Goal: Task Accomplishment & Management: Manage account settings

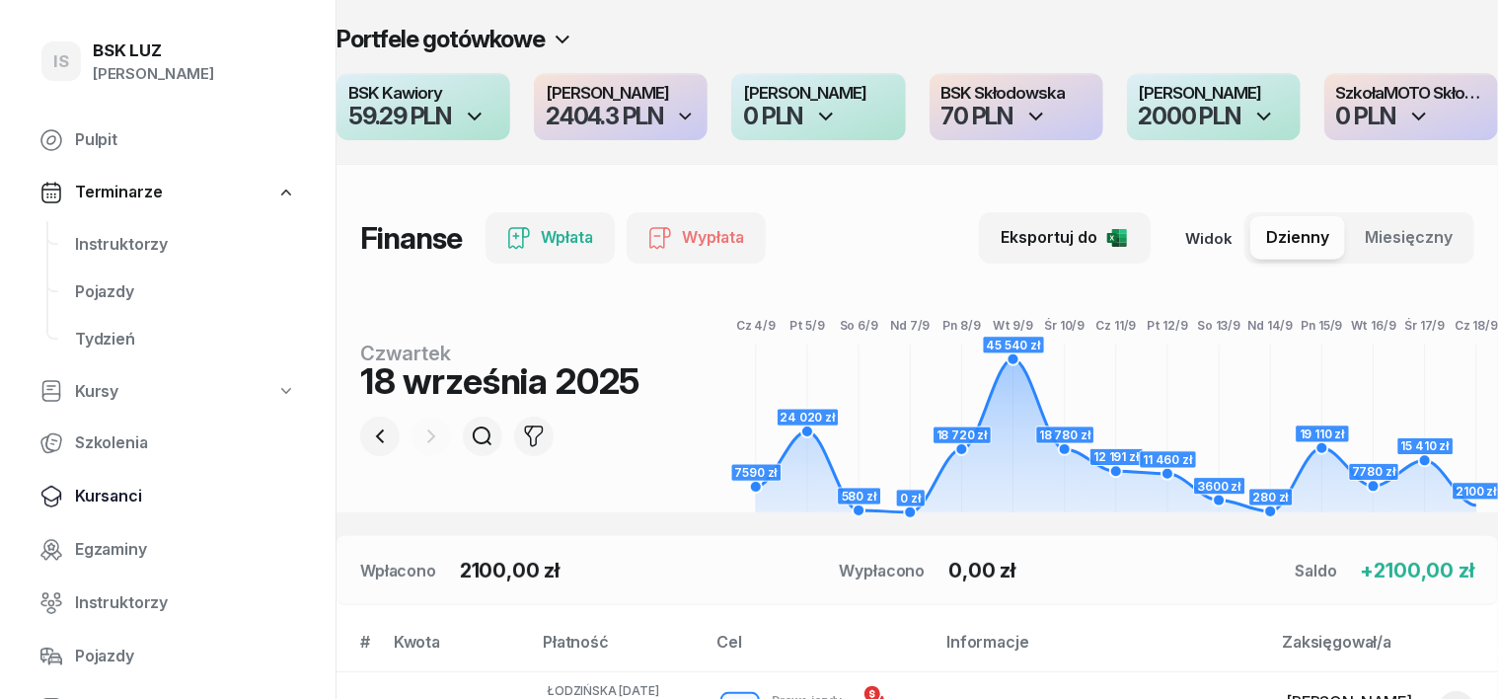
click at [123, 501] on span "Kursanci" at bounding box center [185, 497] width 221 height 26
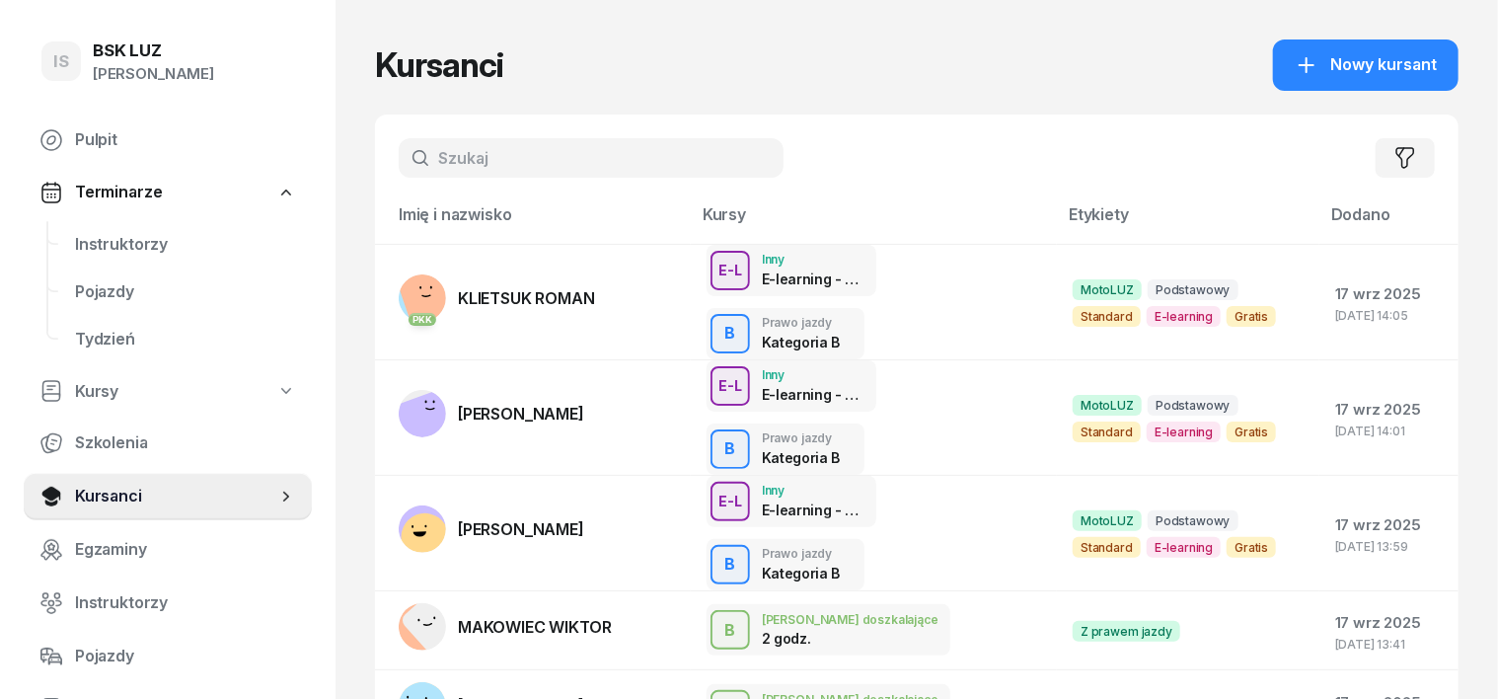
drag, startPoint x: 402, startPoint y: 154, endPoint x: 378, endPoint y: 175, distance: 31.5
click at [401, 154] on input "text" at bounding box center [591, 157] width 385 height 39
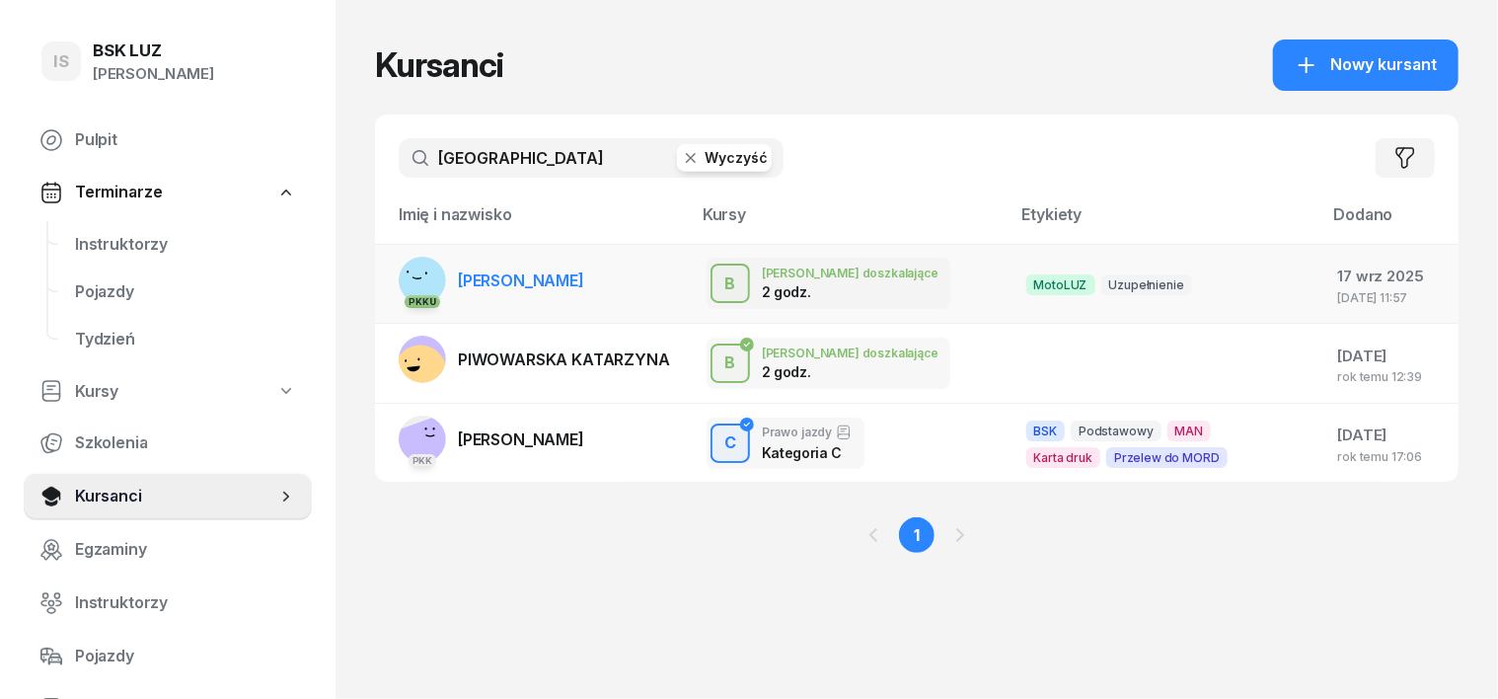
type input "[GEOGRAPHIC_DATA]"
click at [391, 276] on rect at bounding box center [422, 280] width 62 height 62
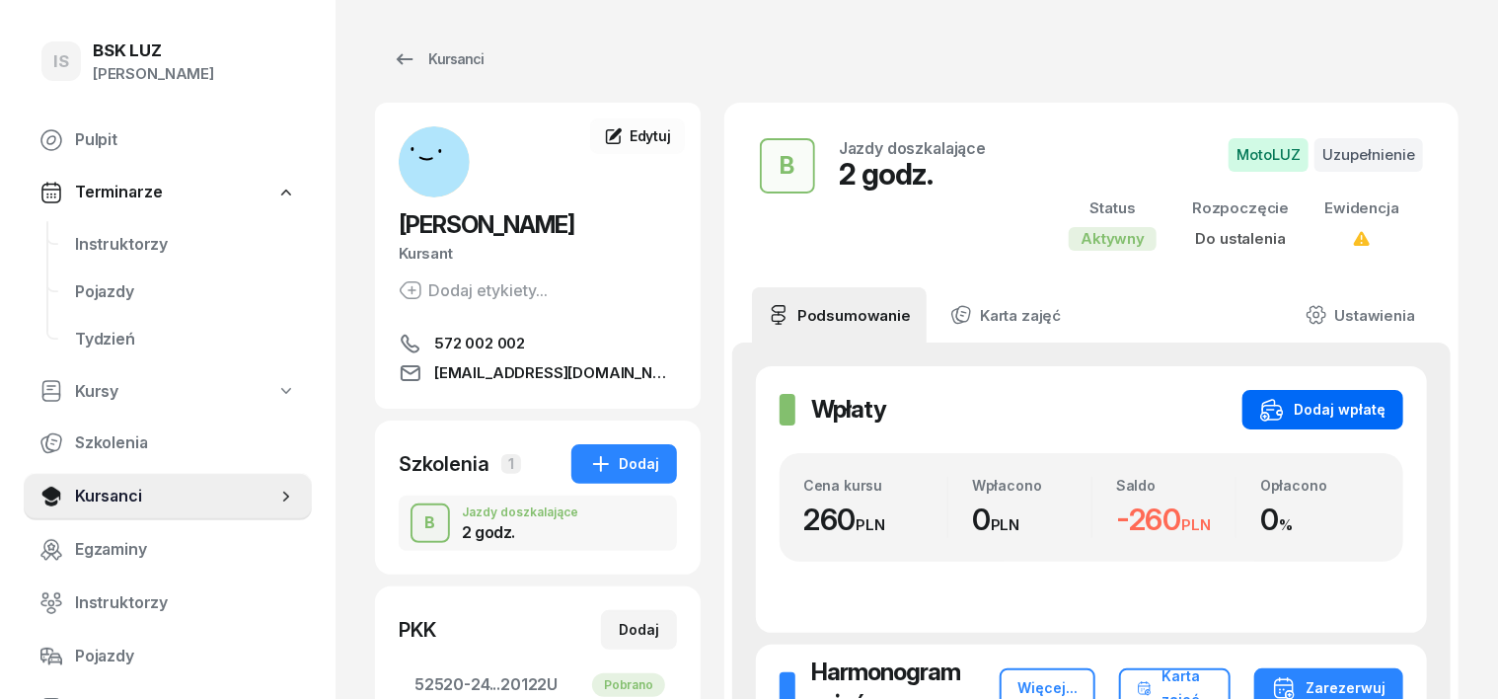
click at [1346, 415] on div "Dodaj wpłatę" at bounding box center [1323, 410] width 125 height 24
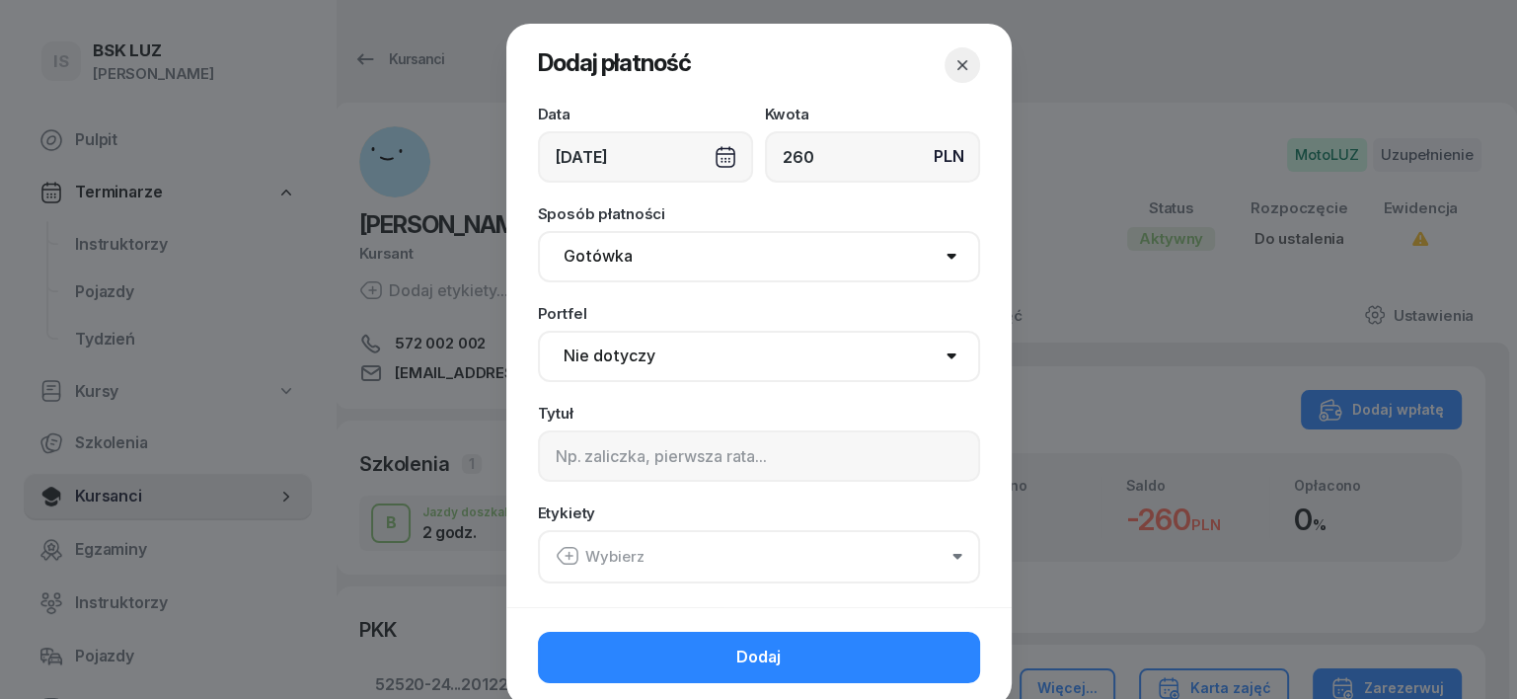
type input "260"
click at [594, 265] on select "Gotówka Karta Przelew Płatności online BLIK" at bounding box center [759, 256] width 442 height 51
select select "transfer"
click at [538, 231] on select "Gotówka Karta Przelew Płatności online BLIK" at bounding box center [759, 256] width 442 height 51
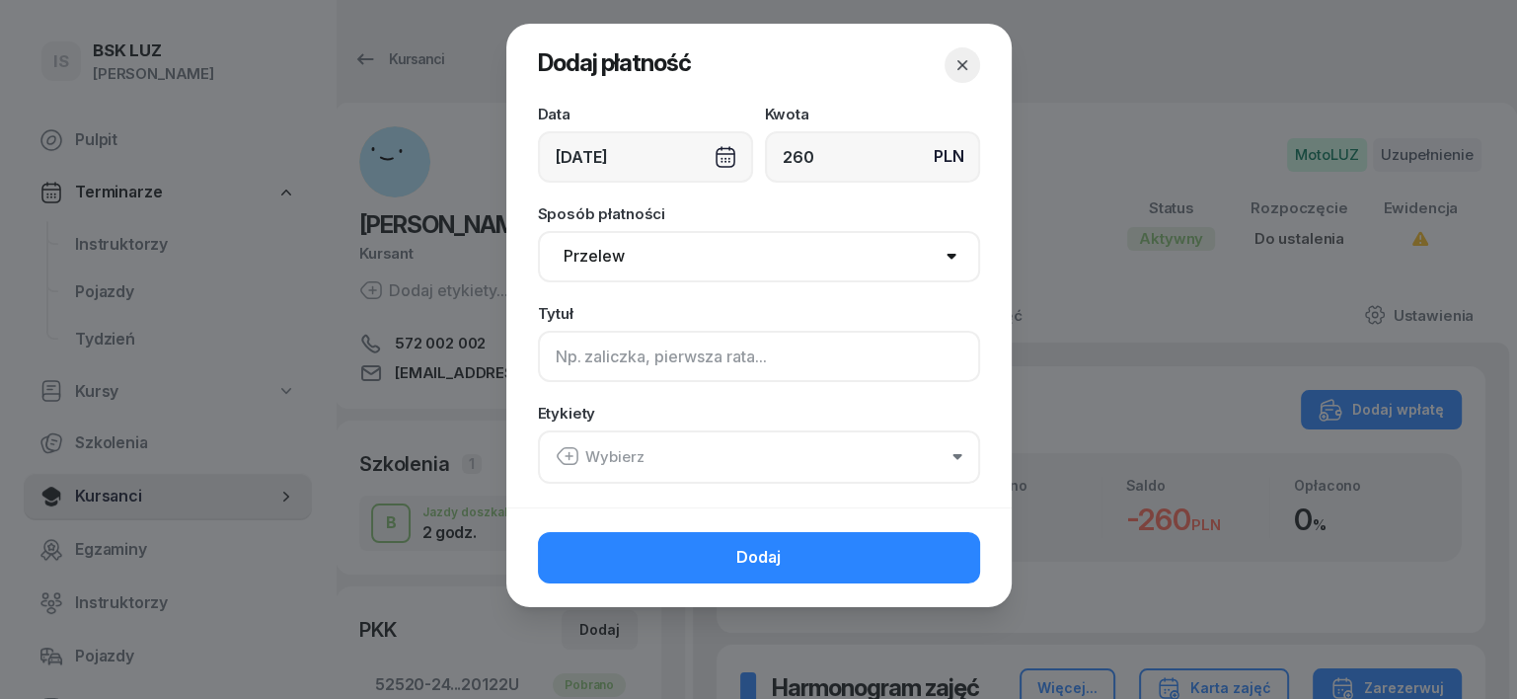
click at [571, 352] on input at bounding box center [759, 356] width 442 height 51
type input "B"
click at [562, 458] on icon "button" at bounding box center [568, 456] width 24 height 24
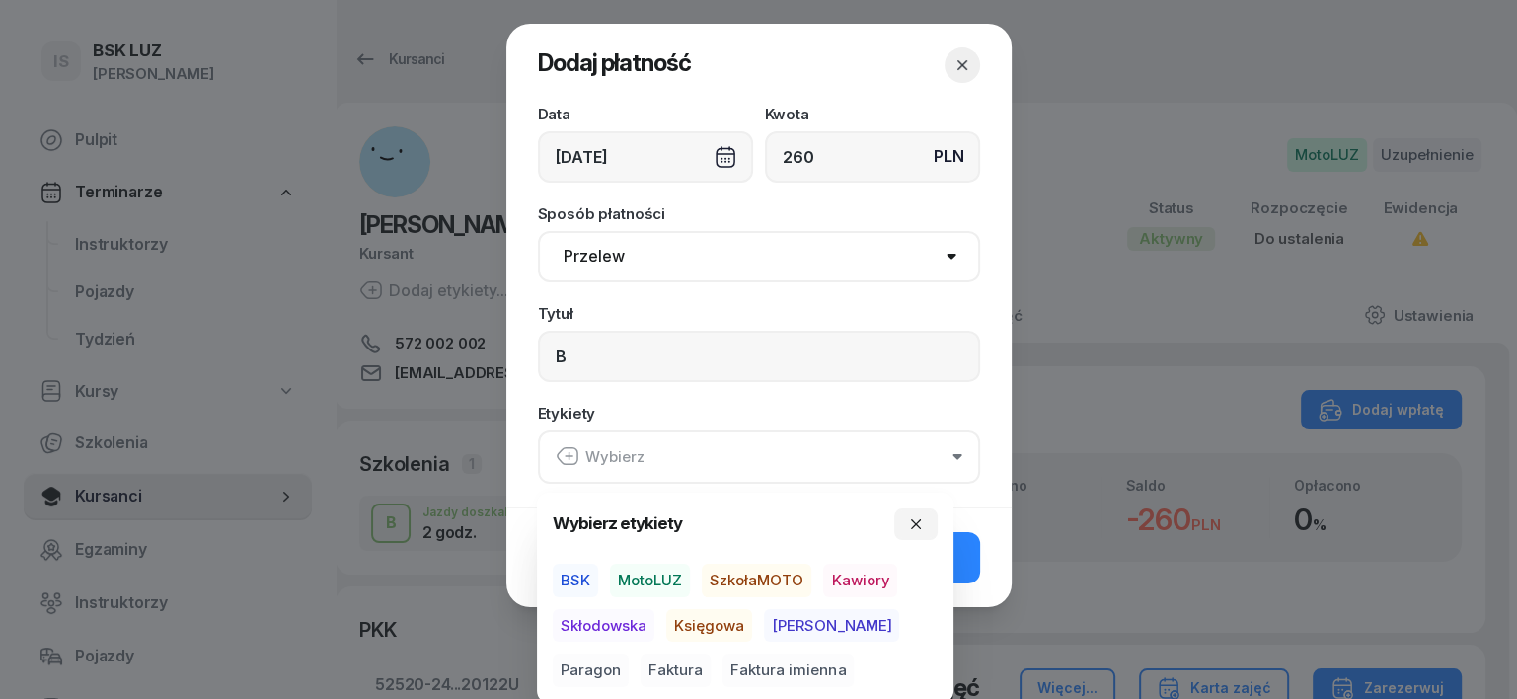
click at [671, 560] on div "Wybierz etykiety BSK MotoLUZ SzkołaMOTO Kawiory Skłodowska Księgowa [PERSON_NAM…" at bounding box center [745, 597] width 385 height 179
drag, startPoint x: 699, startPoint y: 633, endPoint x: 711, endPoint y: 630, distance: 12.2
click at [700, 633] on span "Księgowa" at bounding box center [709, 626] width 86 height 34
click at [629, 653] on span "Paragon" at bounding box center [591, 670] width 76 height 34
click at [914, 521] on icon "button" at bounding box center [916, 523] width 16 height 16
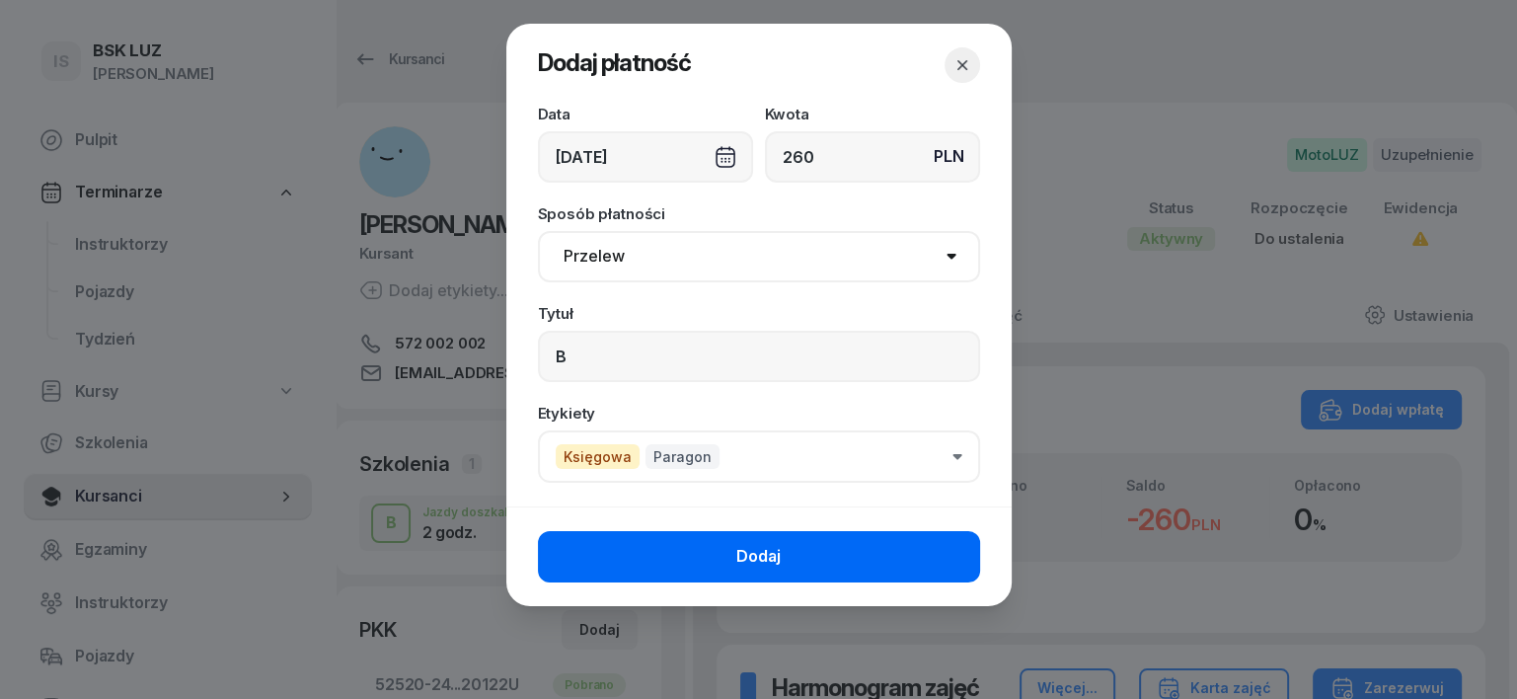
click at [906, 553] on button "Dodaj" at bounding box center [759, 556] width 442 height 51
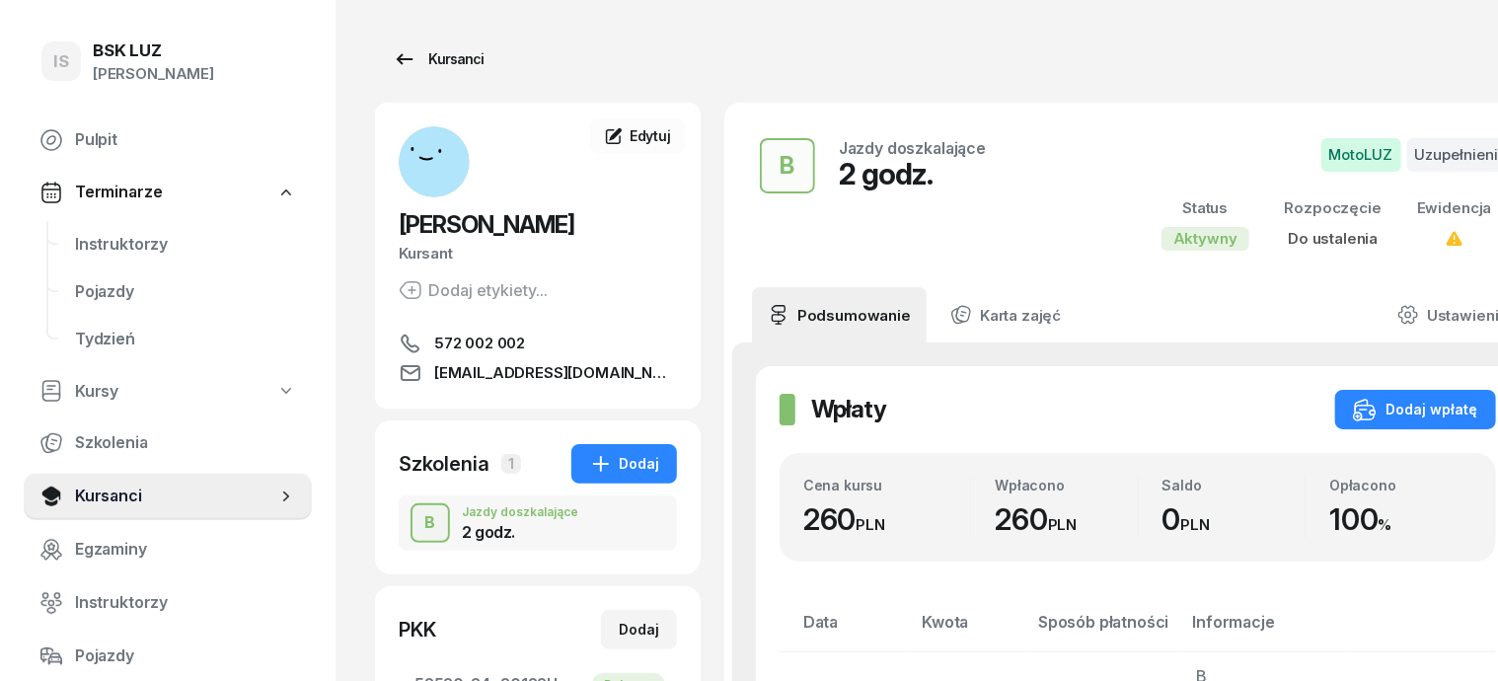
click at [423, 57] on div "Kursanci" at bounding box center [438, 59] width 91 height 24
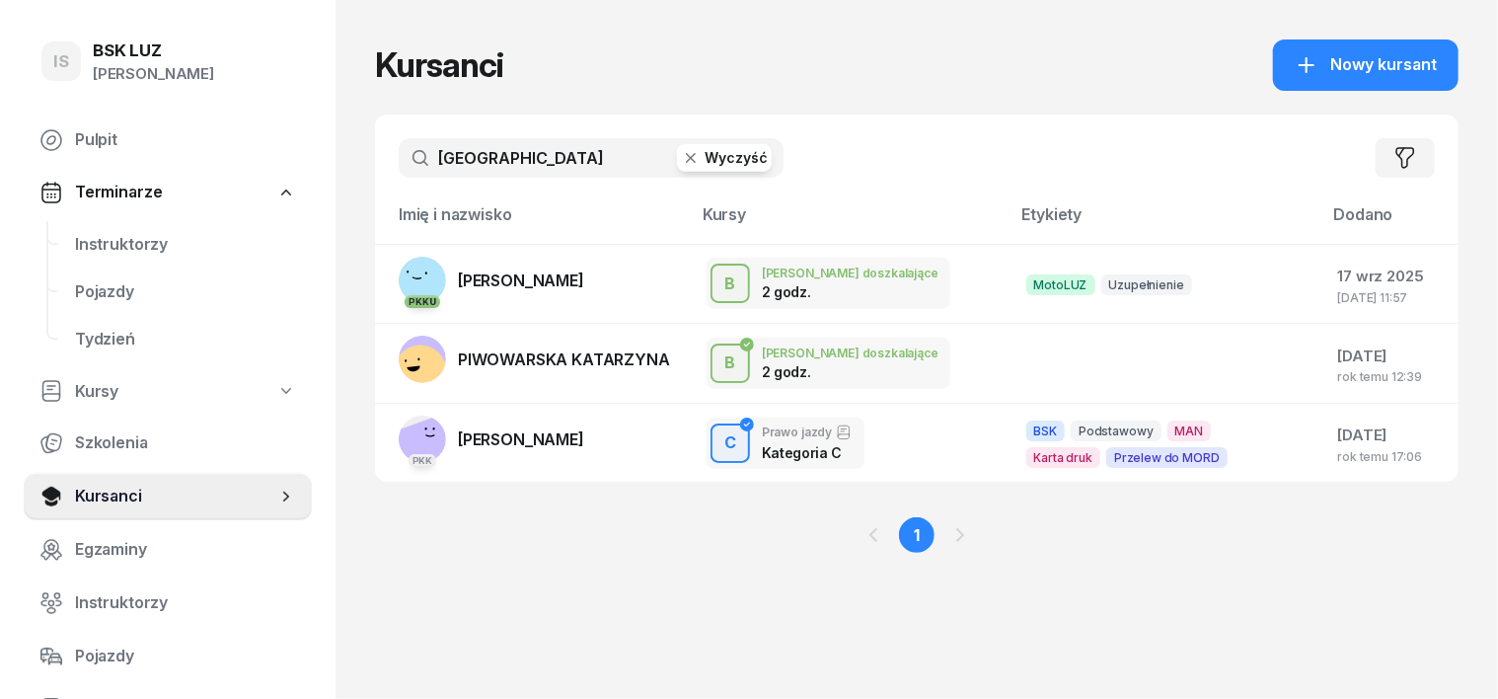
click at [681, 160] on icon "button" at bounding box center [691, 158] width 20 height 20
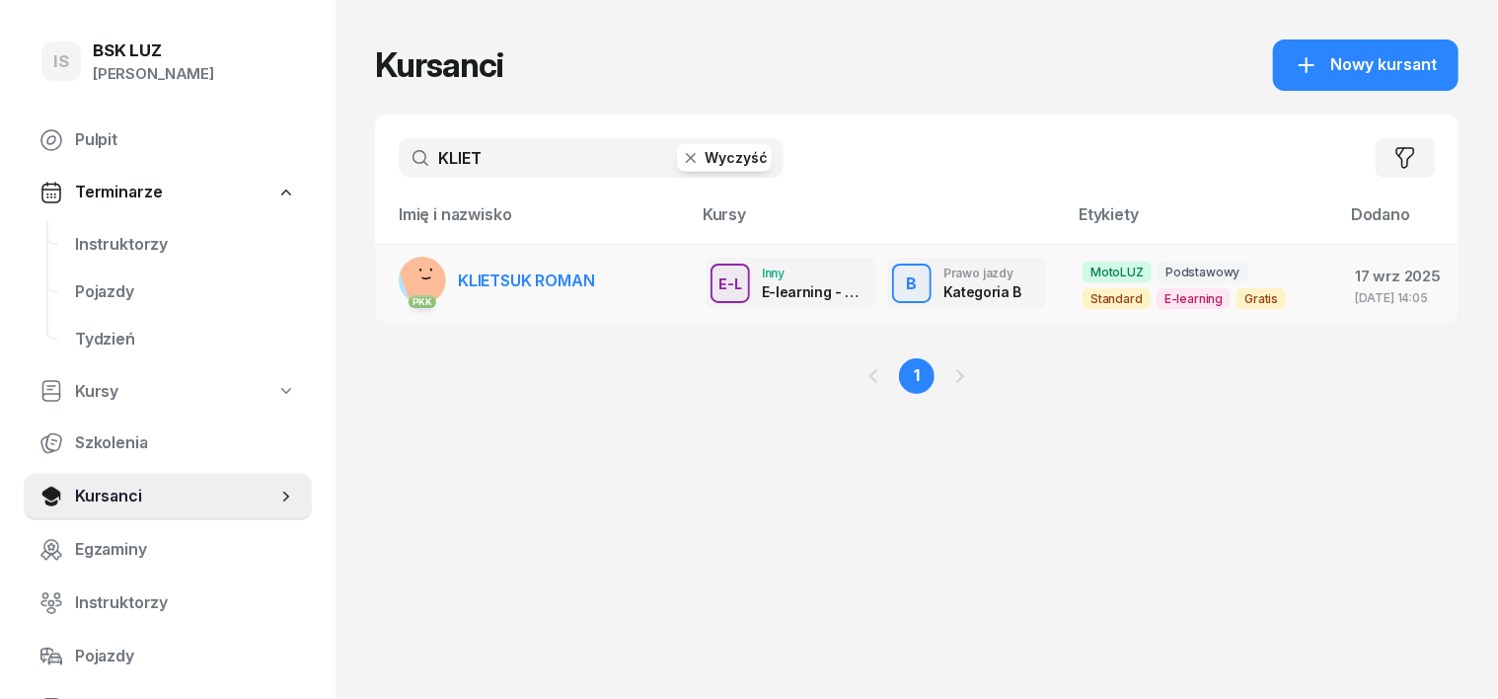
type input "KLIET"
click at [399, 287] on div "PKK" at bounding box center [422, 300] width 47 height 26
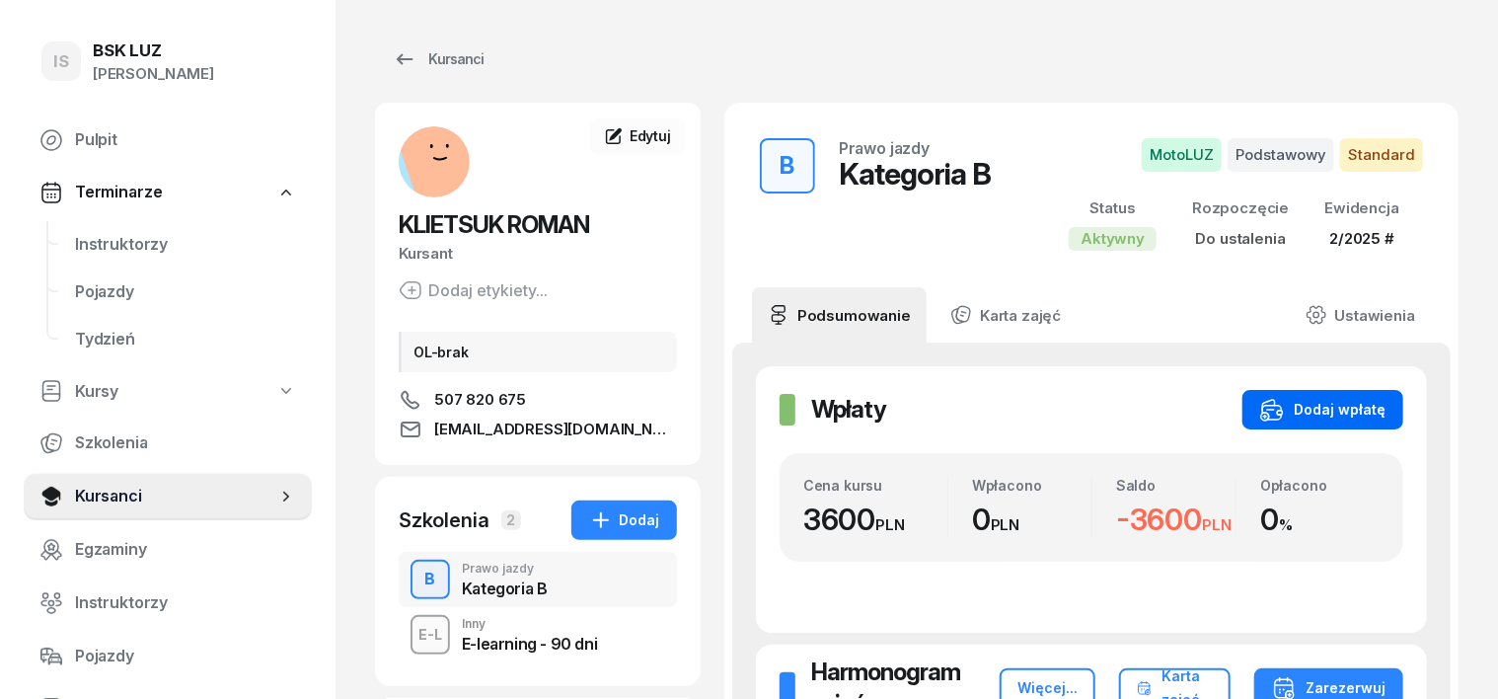
click at [1384, 407] on div "Dodaj wpłatę" at bounding box center [1323, 410] width 125 height 24
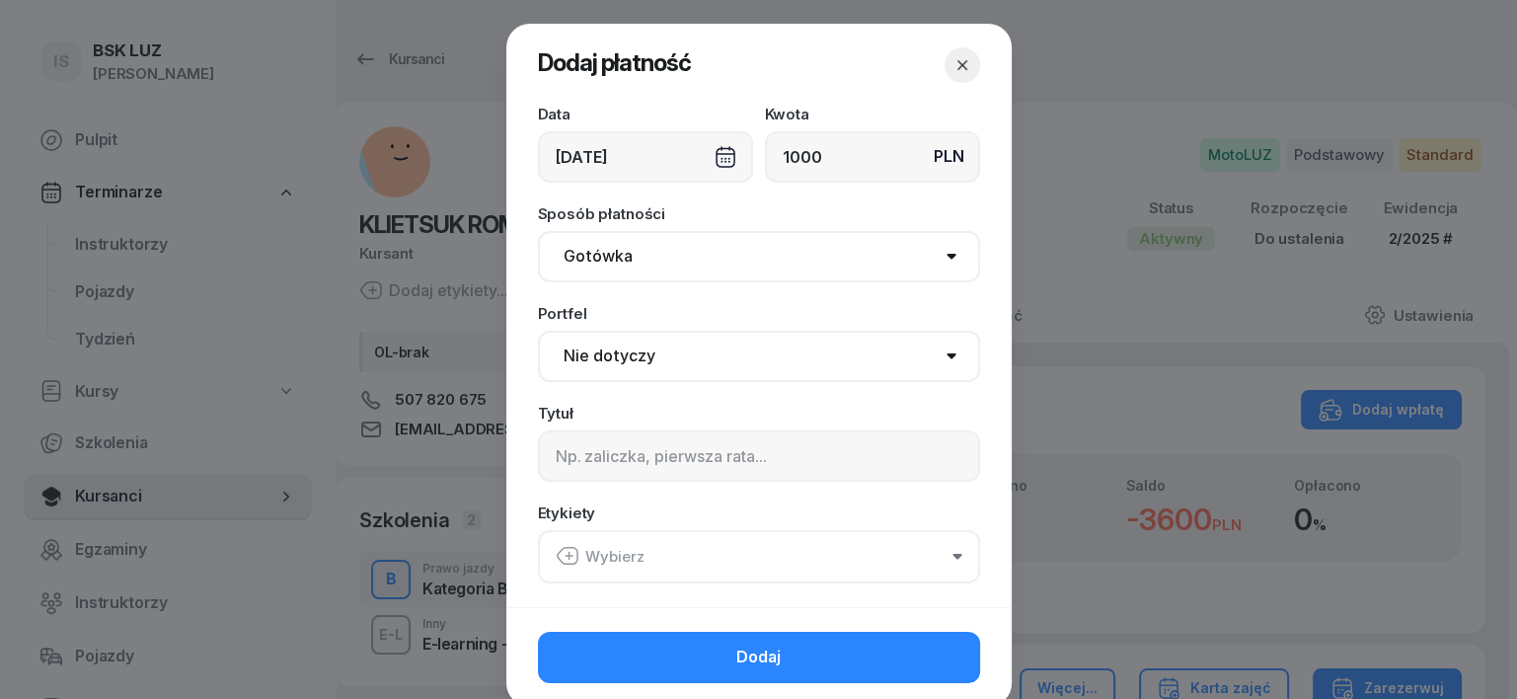
type input "1000"
drag, startPoint x: 588, startPoint y: 254, endPoint x: 576, endPoint y: 276, distance: 26.1
click at [584, 259] on select "Gotówka Karta Przelew Płatności online BLIK" at bounding box center [759, 256] width 442 height 51
select select "transfer"
click at [538, 231] on select "Gotówka Karta Przelew Płatności online BLIK" at bounding box center [759, 256] width 442 height 51
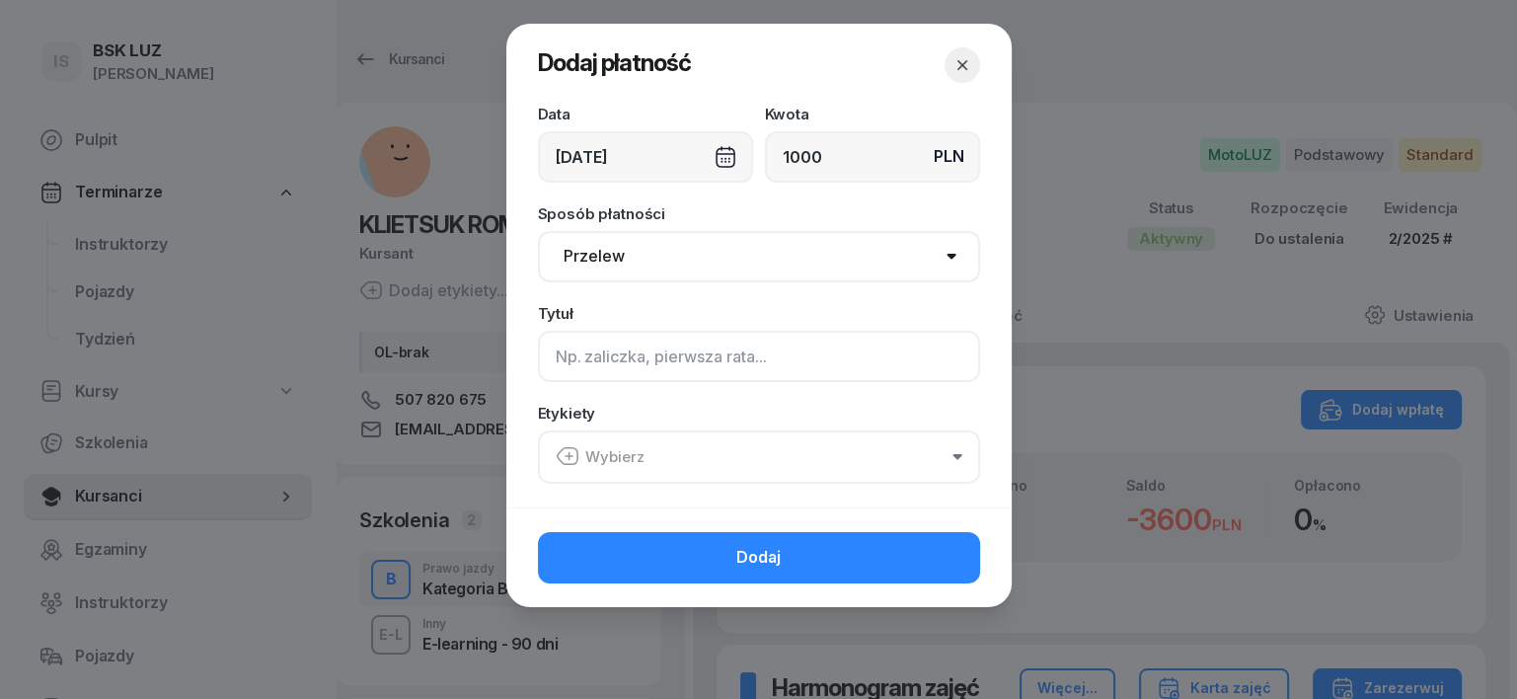
click at [563, 366] on input at bounding box center [759, 356] width 442 height 51
type input "B"
click at [570, 448] on icon "button" at bounding box center [567, 456] width 20 height 17
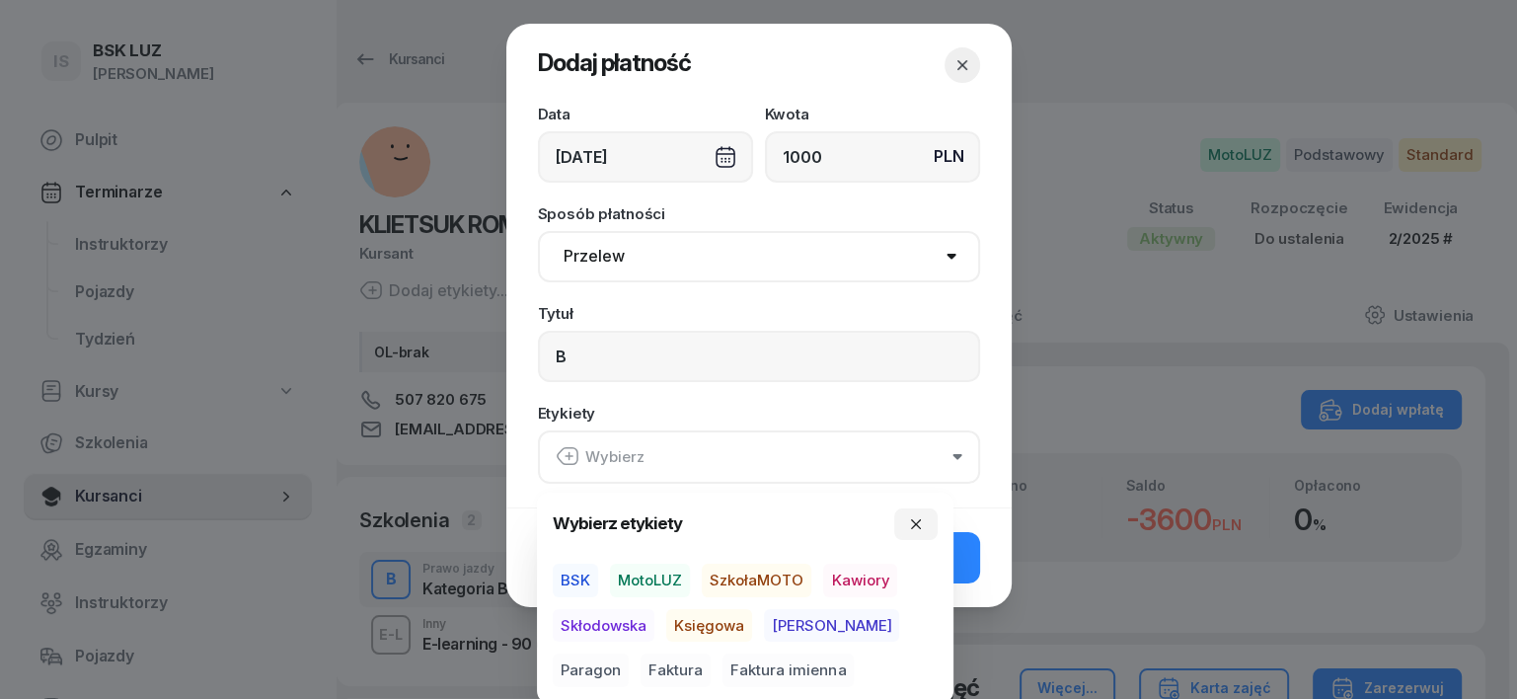
click at [654, 570] on span "MotoLUZ" at bounding box center [650, 581] width 80 height 34
drag, startPoint x: 707, startPoint y: 620, endPoint x: 770, endPoint y: 607, distance: 64.5
click at [709, 620] on span "Księgowa" at bounding box center [709, 625] width 86 height 34
click at [629, 653] on span "Paragon" at bounding box center [591, 670] width 76 height 34
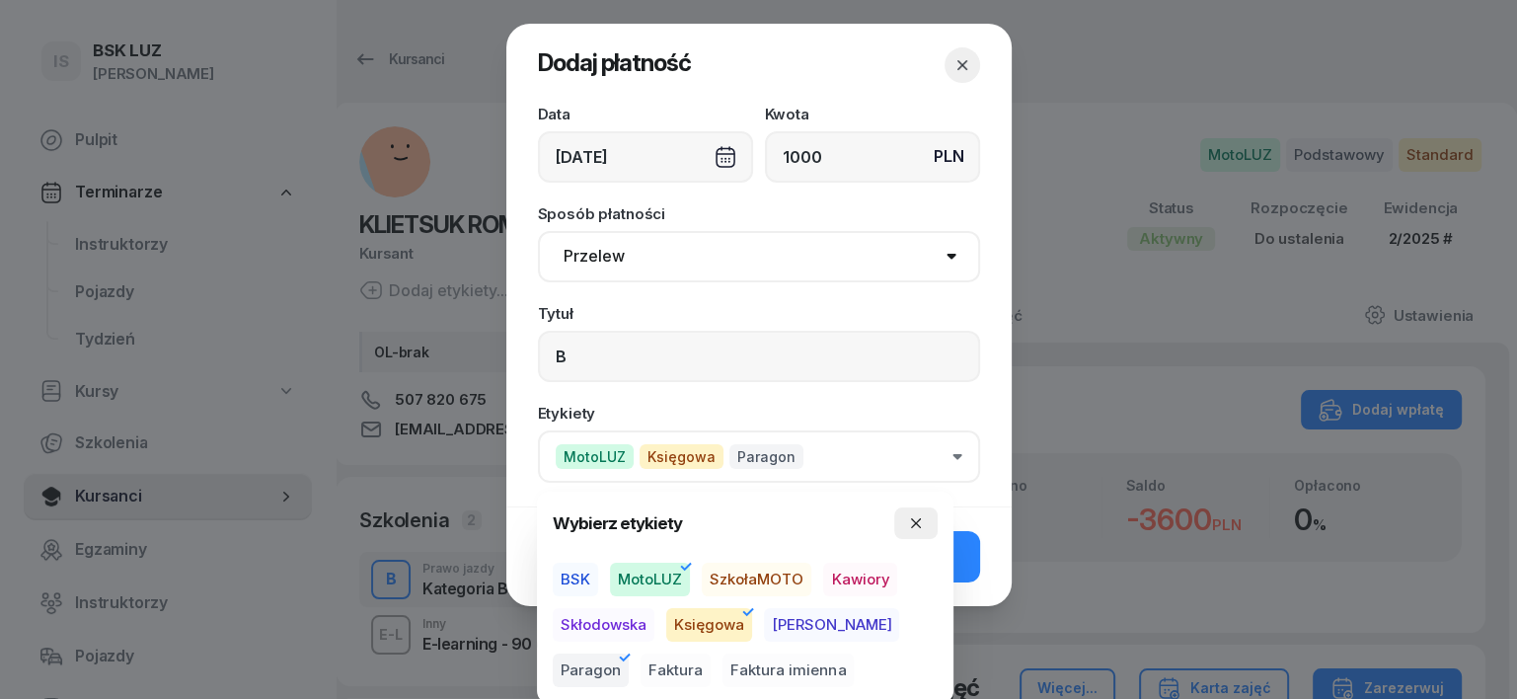
click at [911, 530] on icon "button" at bounding box center [916, 523] width 16 height 16
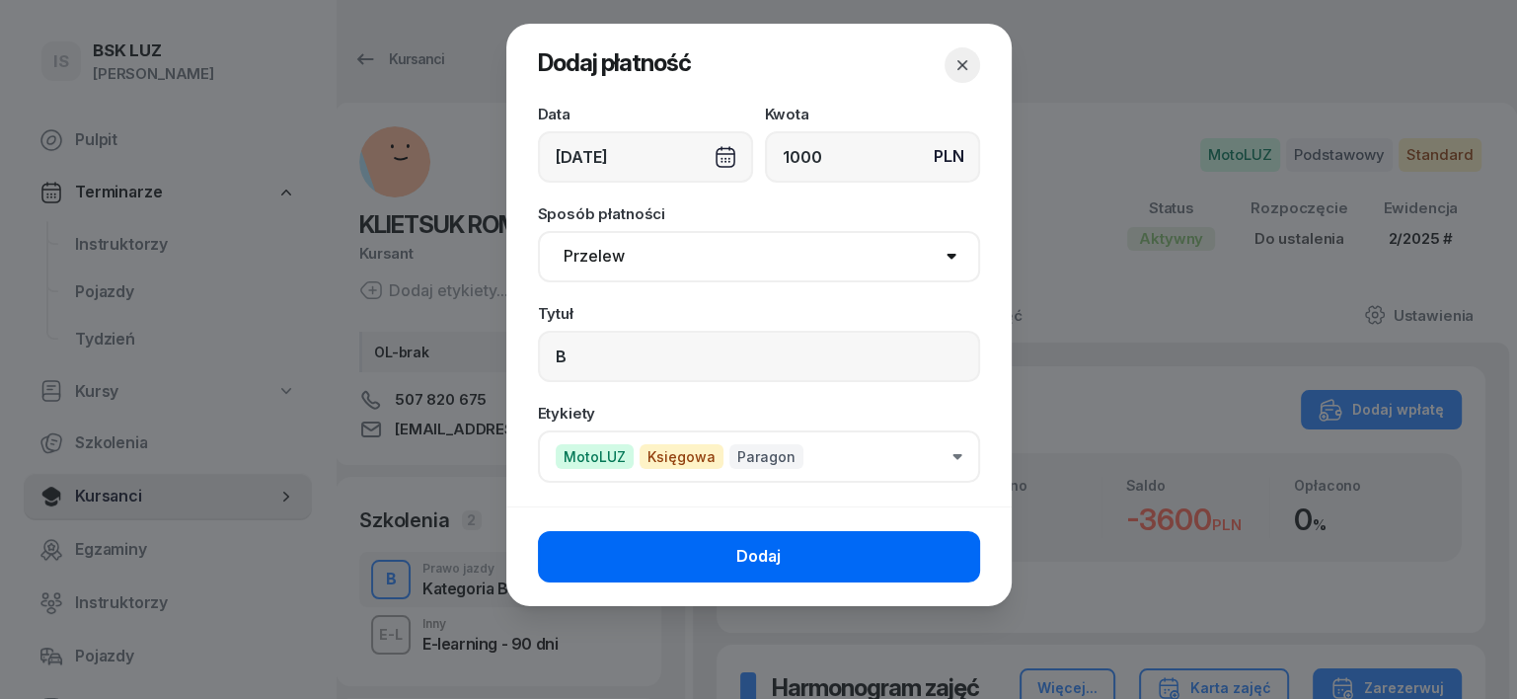
click at [884, 547] on button "Dodaj" at bounding box center [759, 556] width 442 height 51
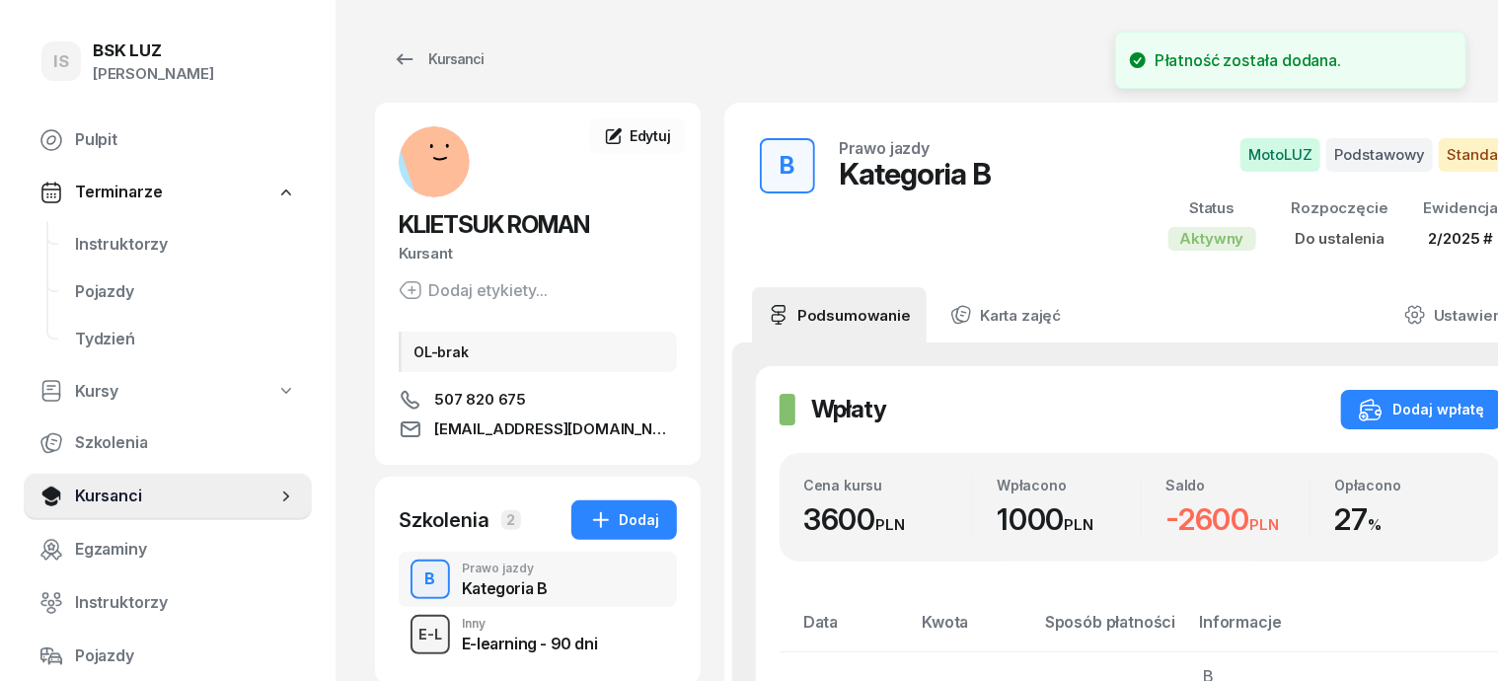
click at [411, 645] on div "E-L" at bounding box center [430, 634] width 39 height 25
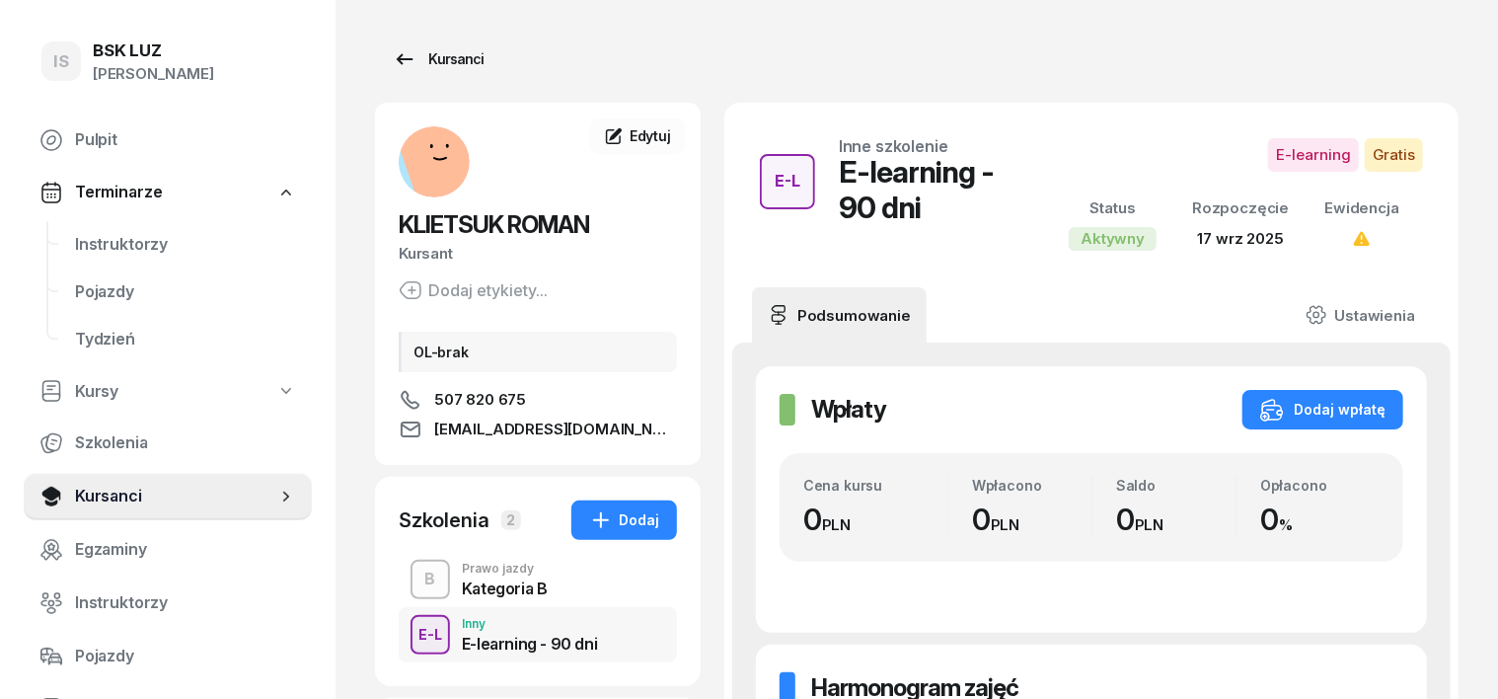
click at [424, 60] on div "Kursanci" at bounding box center [438, 59] width 91 height 24
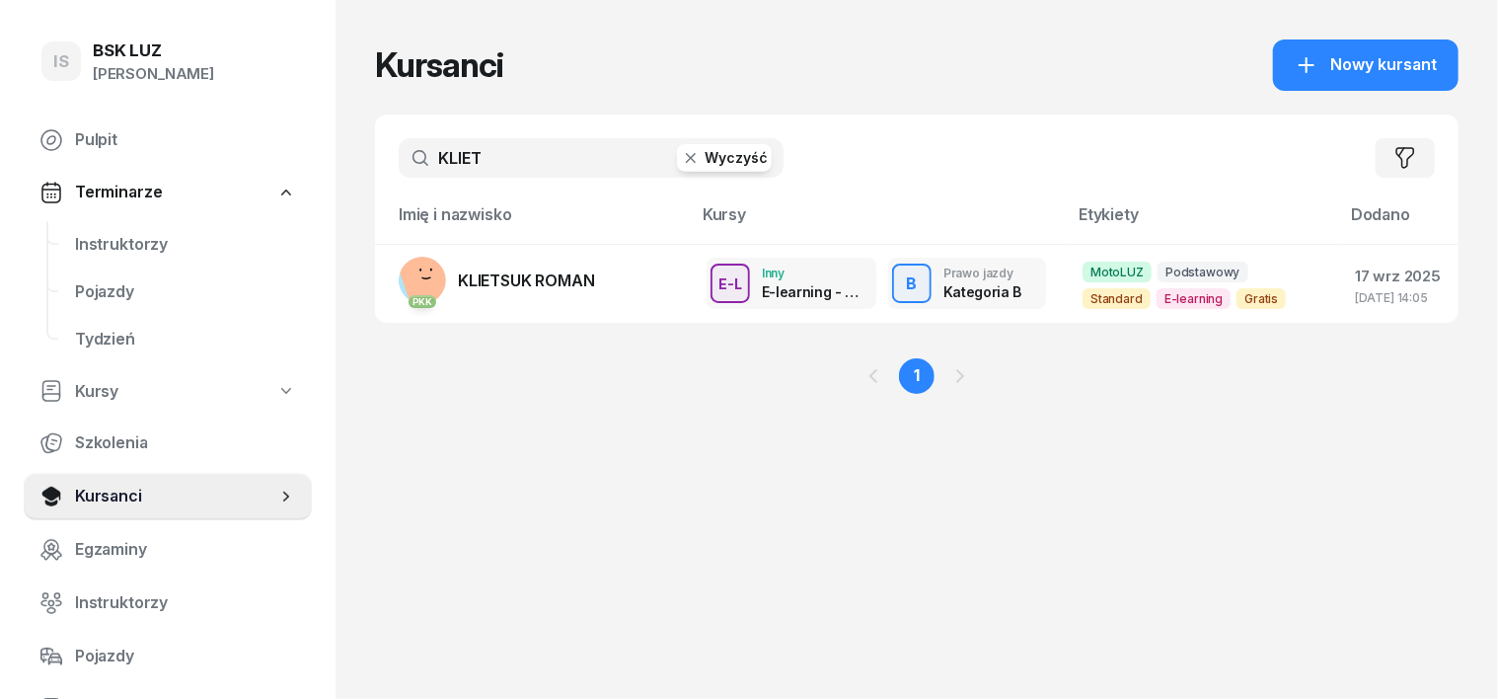
click at [681, 160] on icon "button" at bounding box center [691, 158] width 20 height 20
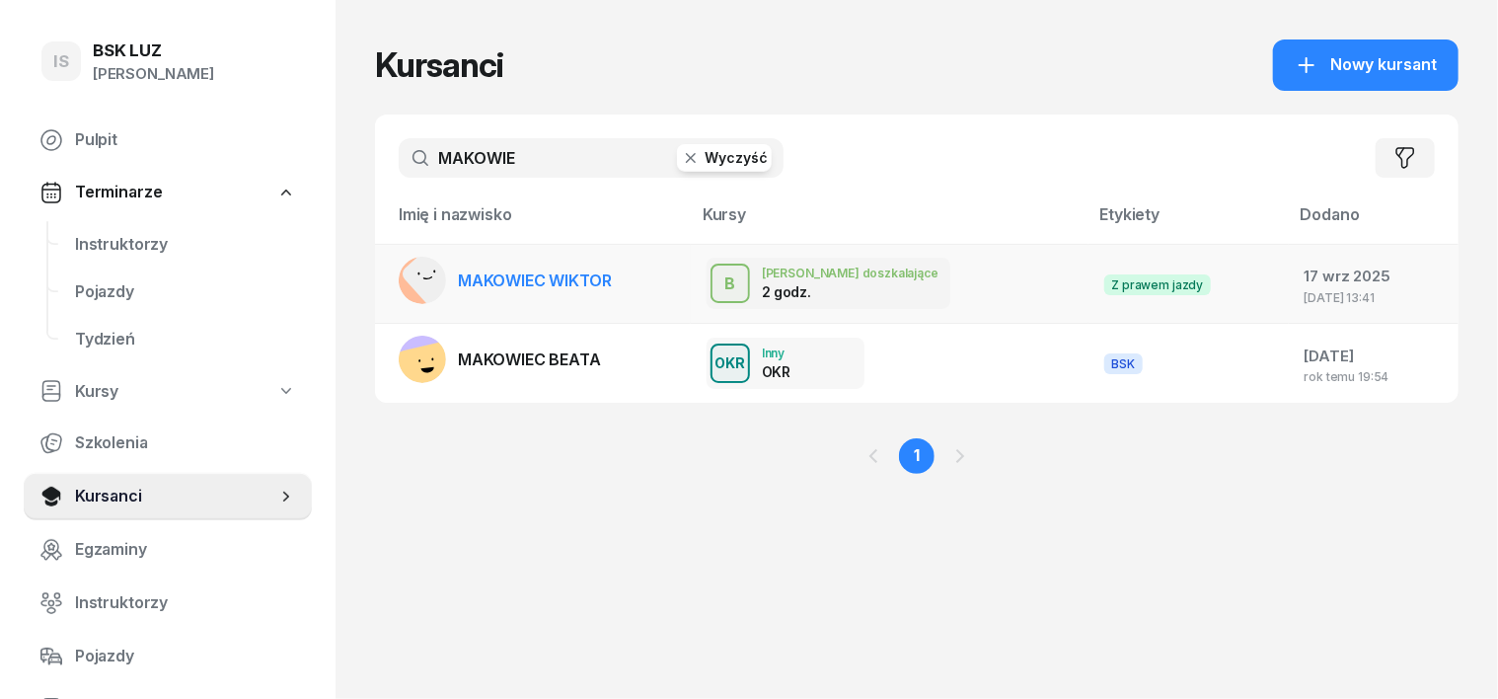
type input "MAKOWIE"
click at [400, 274] on rect at bounding box center [433, 274] width 67 height 67
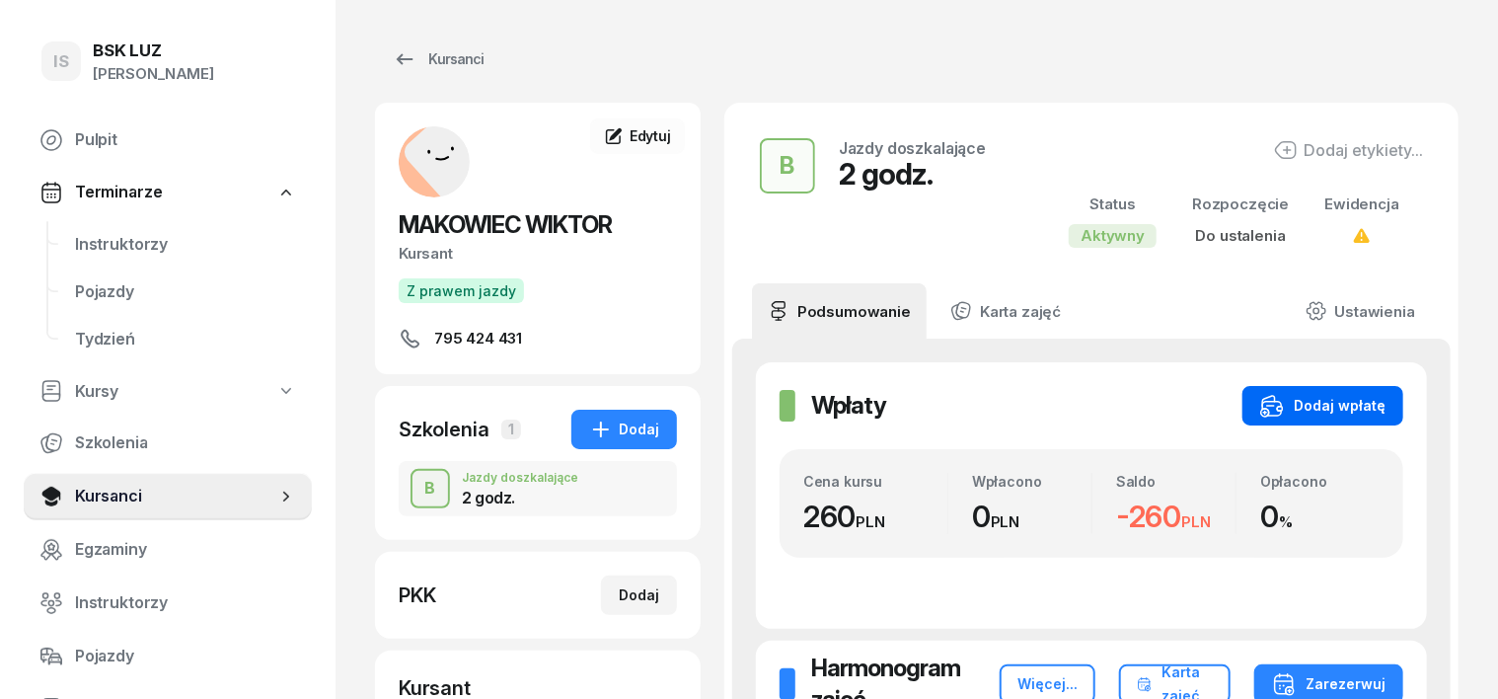
click at [1386, 391] on button "Dodaj wpłatę" at bounding box center [1323, 405] width 161 height 39
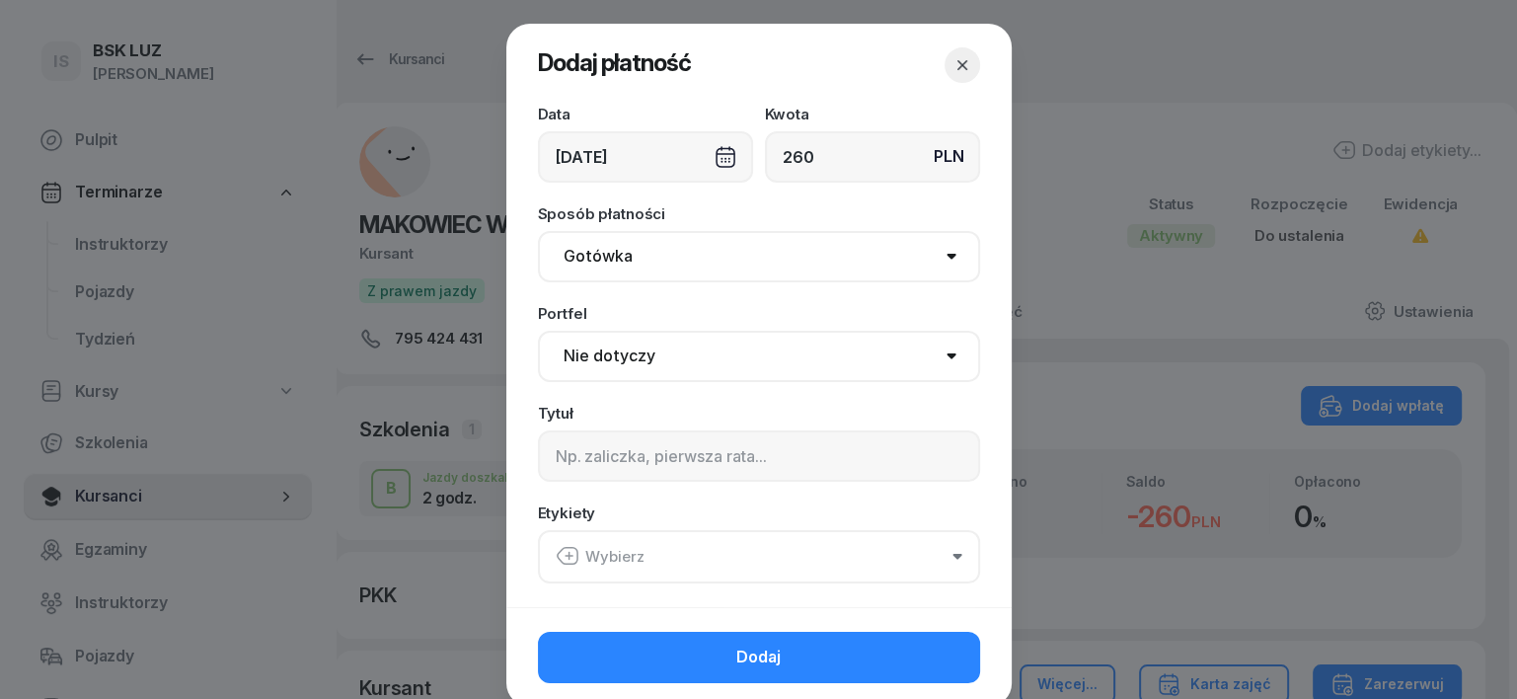
type input "260"
drag, startPoint x: 570, startPoint y: 264, endPoint x: 564, endPoint y: 280, distance: 17.8
click at [570, 265] on select "Gotówka Karta Przelew Płatności online BLIK" at bounding box center [759, 256] width 442 height 51
select select "transfer"
click at [538, 231] on select "Gotówka Karta Przelew Płatności online BLIK" at bounding box center [759, 256] width 442 height 51
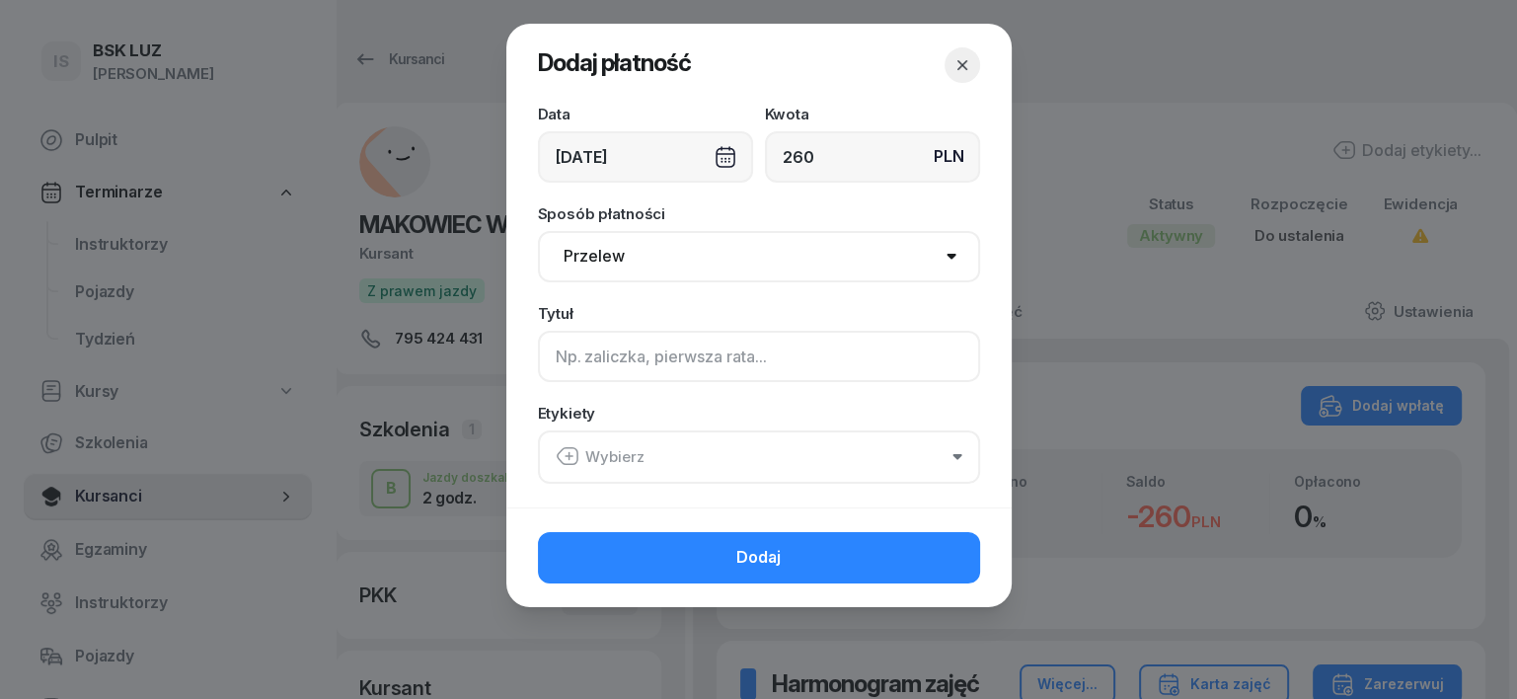
click at [555, 358] on input at bounding box center [759, 356] width 442 height 51
type input "B"
click at [562, 455] on icon "button" at bounding box center [568, 456] width 24 height 24
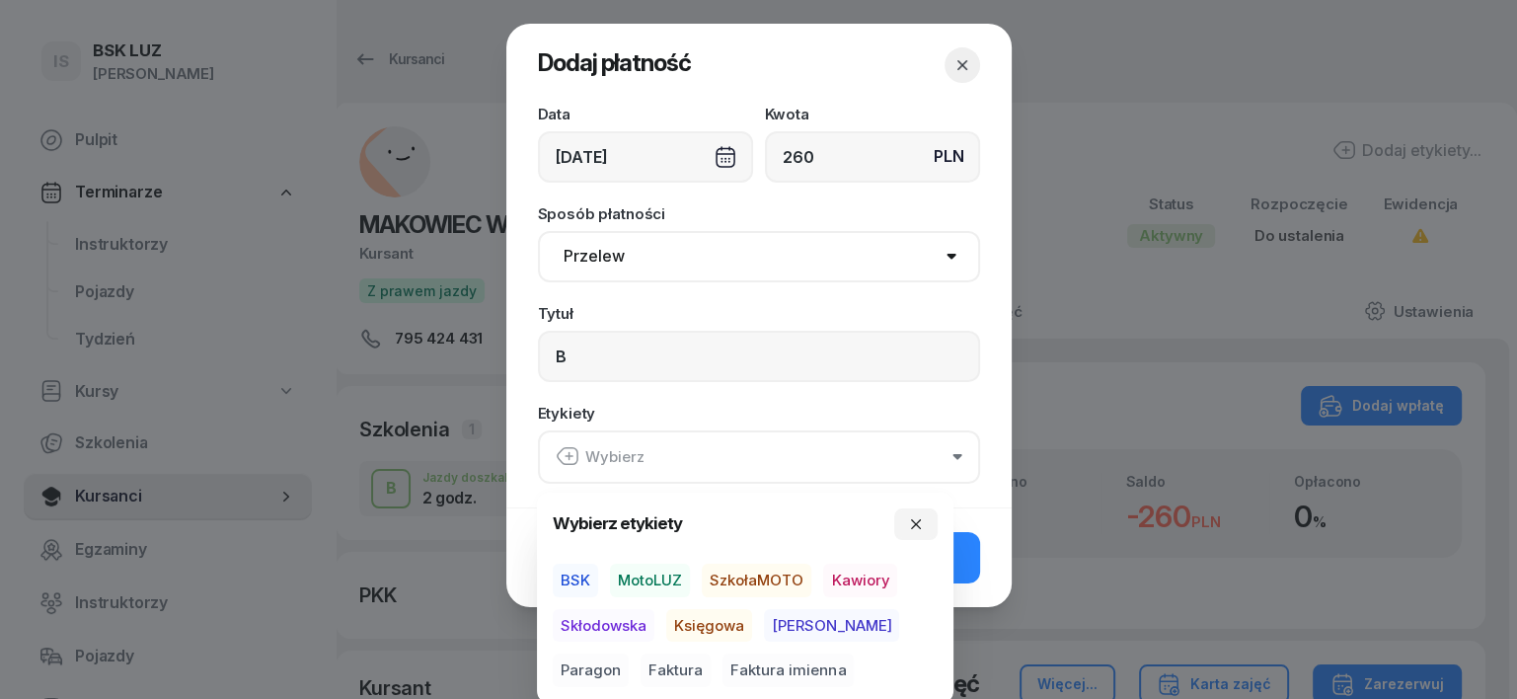
drag, startPoint x: 668, startPoint y: 574, endPoint x: 671, endPoint y: 617, distance: 43.5
click at [667, 576] on span "MotoLUZ" at bounding box center [650, 581] width 80 height 34
drag, startPoint x: 696, startPoint y: 630, endPoint x: 738, endPoint y: 630, distance: 42.4
click at [698, 632] on span "Księgowa" at bounding box center [709, 625] width 86 height 34
drag, startPoint x: 861, startPoint y: 614, endPoint x: 918, endPoint y: 599, distance: 59.1
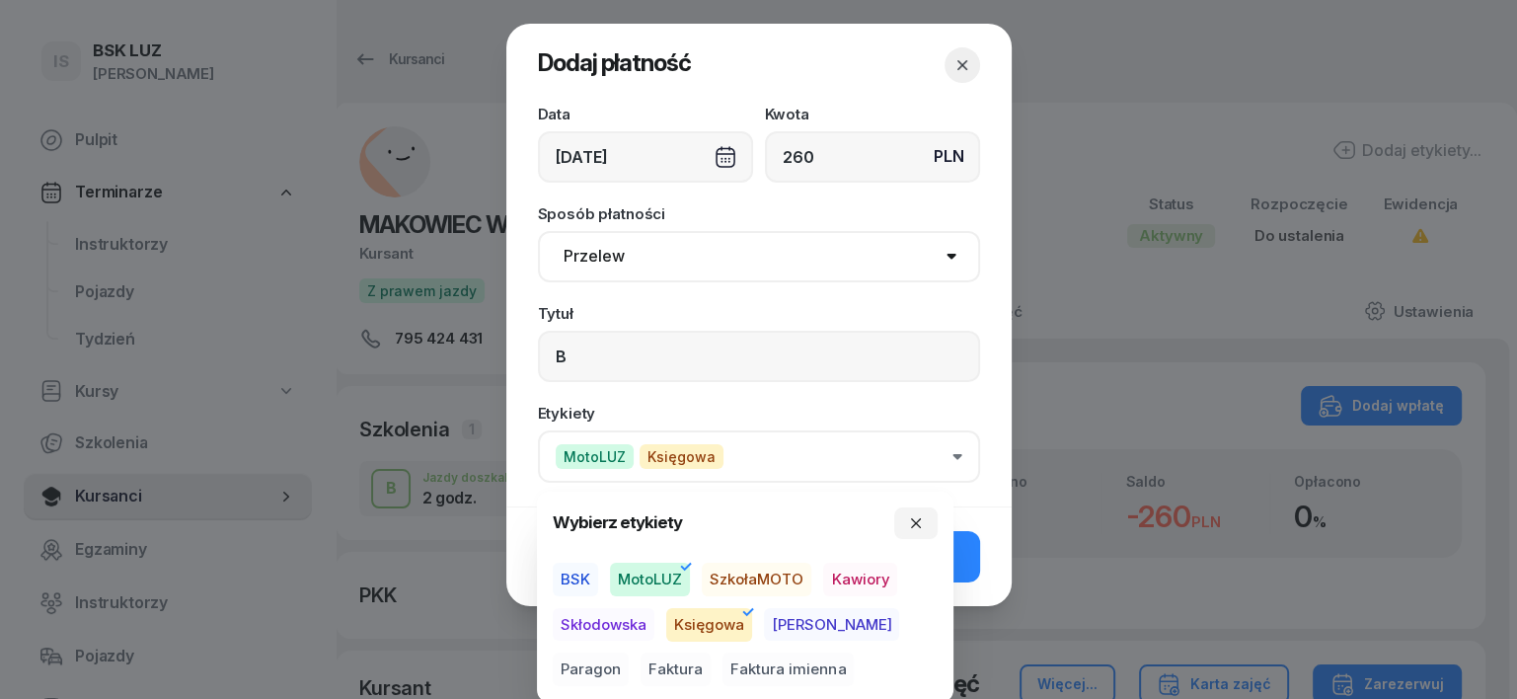
click at [629, 653] on span "Paragon" at bounding box center [591, 670] width 76 height 34
drag, startPoint x: 904, startPoint y: 520, endPoint x: 912, endPoint y: 543, distance: 24.0
click at [904, 521] on button "button" at bounding box center [915, 523] width 43 height 32
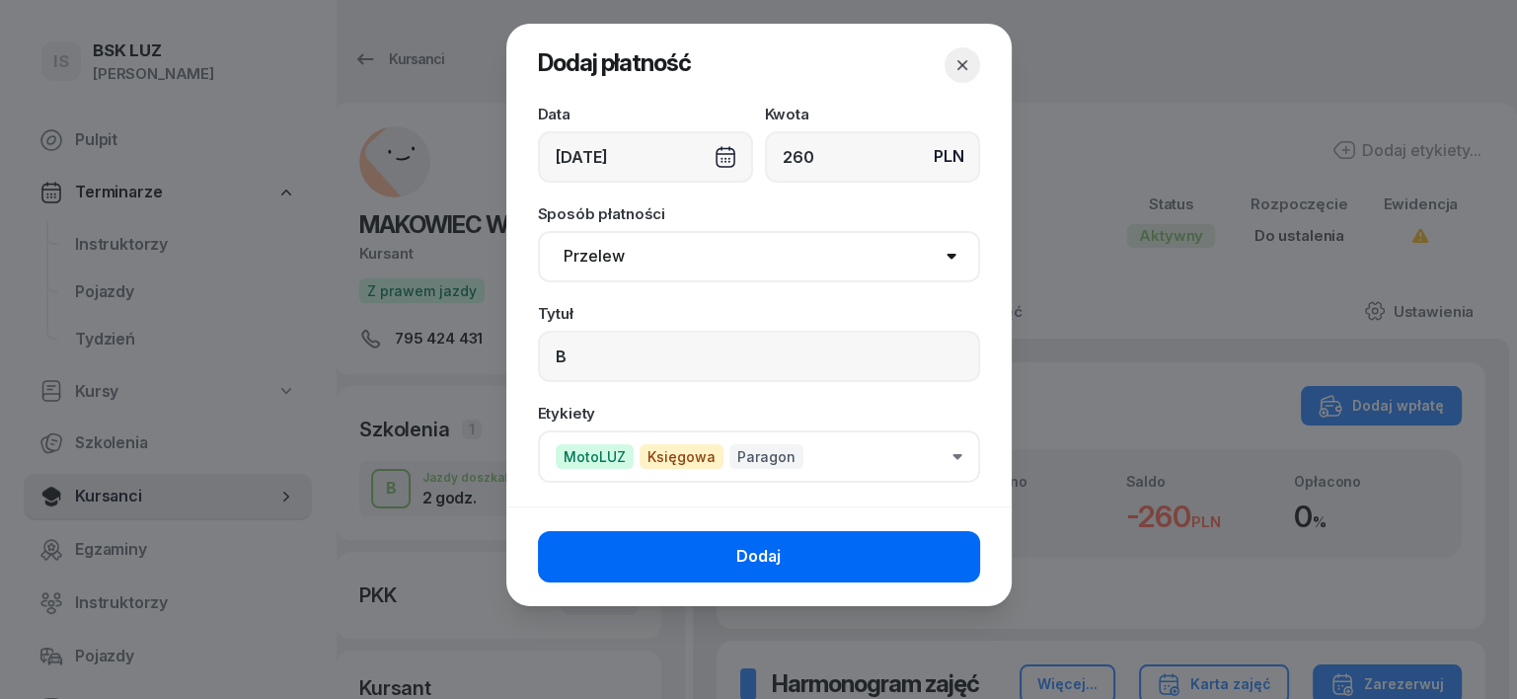
click at [925, 543] on button "Dodaj" at bounding box center [759, 556] width 442 height 51
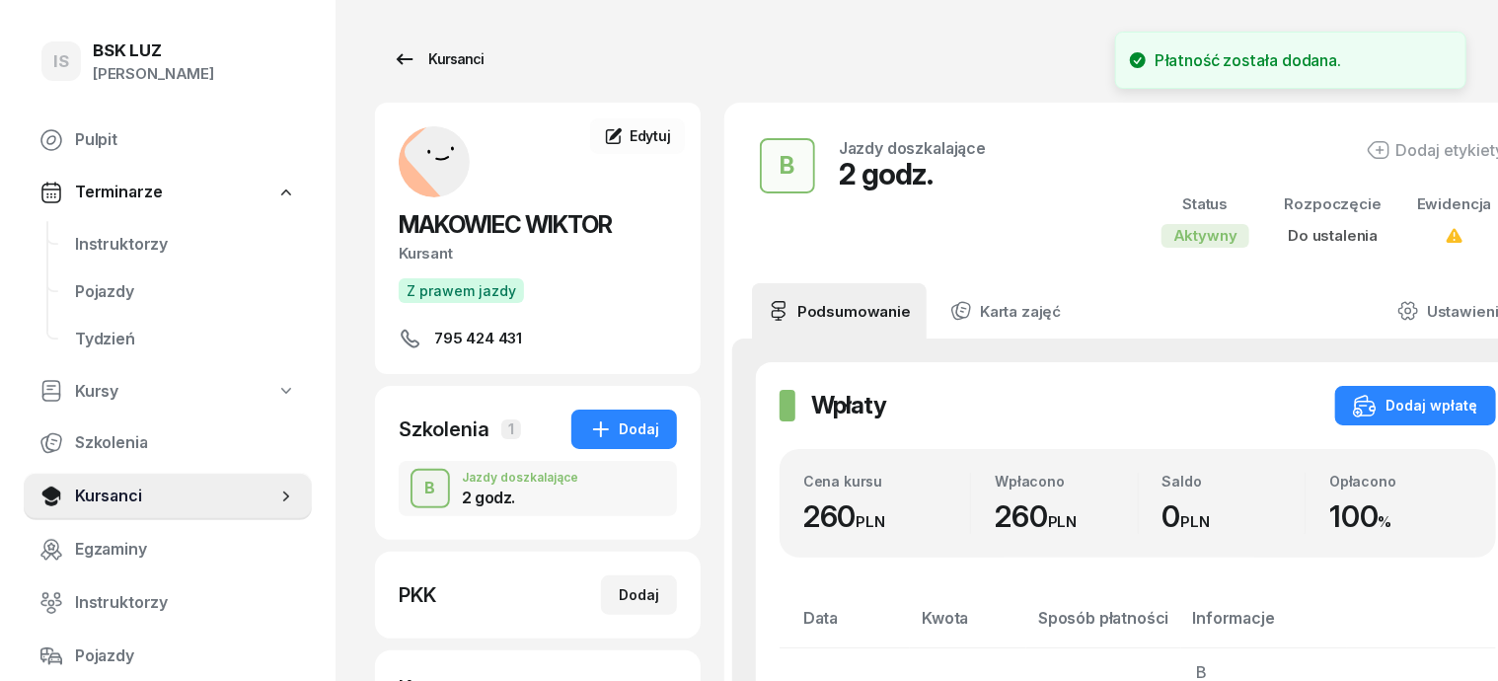
click at [422, 52] on div "Kursanci" at bounding box center [438, 59] width 91 height 24
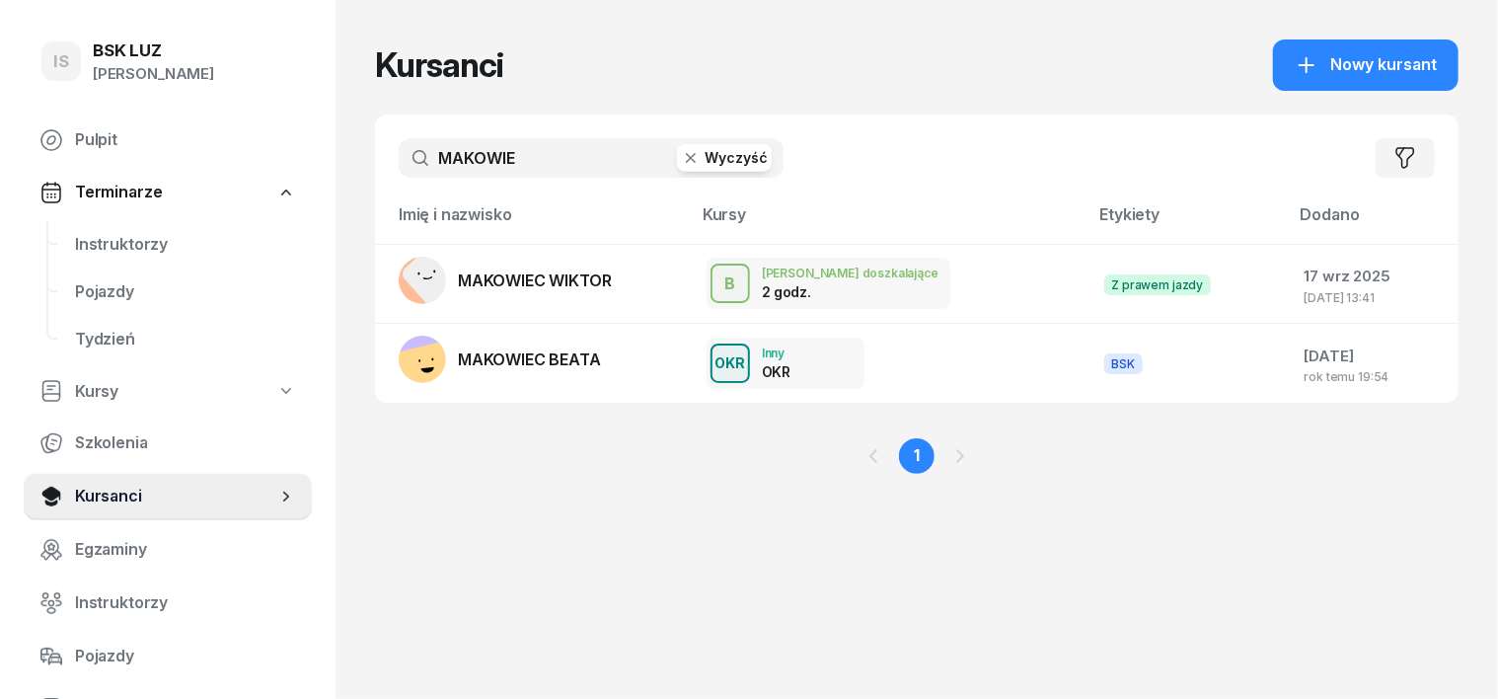
click at [677, 170] on button "Wyczyść" at bounding box center [724, 158] width 95 height 28
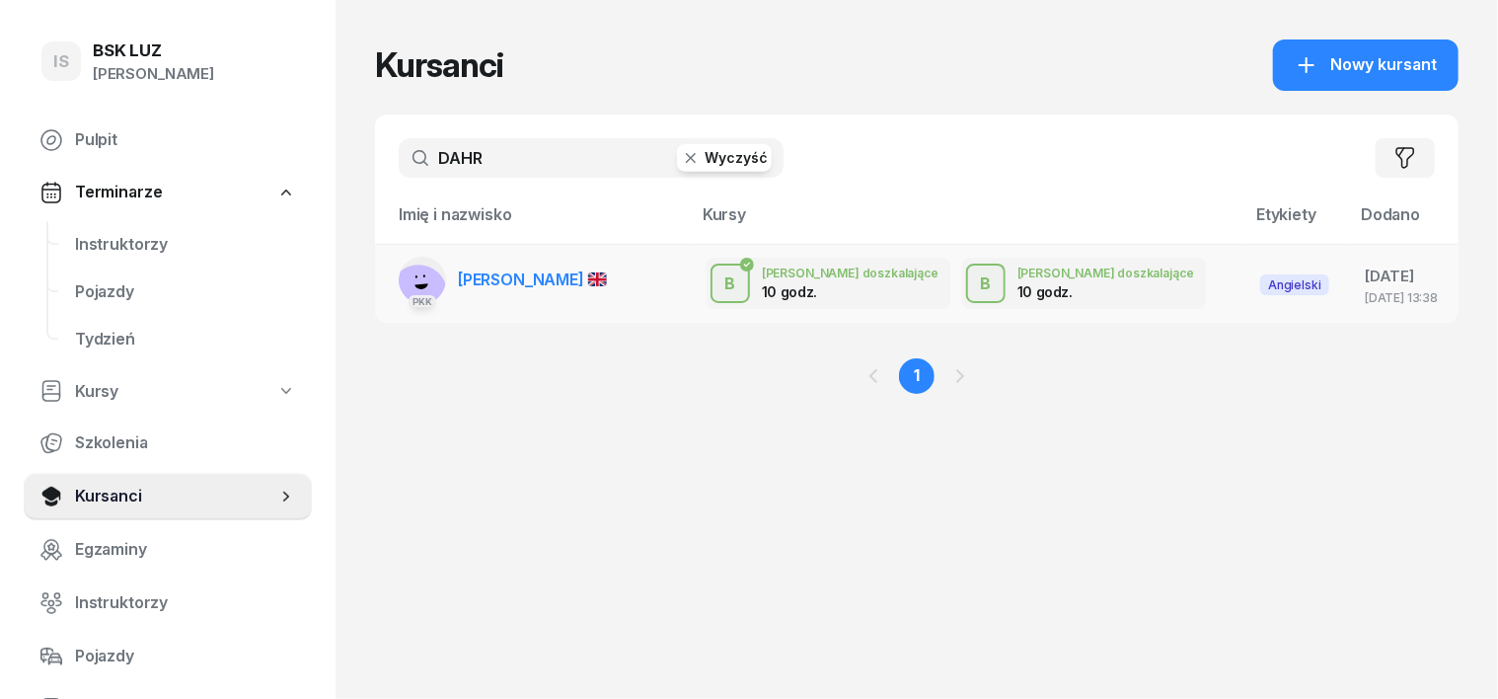
type input "DAHR"
click at [388, 277] on rect at bounding box center [419, 293] width 76 height 76
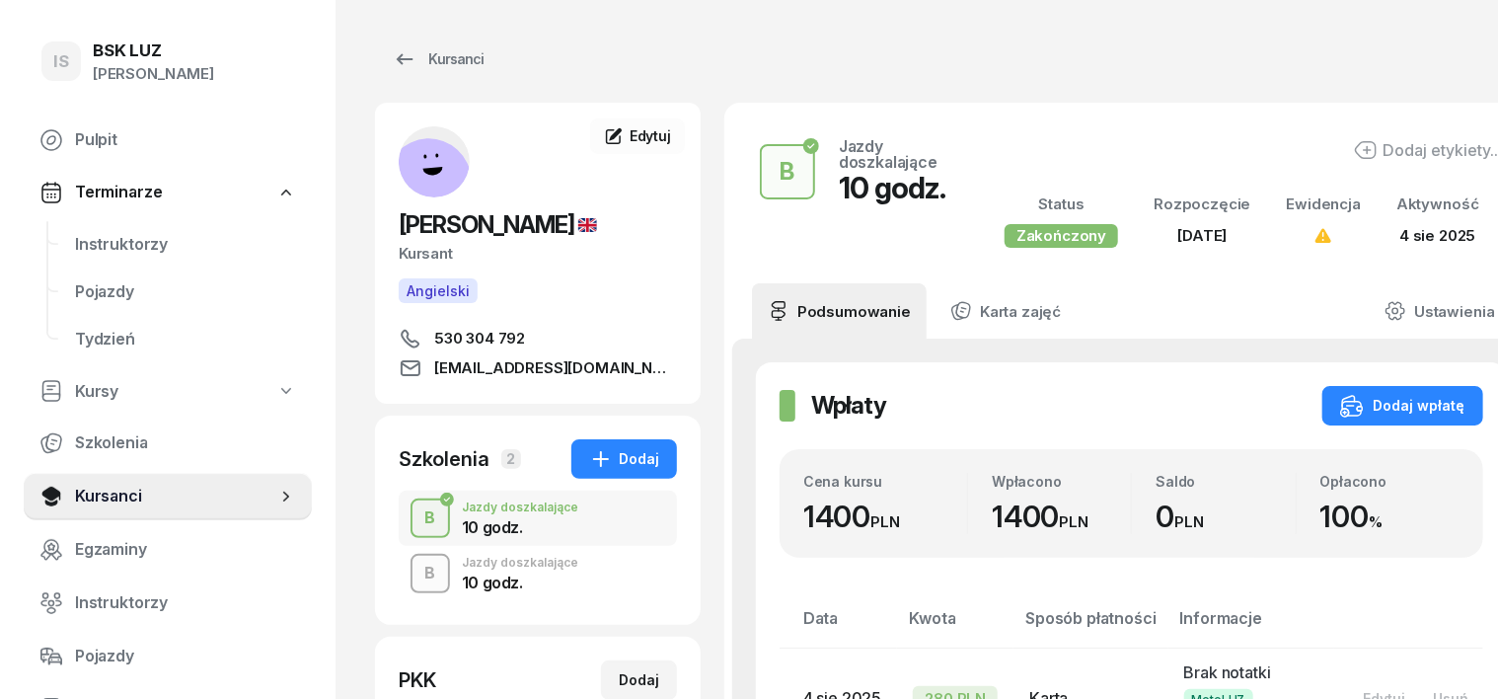
click at [418, 571] on div "B" at bounding box center [431, 574] width 27 height 34
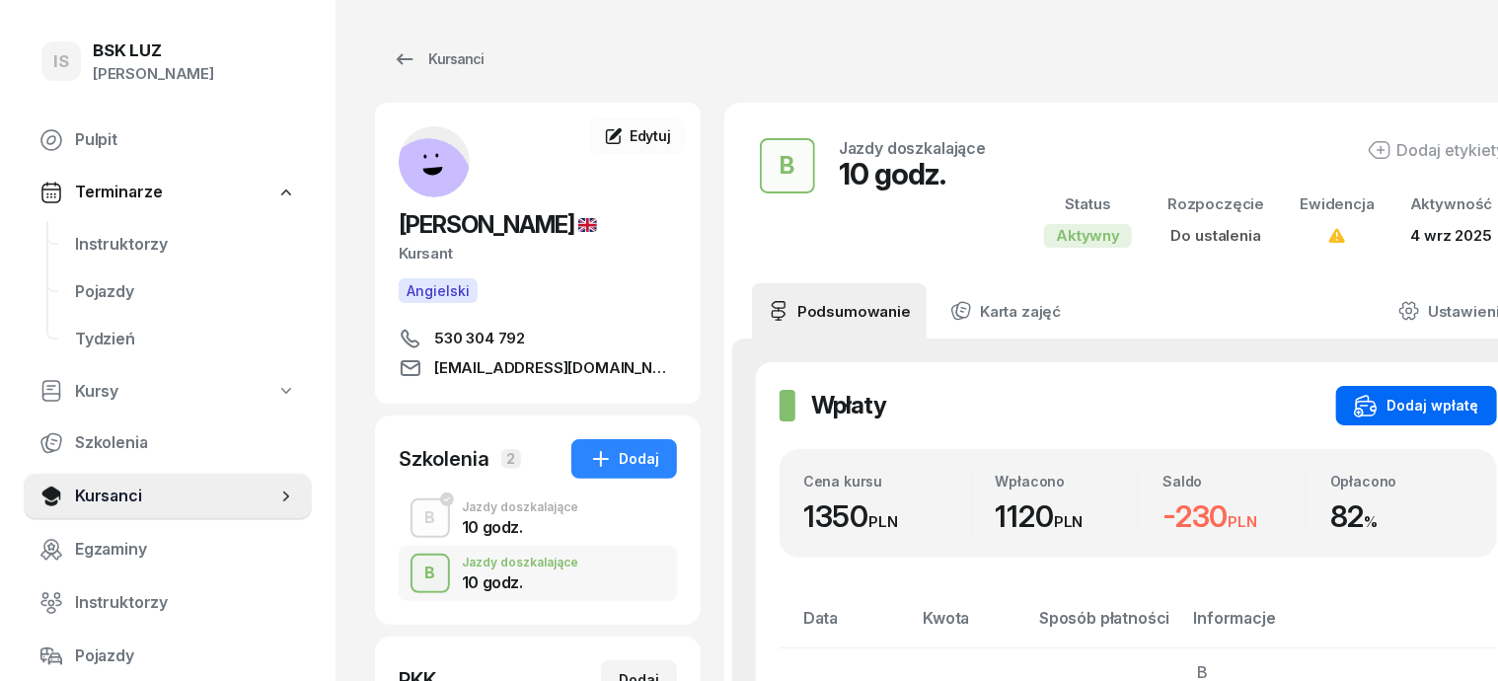
click at [1385, 401] on div "Dodaj wpłatę" at bounding box center [1416, 406] width 125 height 24
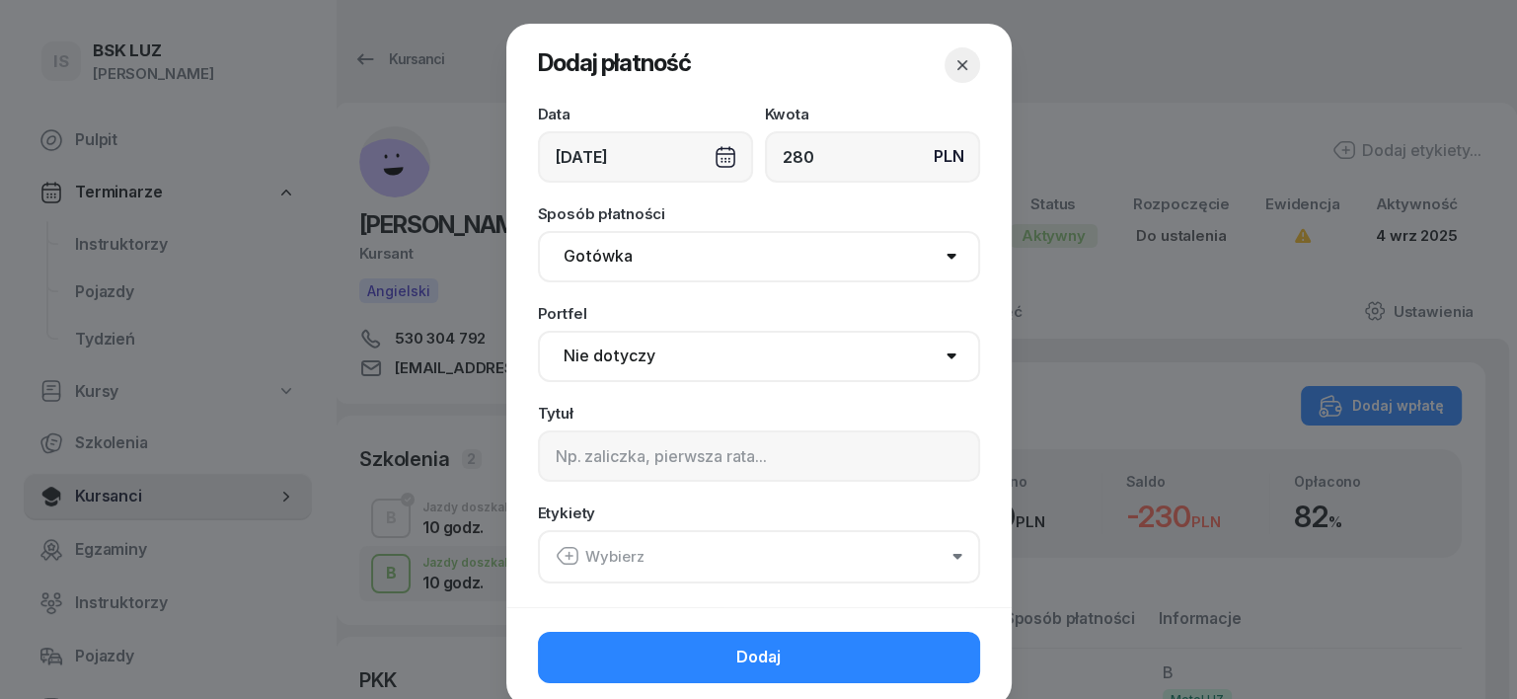
type input "280"
click at [580, 250] on select "Gotówka Karta Przelew Płatności online BLIK" at bounding box center [759, 256] width 442 height 51
click at [538, 231] on select "Gotówka Karta Przelew Płatności online BLIK" at bounding box center [759, 256] width 442 height 51
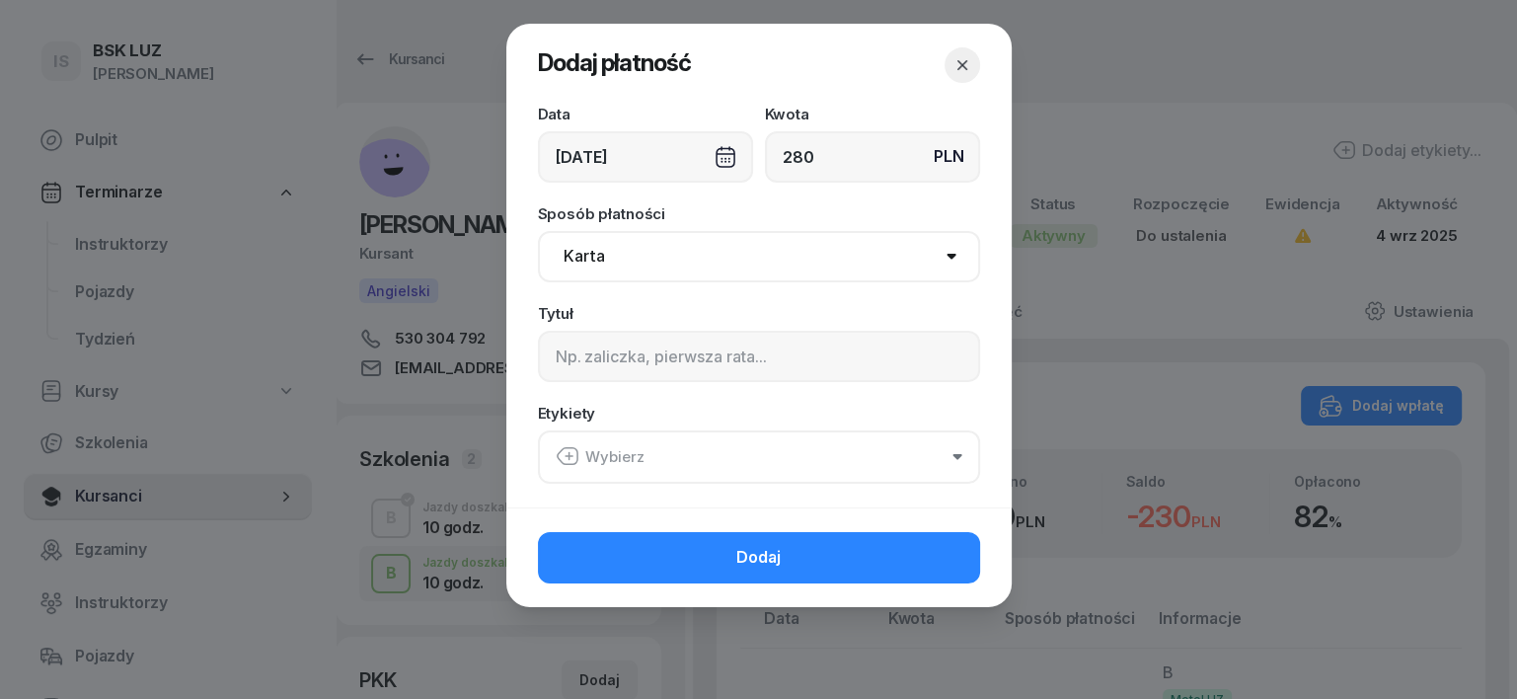
click at [588, 256] on select "Gotówka Karta Przelew Płatności online BLIK" at bounding box center [759, 256] width 442 height 51
select select "transfer"
click at [538, 231] on select "Gotówka Karta Przelew Płatności online BLIK" at bounding box center [759, 256] width 442 height 51
click at [569, 360] on input at bounding box center [759, 356] width 442 height 51
type input "B"
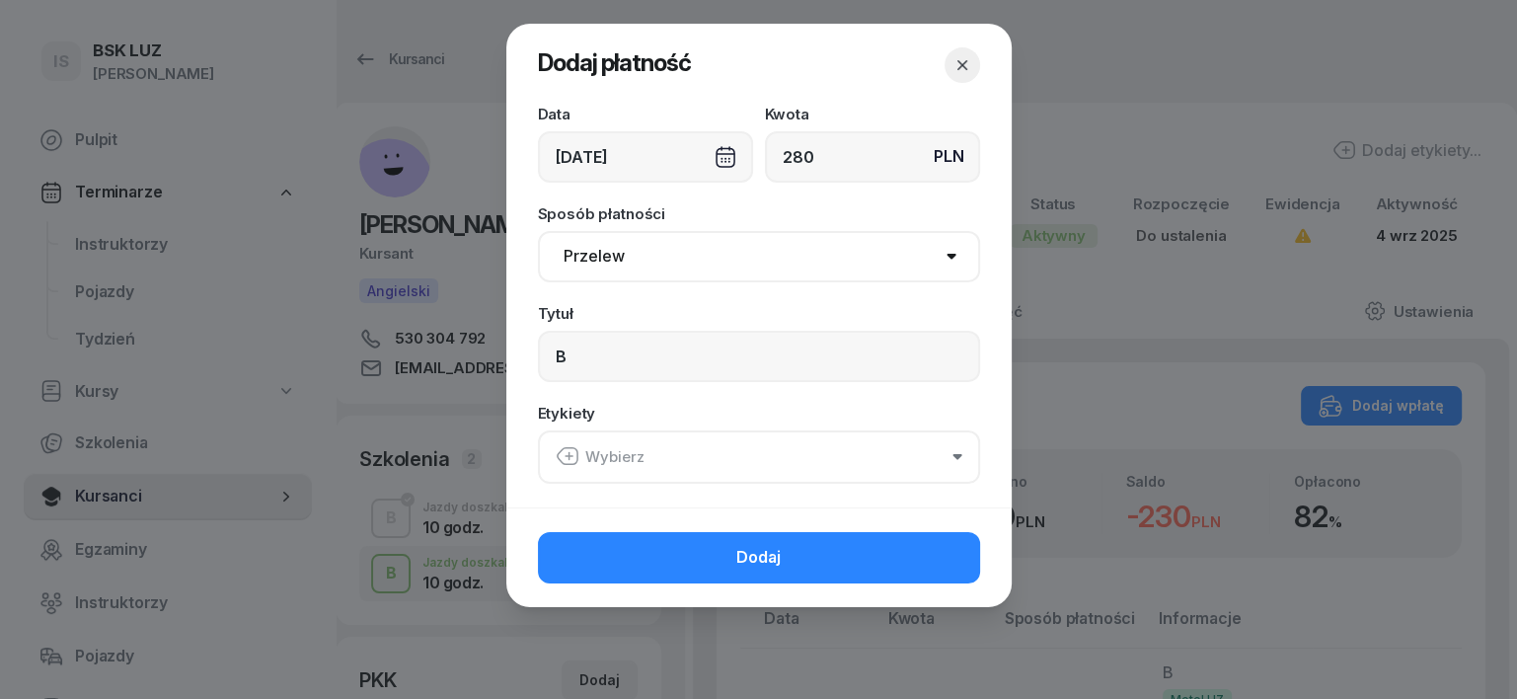
click at [564, 458] on icon "button" at bounding box center [568, 456] width 24 height 24
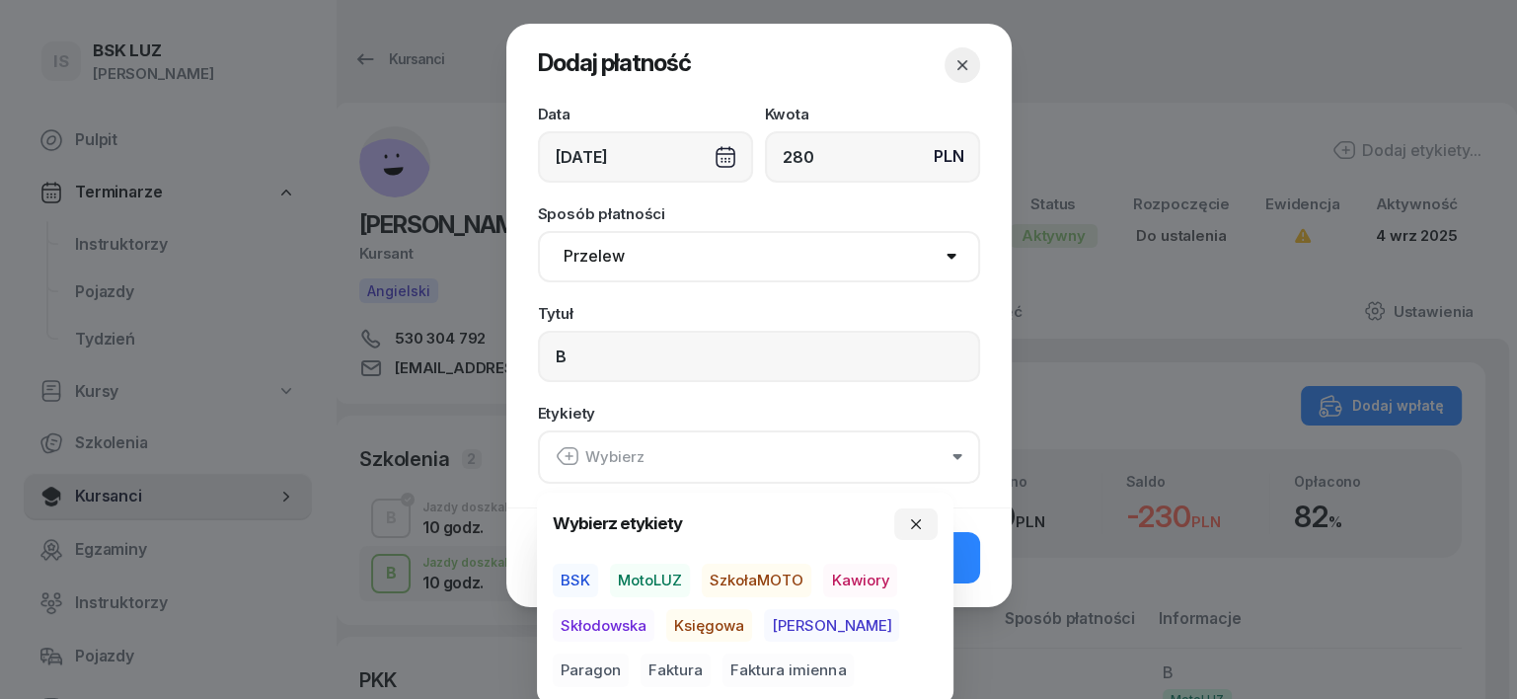
click at [660, 572] on span "MotoLUZ" at bounding box center [650, 581] width 80 height 34
drag, startPoint x: 703, startPoint y: 626, endPoint x: 750, endPoint y: 639, distance: 49.1
click at [708, 631] on span "Księgowa" at bounding box center [709, 625] width 86 height 34
drag, startPoint x: 861, startPoint y: 624, endPoint x: 877, endPoint y: 621, distance: 16.1
click at [629, 653] on span "Paragon" at bounding box center [591, 670] width 76 height 34
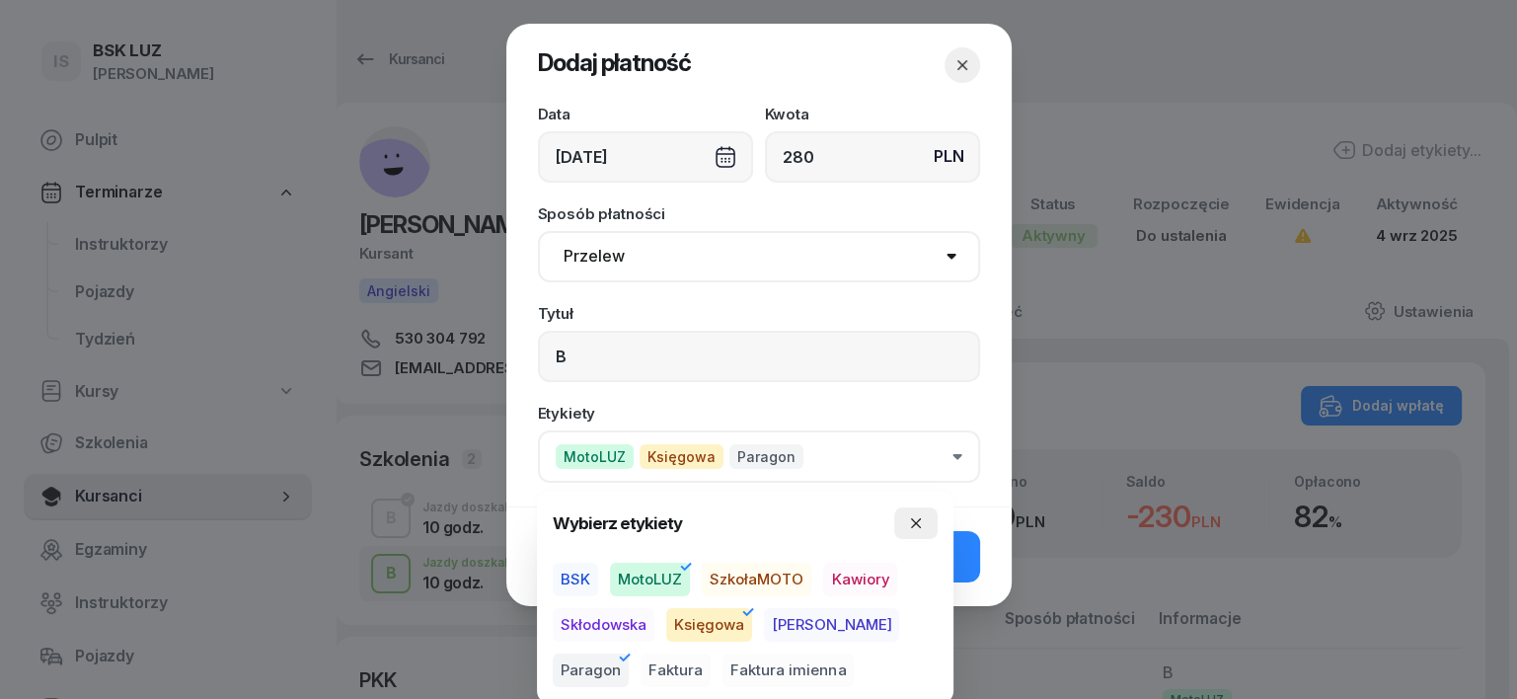
click at [910, 533] on button "button" at bounding box center [915, 523] width 43 height 32
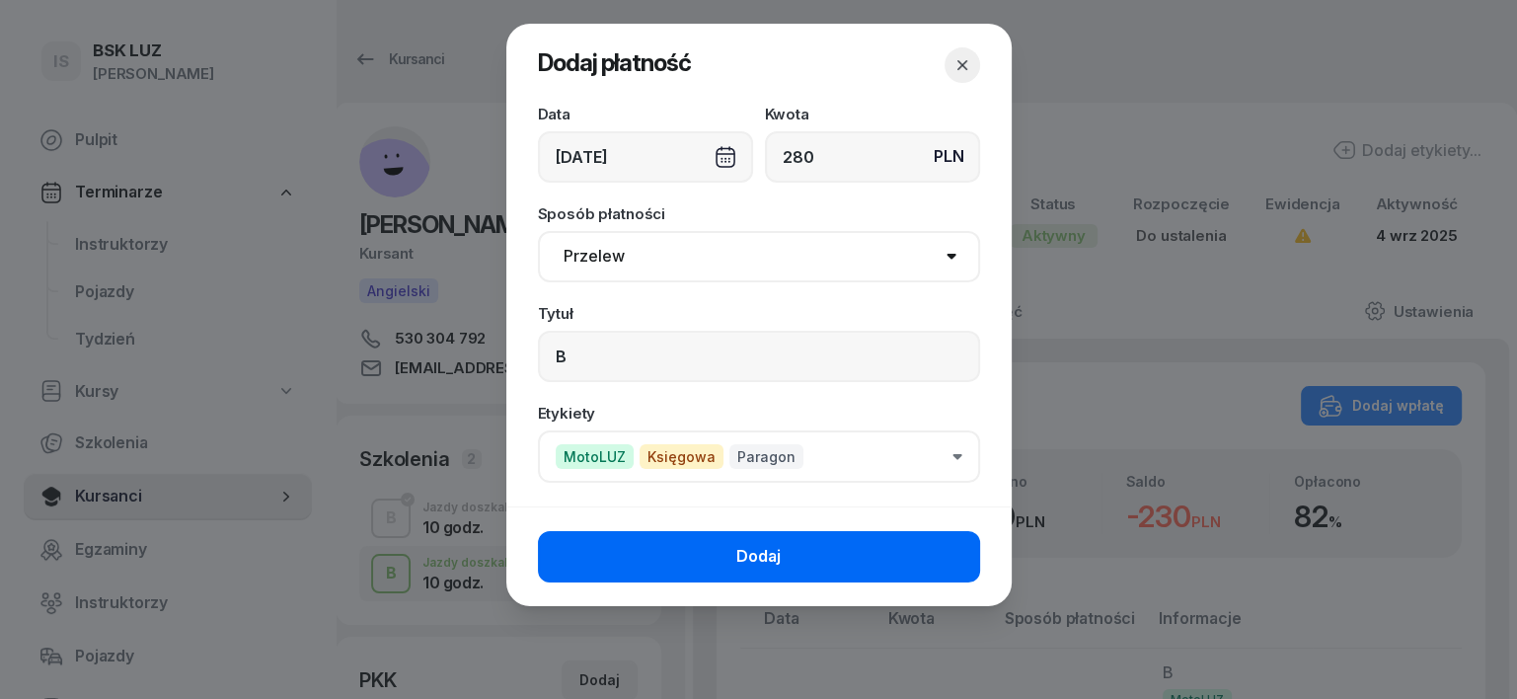
click at [906, 576] on button "Dodaj" at bounding box center [759, 556] width 442 height 51
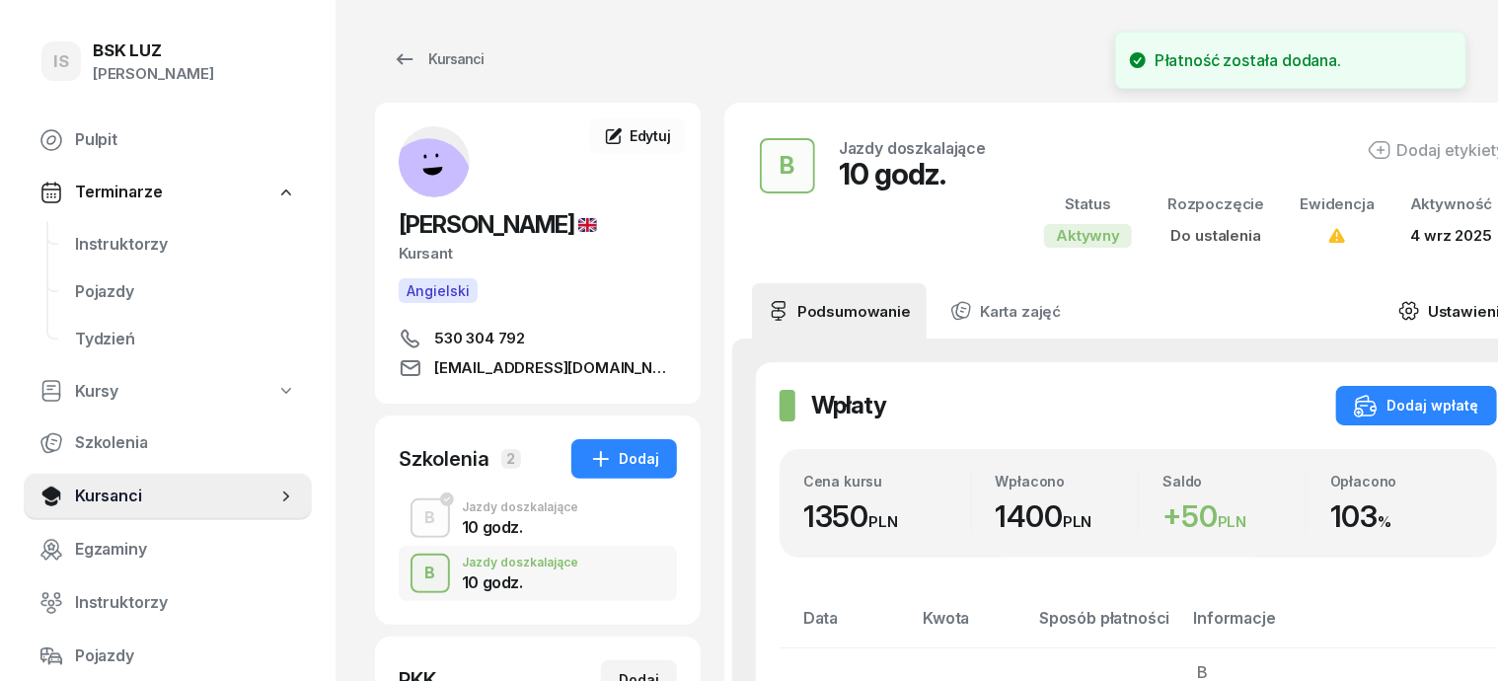
click at [1407, 312] on icon at bounding box center [1410, 312] width 6 height 6
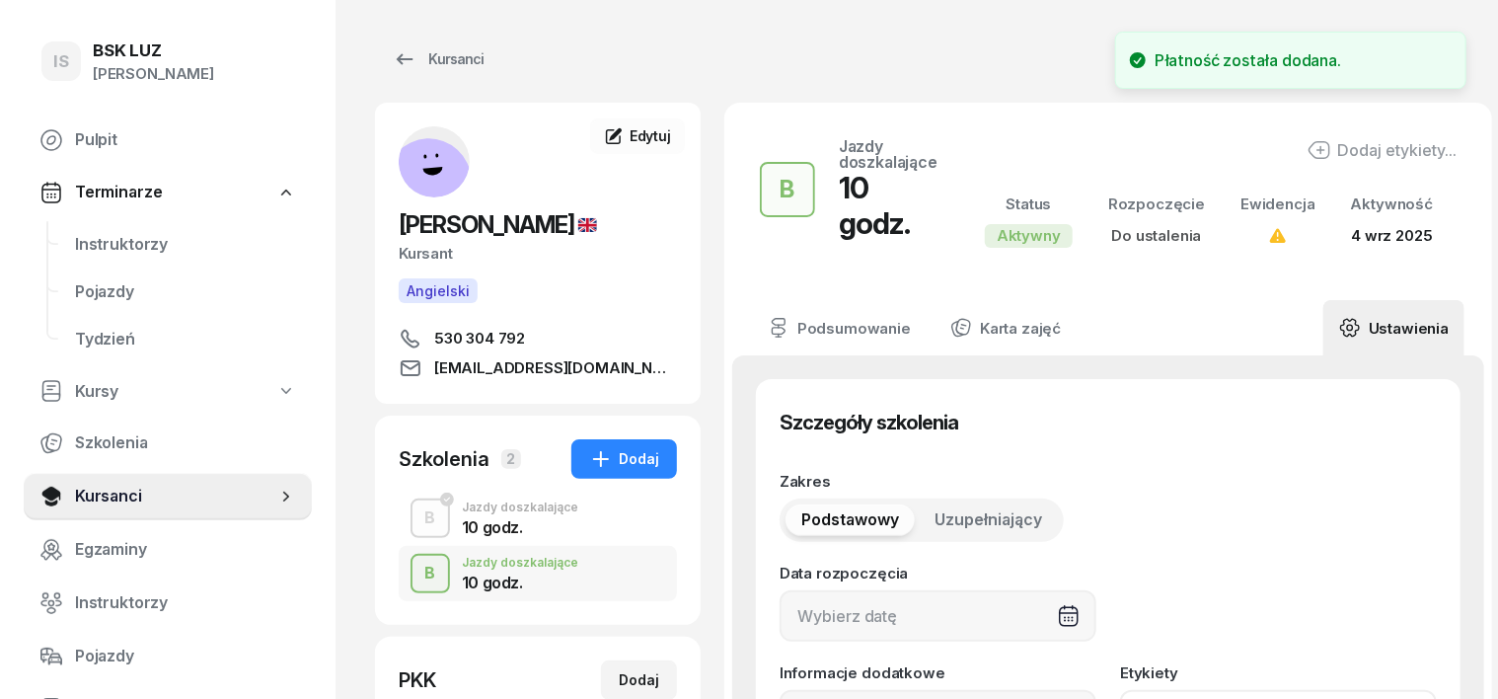
type input "10"
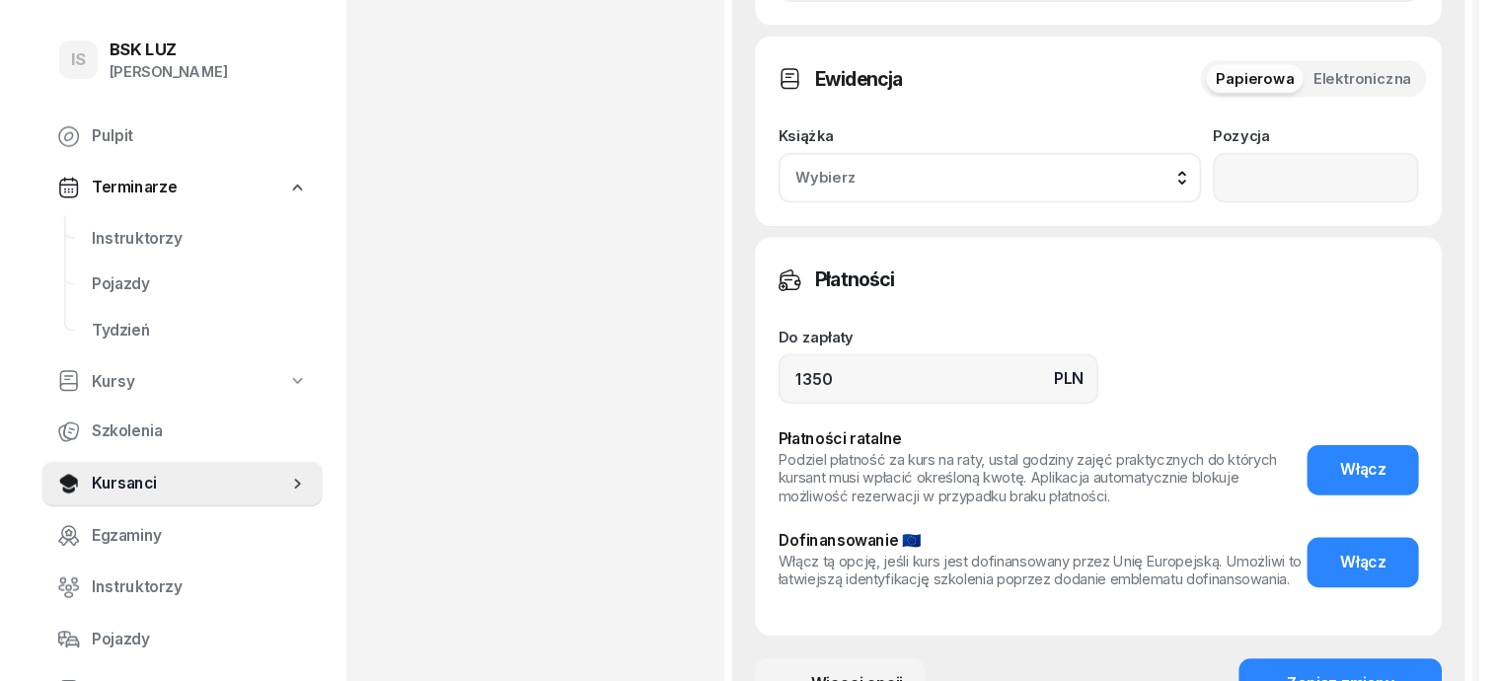
scroll to position [1234, 0]
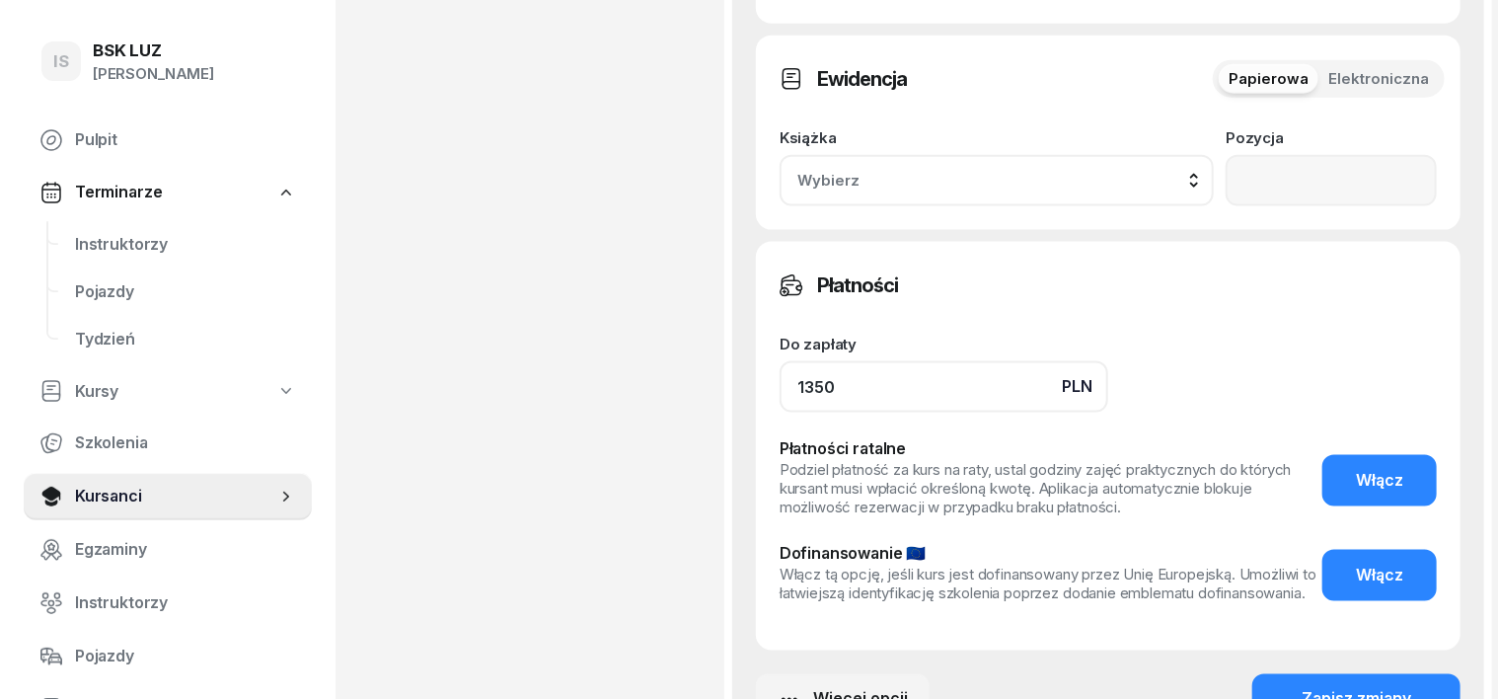
click at [809, 361] on input "1350" at bounding box center [944, 386] width 329 height 51
type input "1400"
click at [1369, 674] on button "Zapisz zmiany" at bounding box center [1357, 699] width 208 height 51
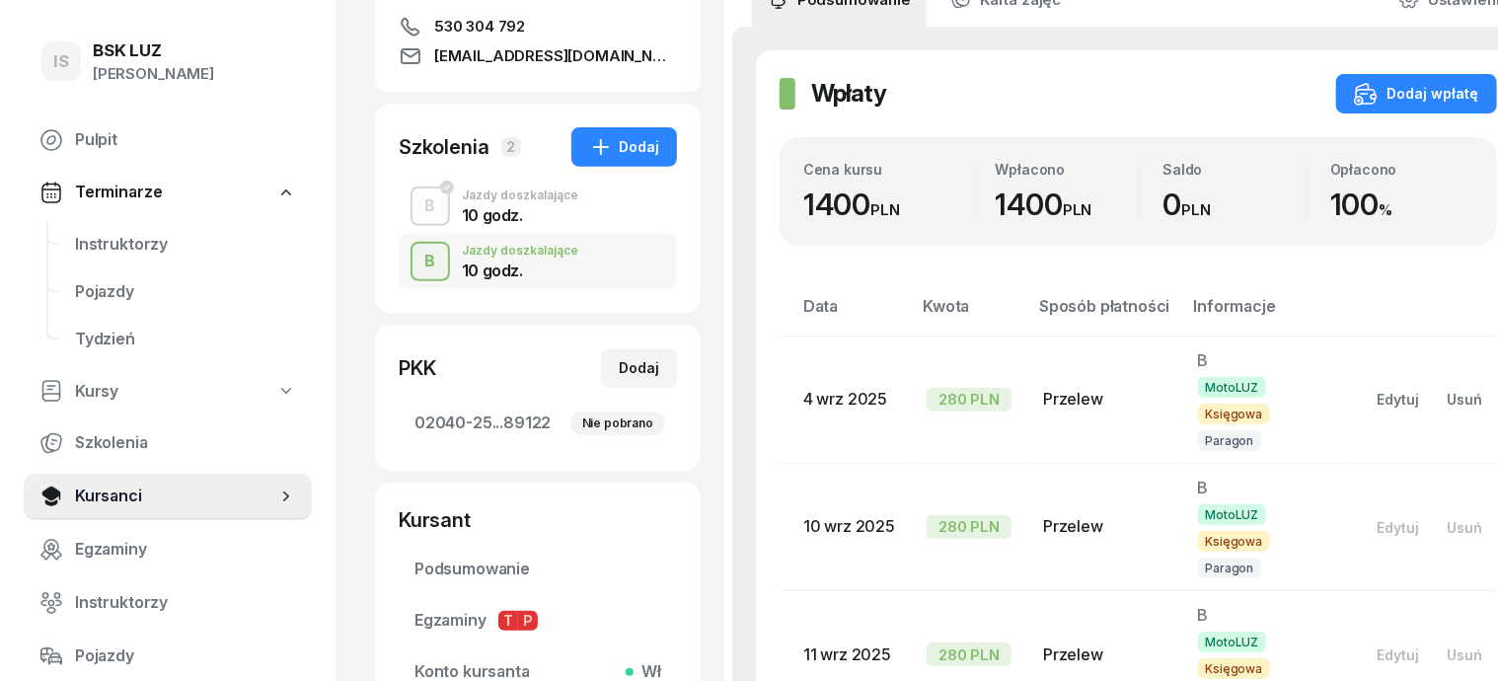
scroll to position [0, 0]
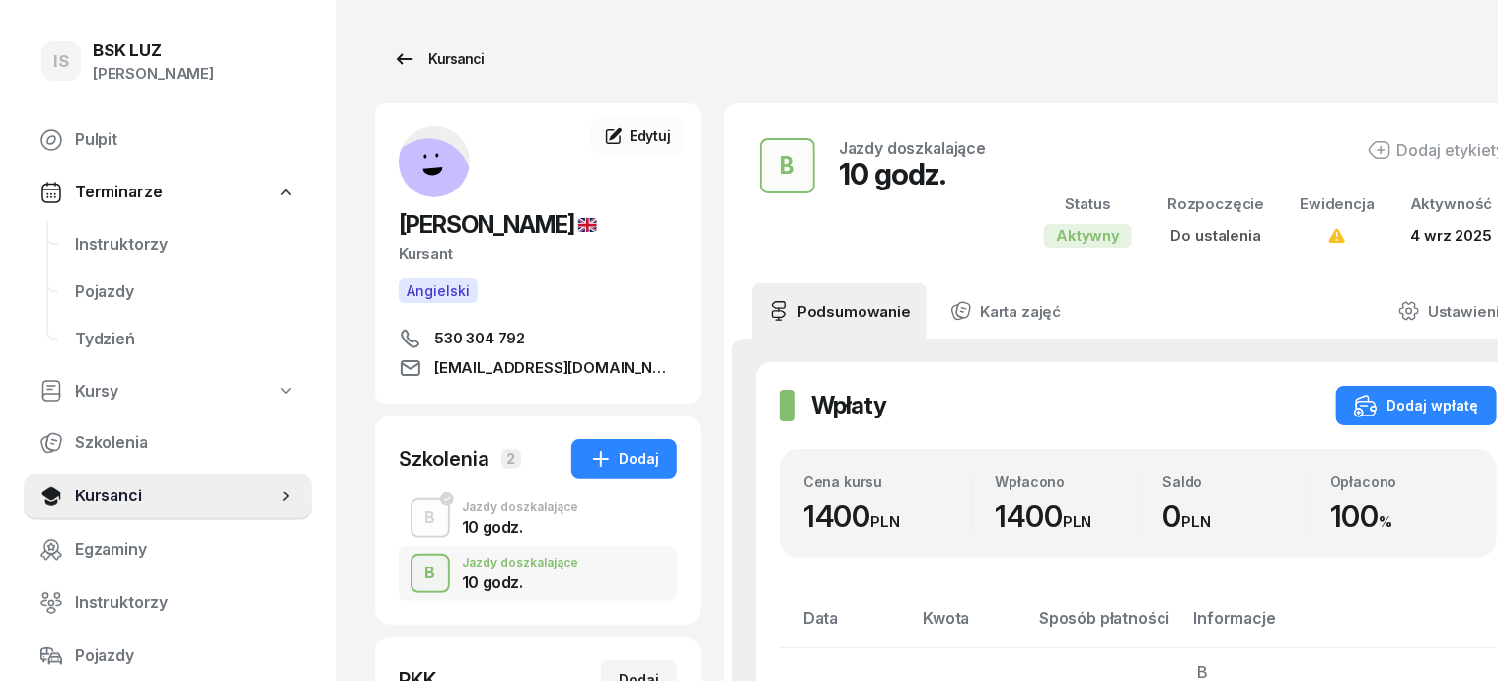
click at [405, 51] on div "Kursanci" at bounding box center [438, 59] width 91 height 24
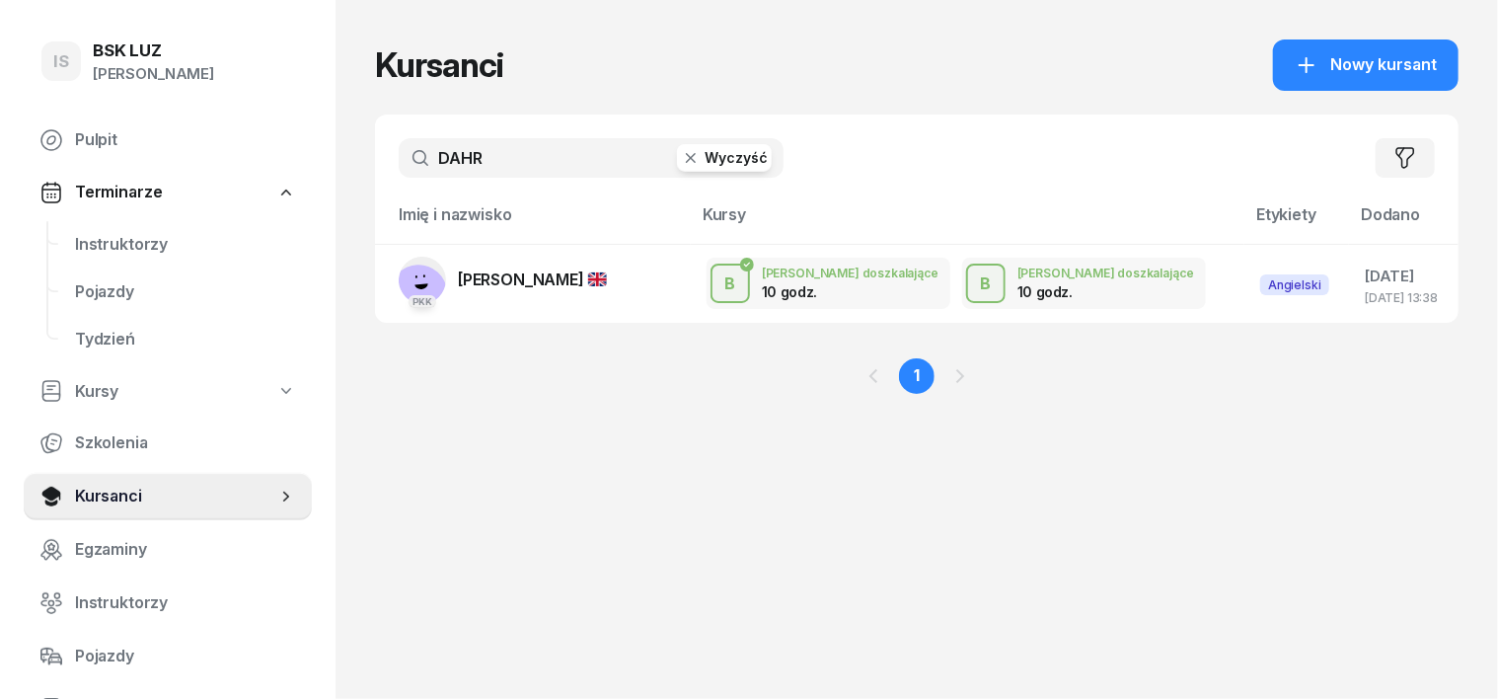
click at [681, 161] on icon "button" at bounding box center [691, 158] width 20 height 20
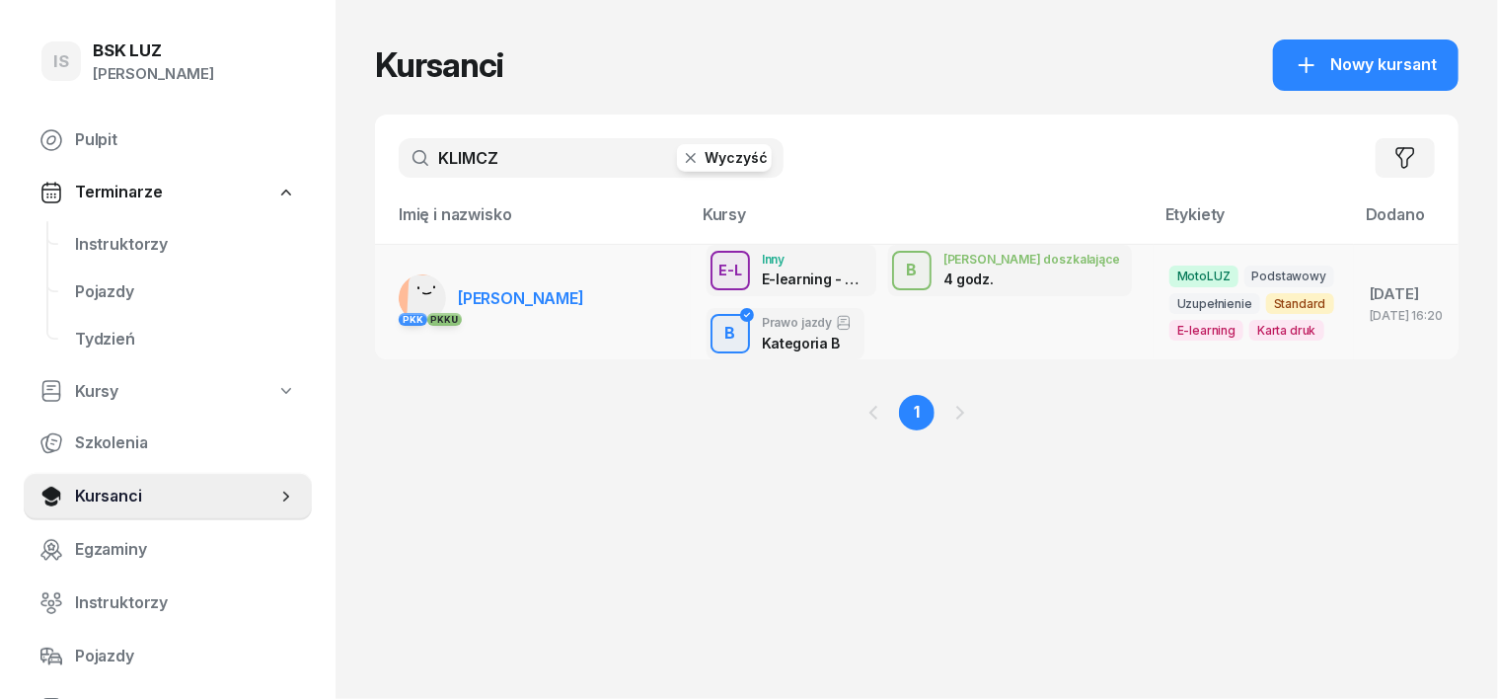
type input "KLIMCZ"
click at [407, 291] on rect at bounding box center [431, 298] width 49 height 49
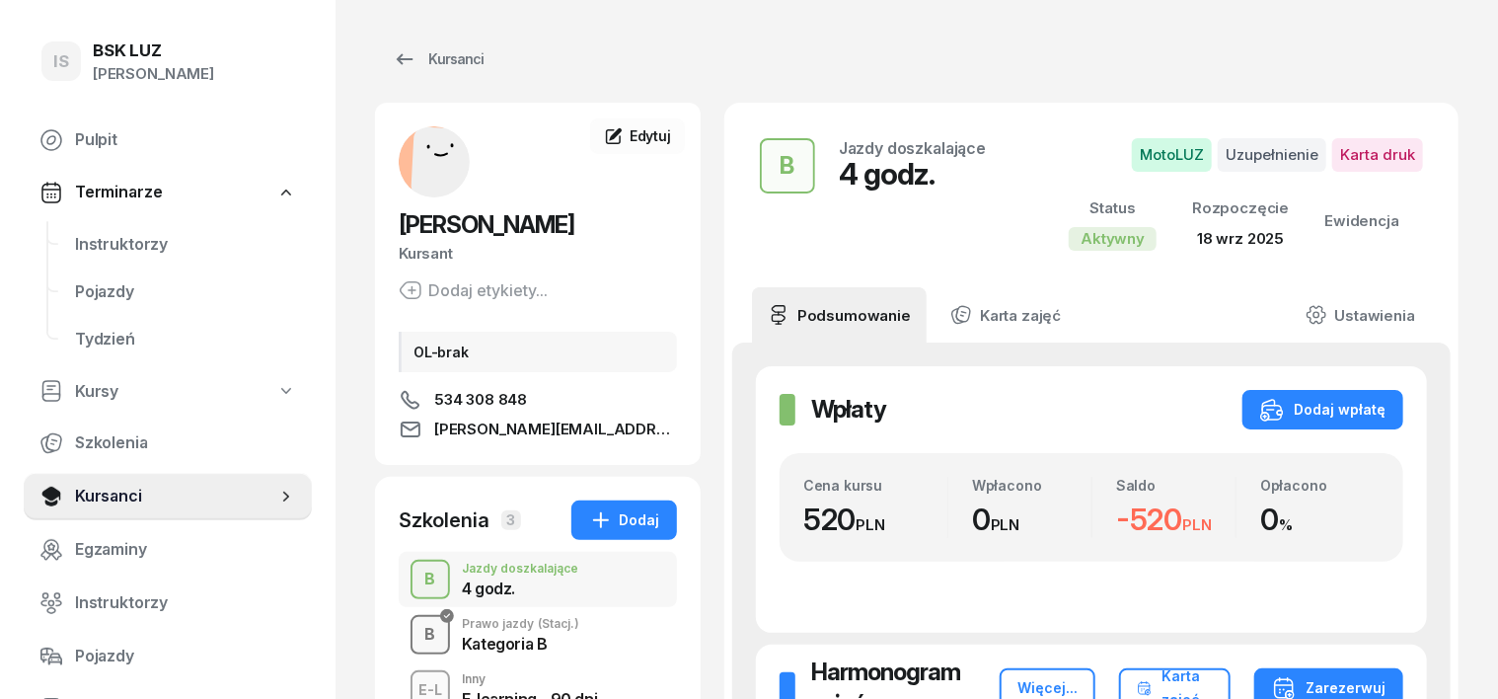
click at [418, 638] on div "B" at bounding box center [431, 635] width 27 height 34
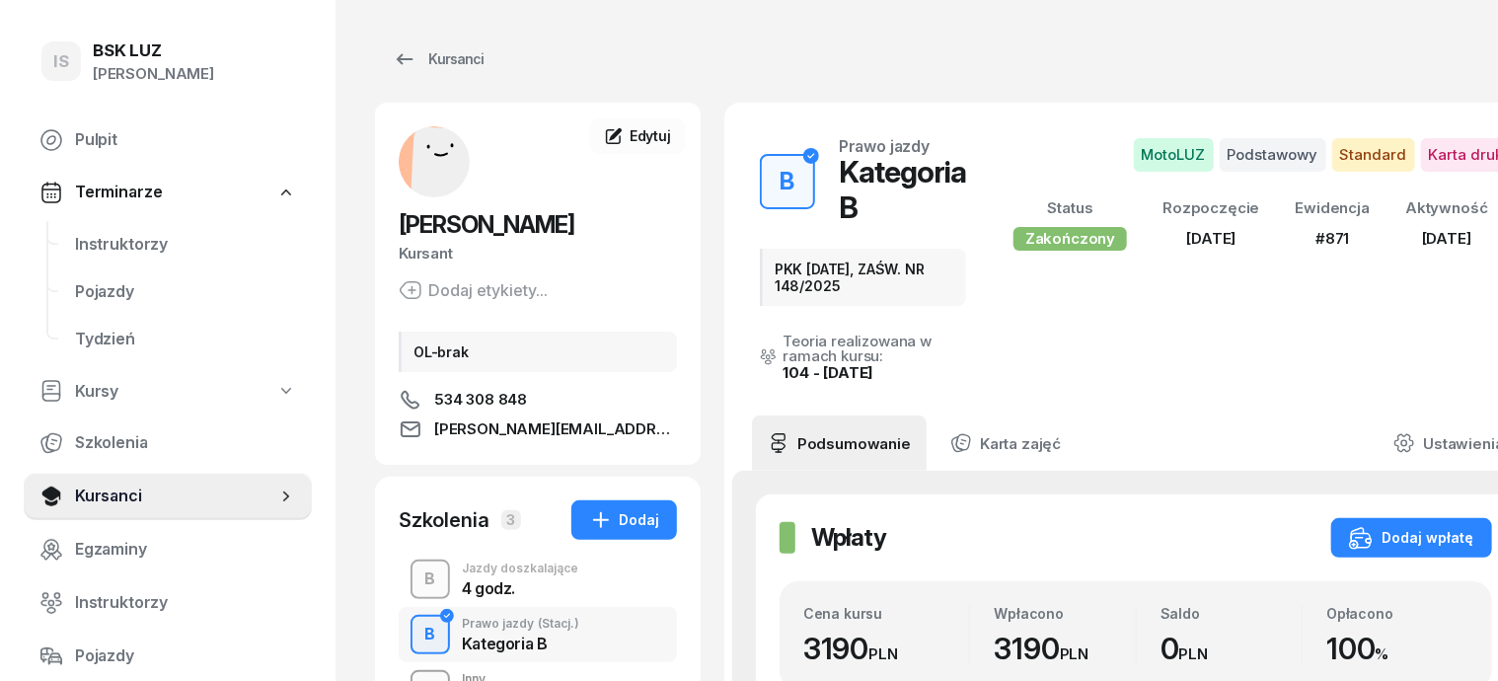
click at [418, 584] on div "B" at bounding box center [431, 580] width 27 height 34
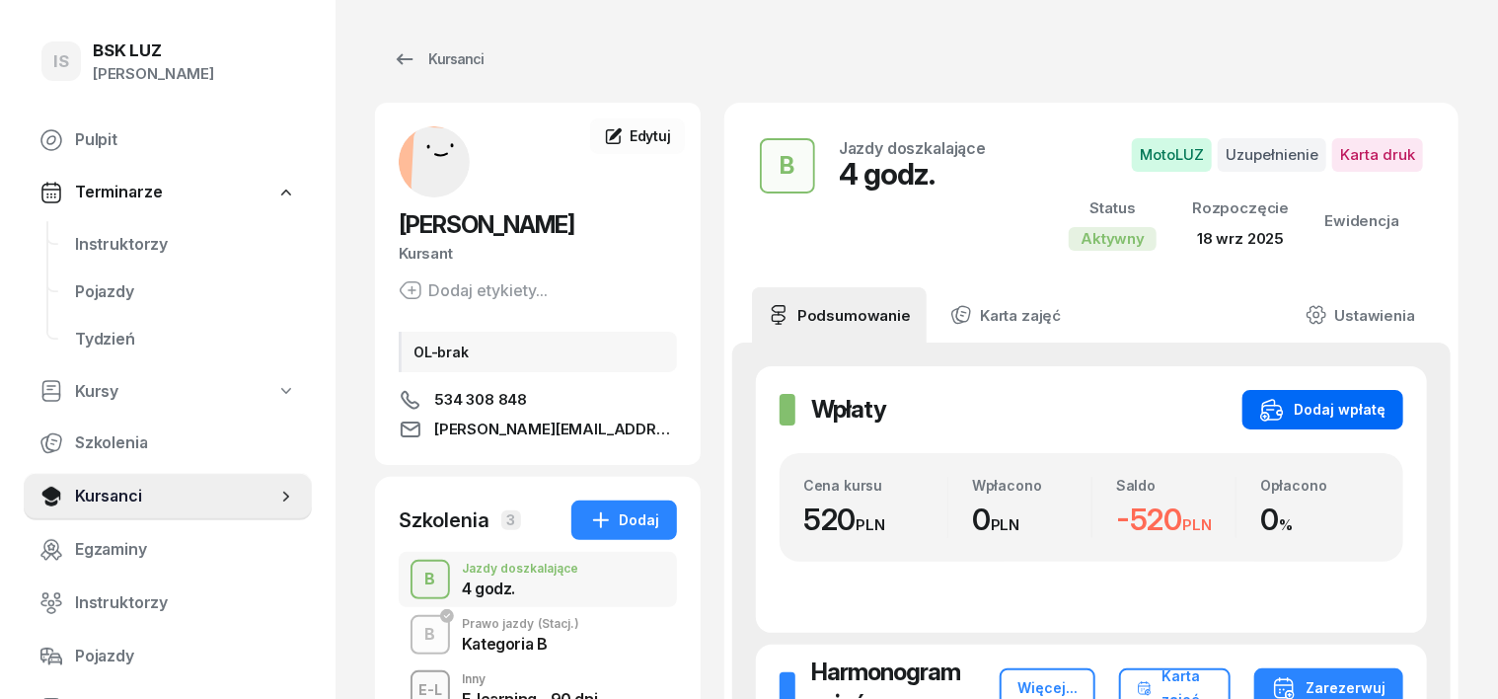
click at [1342, 411] on div "Dodaj wpłatę" at bounding box center [1323, 410] width 125 height 24
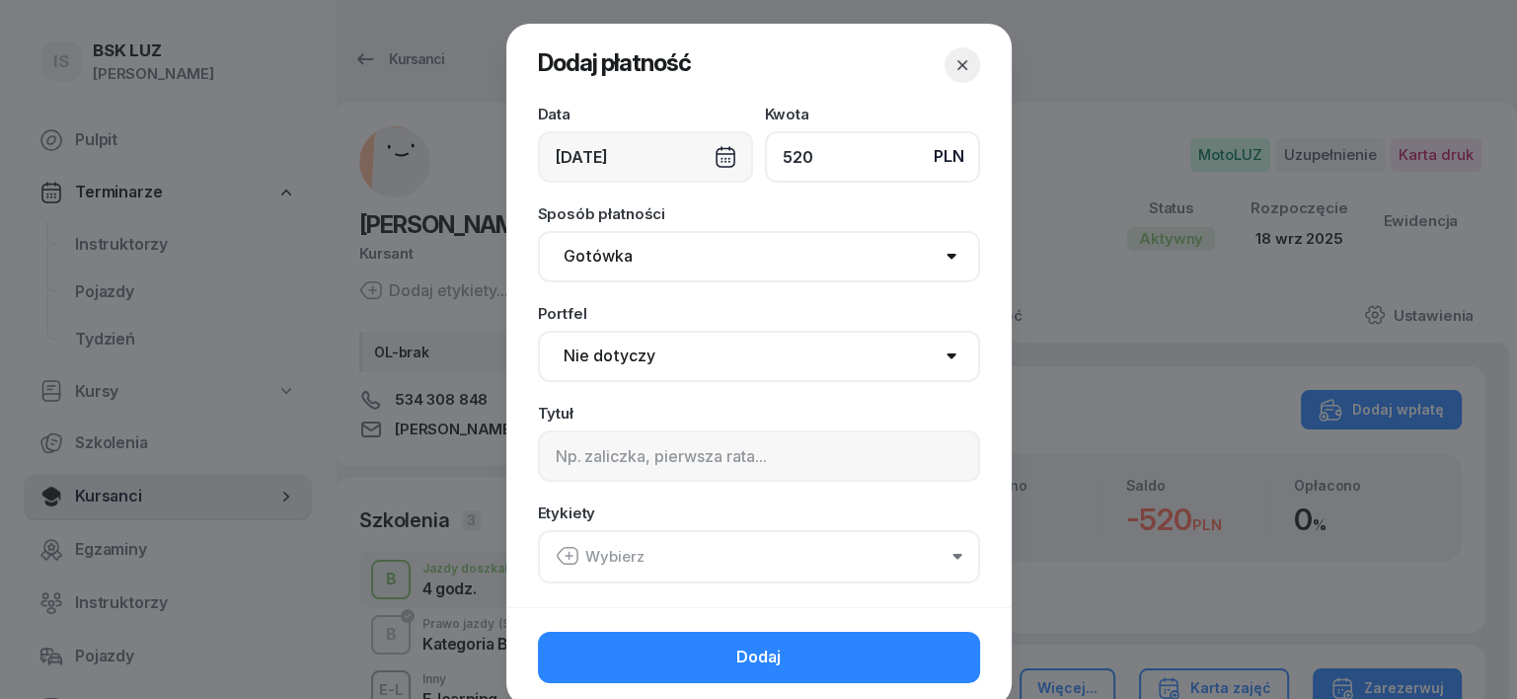
type input "520"
click at [585, 261] on select "Gotówka Karta Przelew Płatności online BLIK" at bounding box center [759, 256] width 442 height 51
select select "transfer"
click at [538, 231] on select "Gotówka Karta Przelew Płatności online BLIK" at bounding box center [759, 256] width 442 height 51
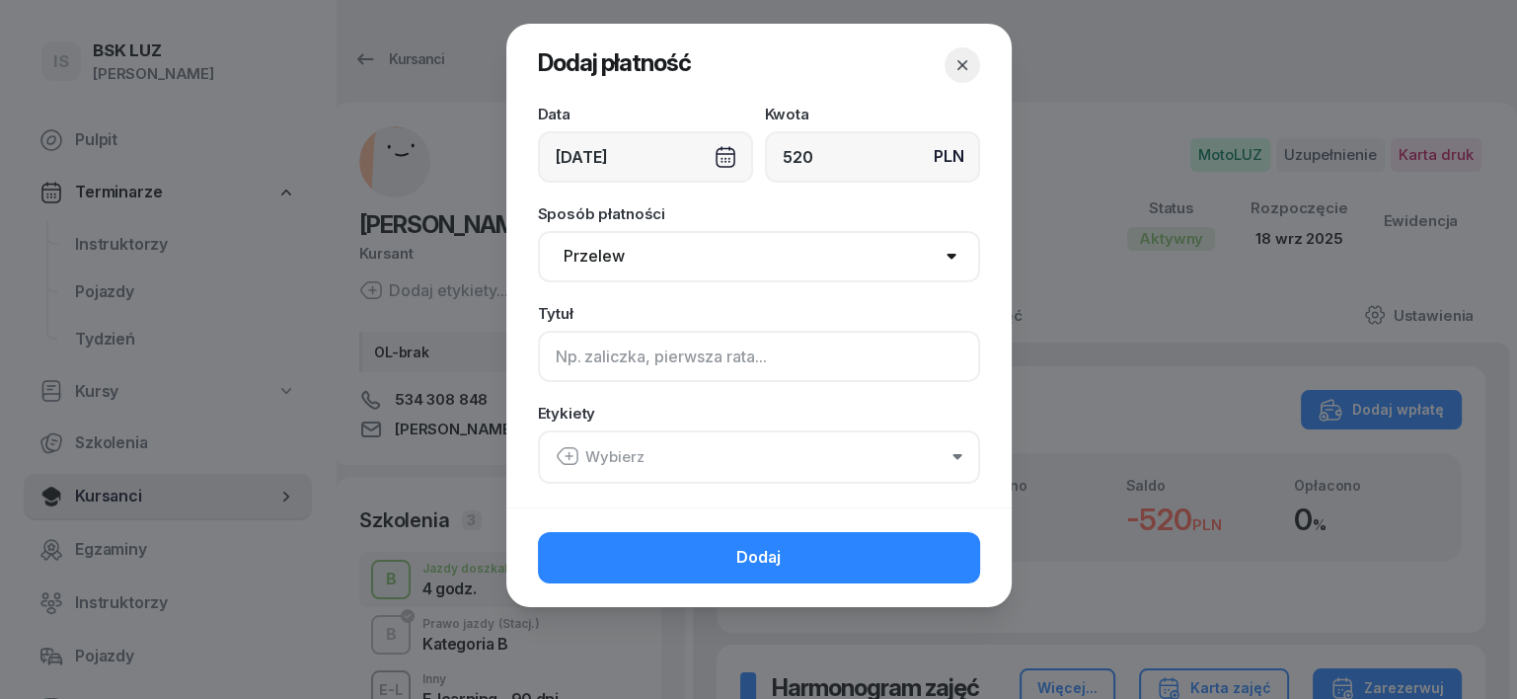
click at [557, 359] on input at bounding box center [759, 356] width 442 height 51
type input "B"
click at [574, 457] on icon "button" at bounding box center [568, 456] width 24 height 24
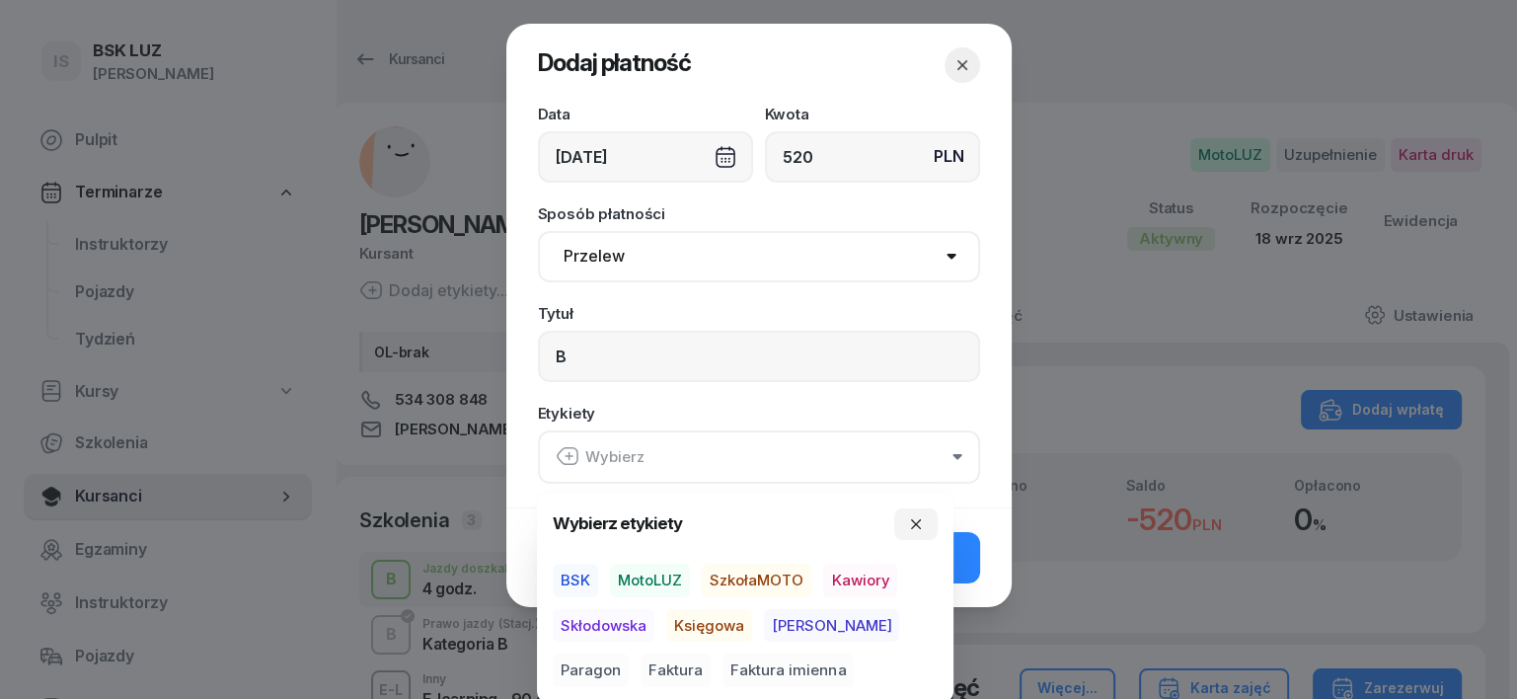
click at [667, 576] on span "MotoLUZ" at bounding box center [650, 581] width 80 height 34
drag, startPoint x: 715, startPoint y: 625, endPoint x: 777, endPoint y: 636, distance: 63.1
click at [721, 627] on span "Księgowa" at bounding box center [709, 625] width 86 height 34
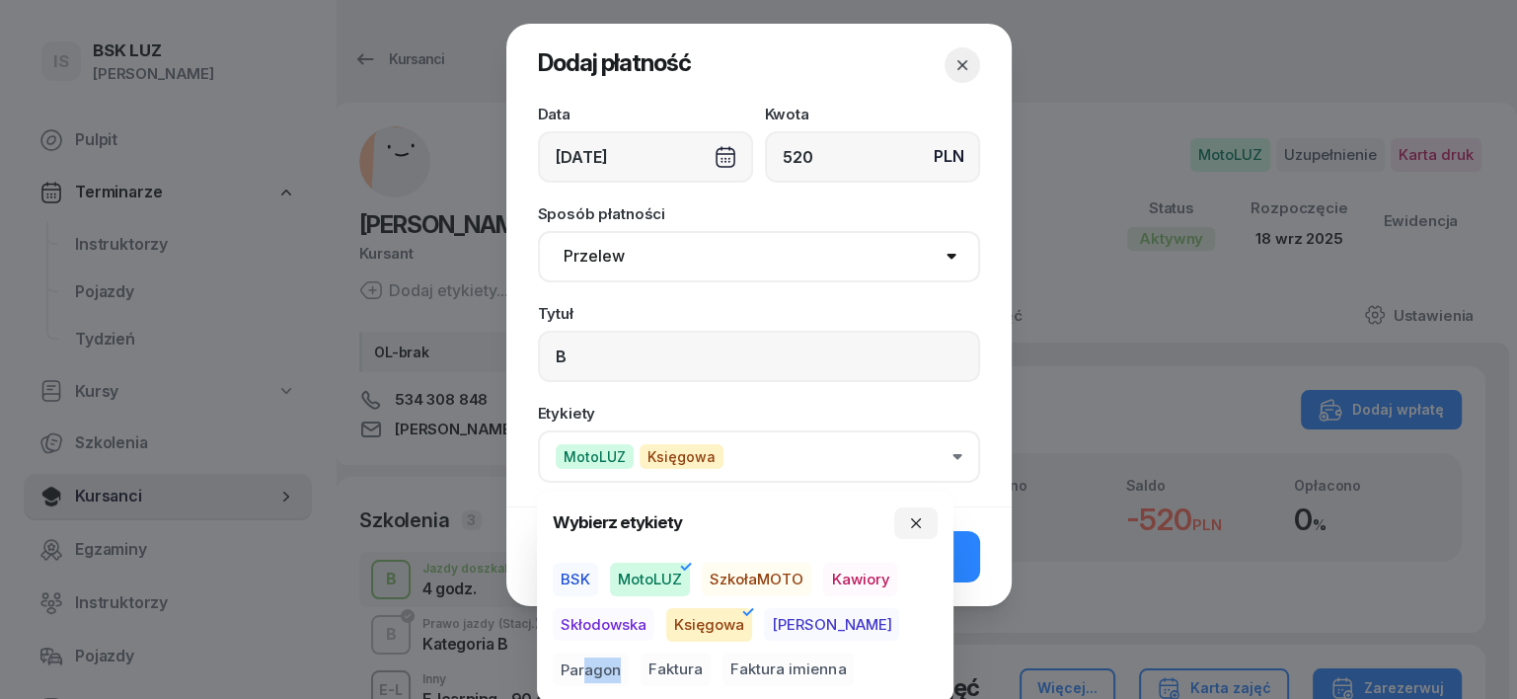
drag, startPoint x: 913, startPoint y: 619, endPoint x: 856, endPoint y: 635, distance: 59.4
click at [856, 635] on div "BSK MotoLUZ SzkołaMOTO Kawiory Skłodowska Księgowa [PERSON_NAME] Faktura Faktur…" at bounding box center [745, 624] width 385 height 123
click at [629, 653] on span "Paragon" at bounding box center [591, 670] width 76 height 34
click at [914, 526] on icon "button" at bounding box center [916, 523] width 16 height 16
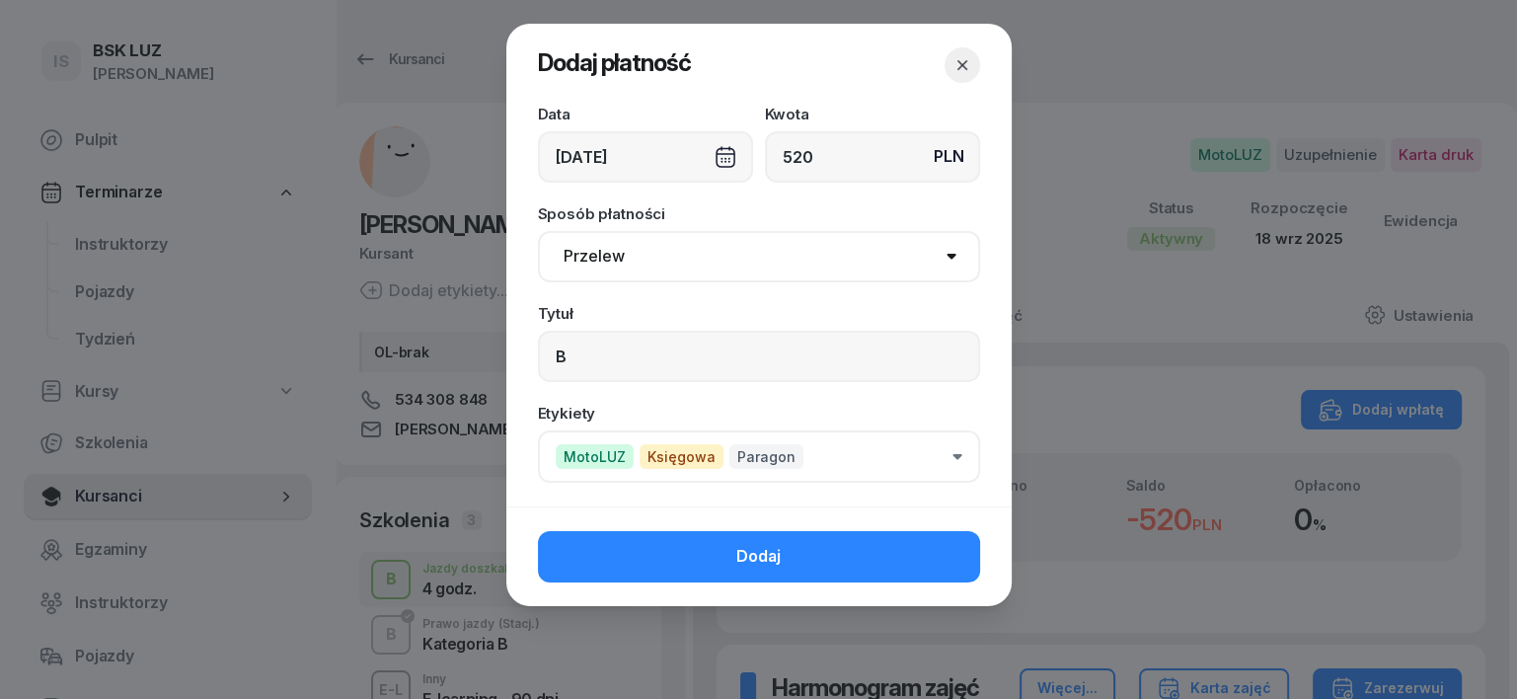
click at [948, 552] on button "Dodaj" at bounding box center [759, 556] width 442 height 51
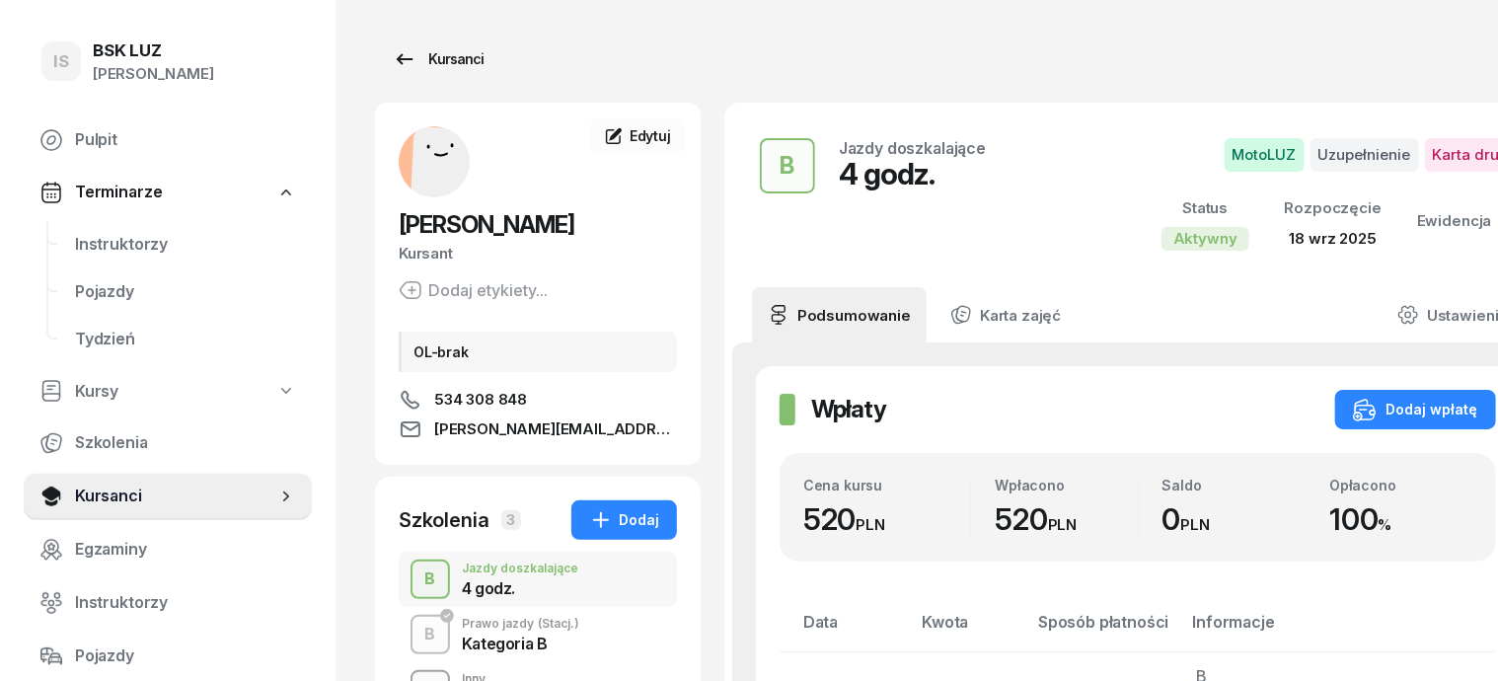
click at [424, 60] on div "Kursanci" at bounding box center [438, 59] width 91 height 24
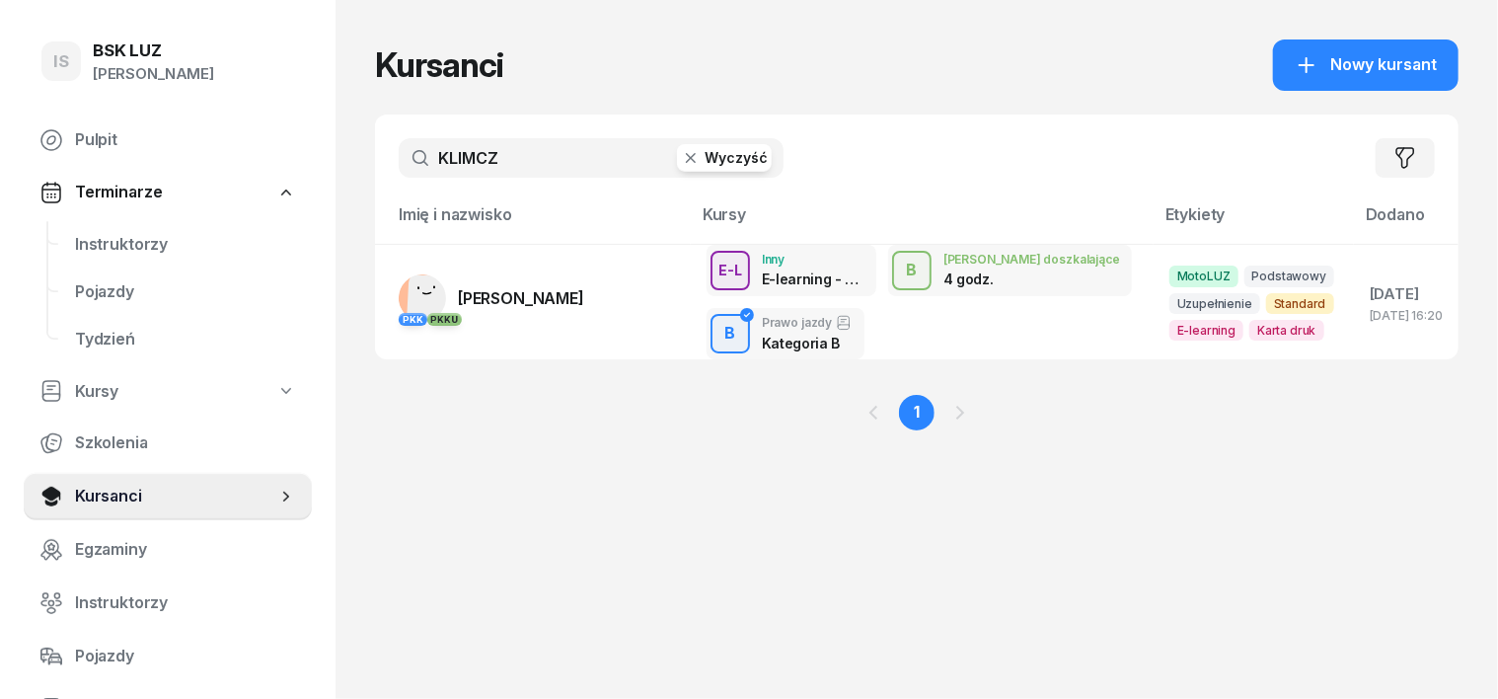
click at [686, 156] on icon "button" at bounding box center [691, 158] width 10 height 10
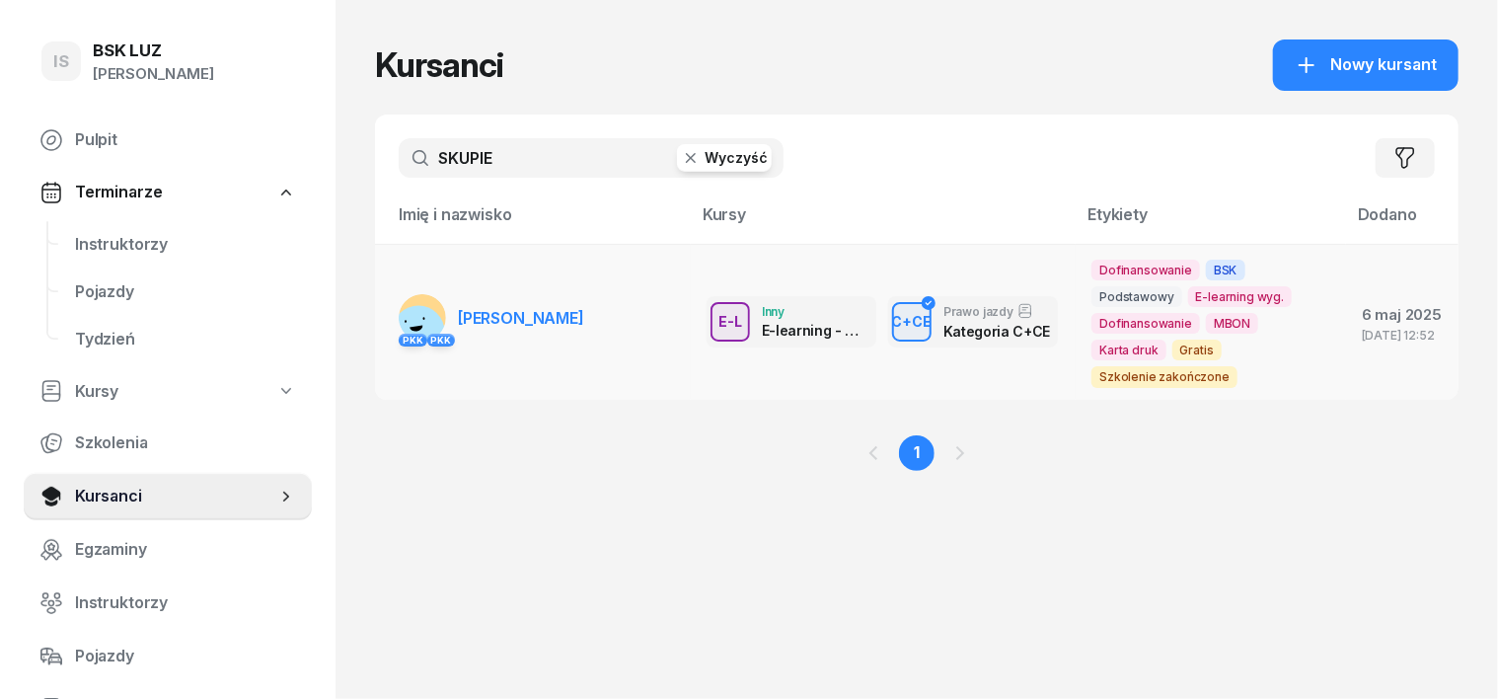
type input "SKUPIE"
click at [388, 308] on rect at bounding box center [418, 331] width 61 height 61
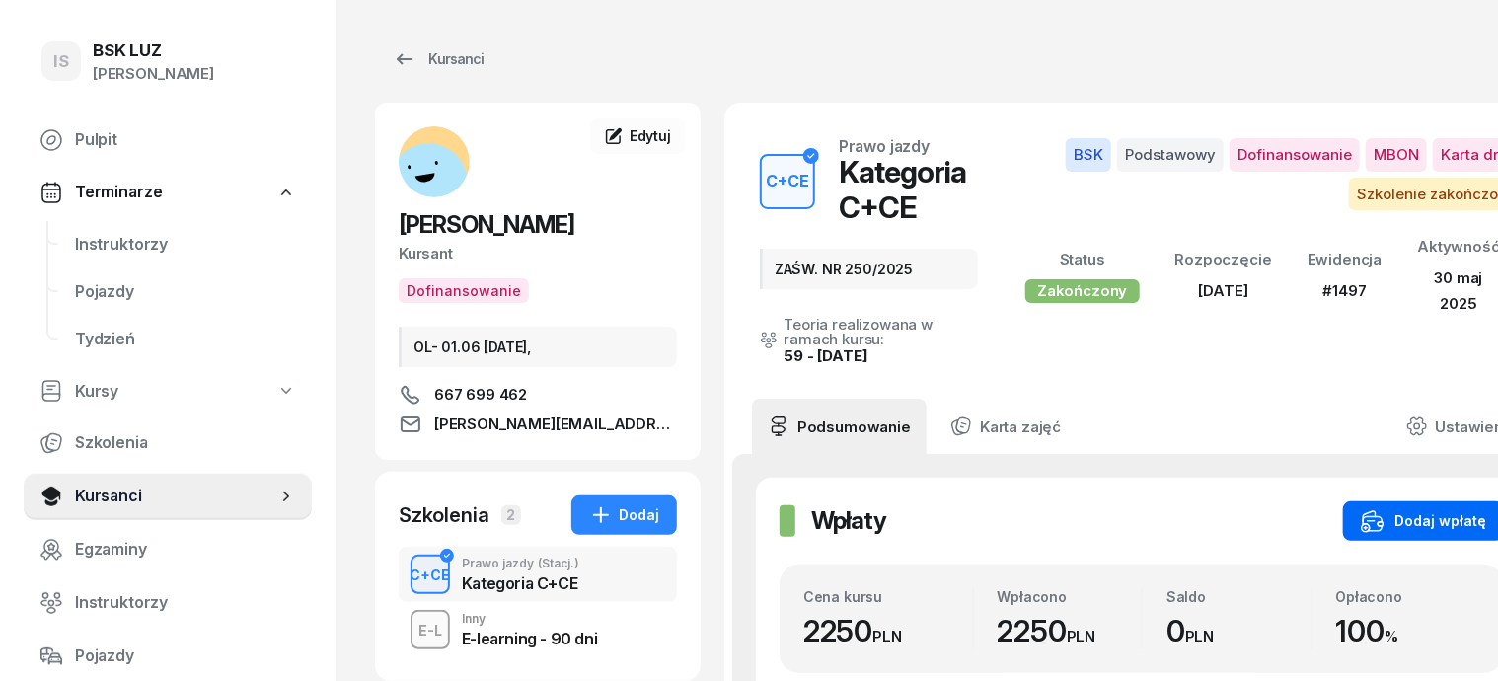
click at [1443, 501] on button "Dodaj wpłatę" at bounding box center [1424, 520] width 161 height 39
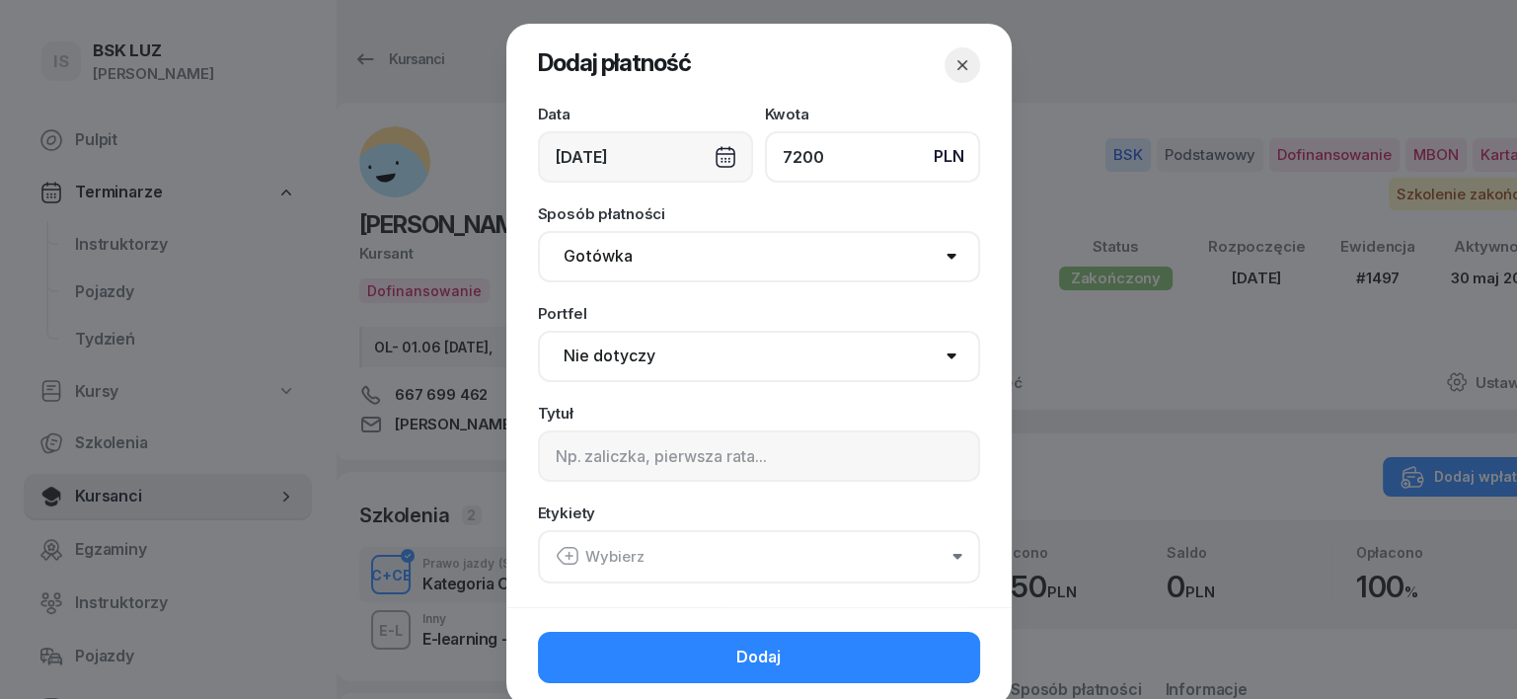
type input "7200"
click at [603, 261] on select "Gotówka Karta Przelew Płatności online BLIK" at bounding box center [759, 256] width 442 height 51
select select "transfer"
click at [538, 231] on select "Gotówka Karta Przelew Płatności online BLIK" at bounding box center [759, 256] width 442 height 51
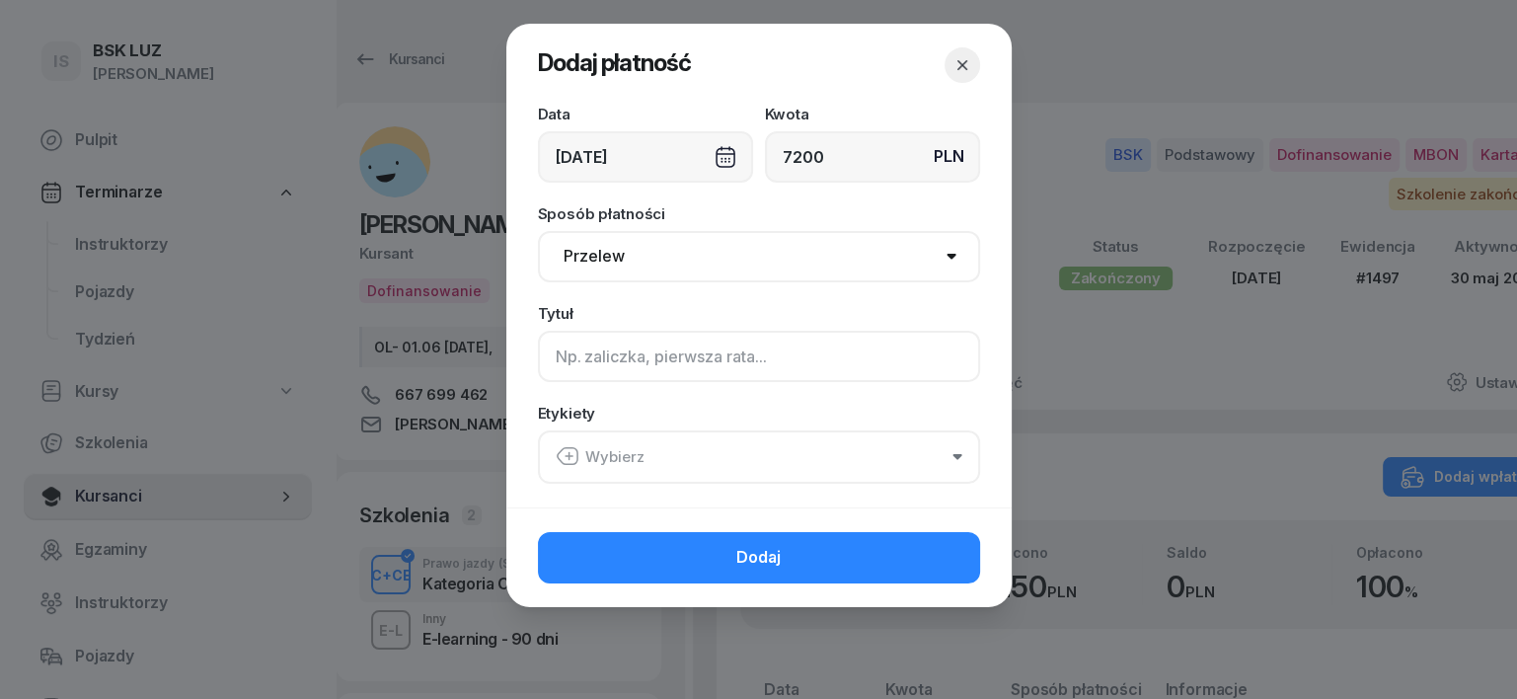
click at [555, 359] on input at bounding box center [759, 356] width 442 height 51
type input "CCE - MARR ZK/2/08/2025 S"
click at [565, 450] on icon "button" at bounding box center [568, 456] width 24 height 24
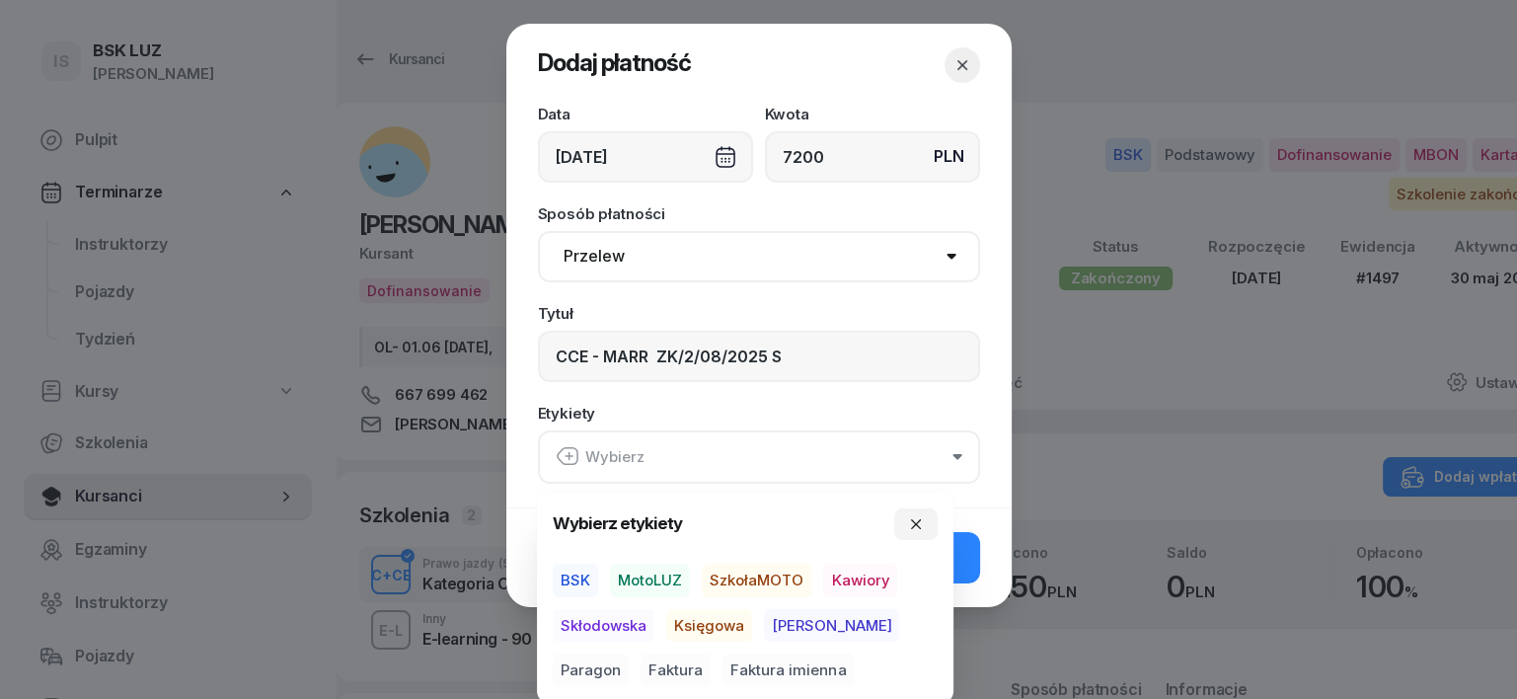
click at [570, 576] on span "BSK" at bounding box center [575, 581] width 45 height 34
drag, startPoint x: 727, startPoint y: 624, endPoint x: 770, endPoint y: 634, distance: 44.5
click at [740, 628] on span "Księgowa" at bounding box center [709, 625] width 86 height 34
click at [641, 670] on span "Faktura" at bounding box center [676, 670] width 70 height 34
click at [915, 525] on icon "button" at bounding box center [916, 523] width 16 height 16
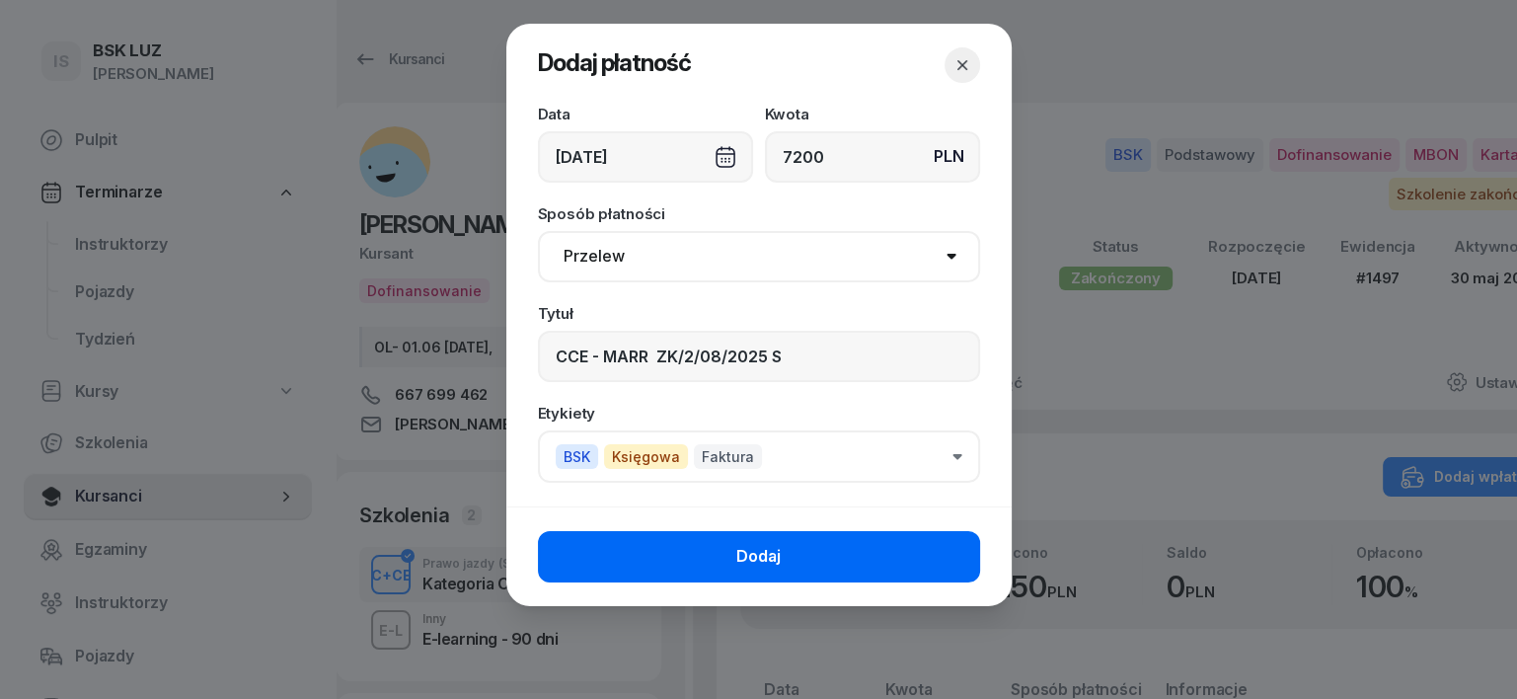
click at [925, 549] on button "Dodaj" at bounding box center [759, 556] width 442 height 51
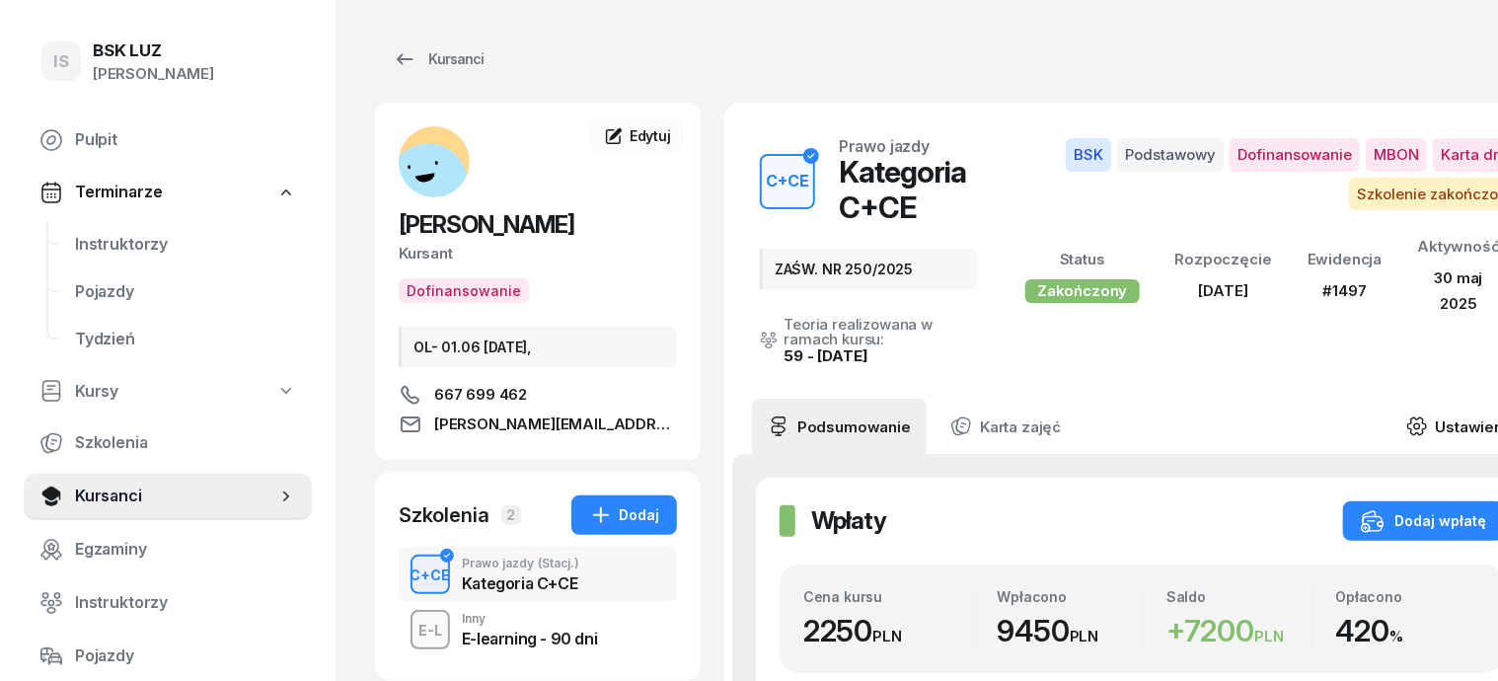
click at [1425, 419] on icon at bounding box center [1417, 427] width 18 height 17
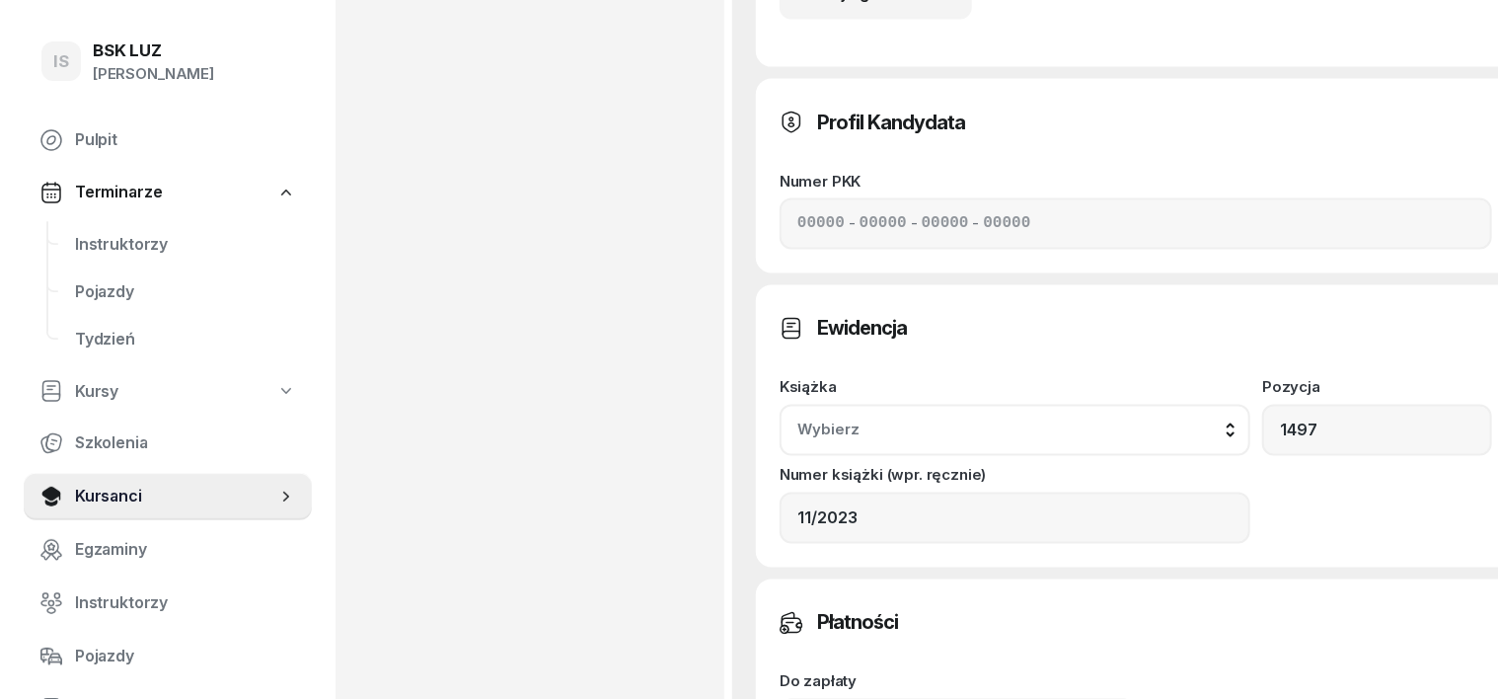
scroll to position [1603, 0]
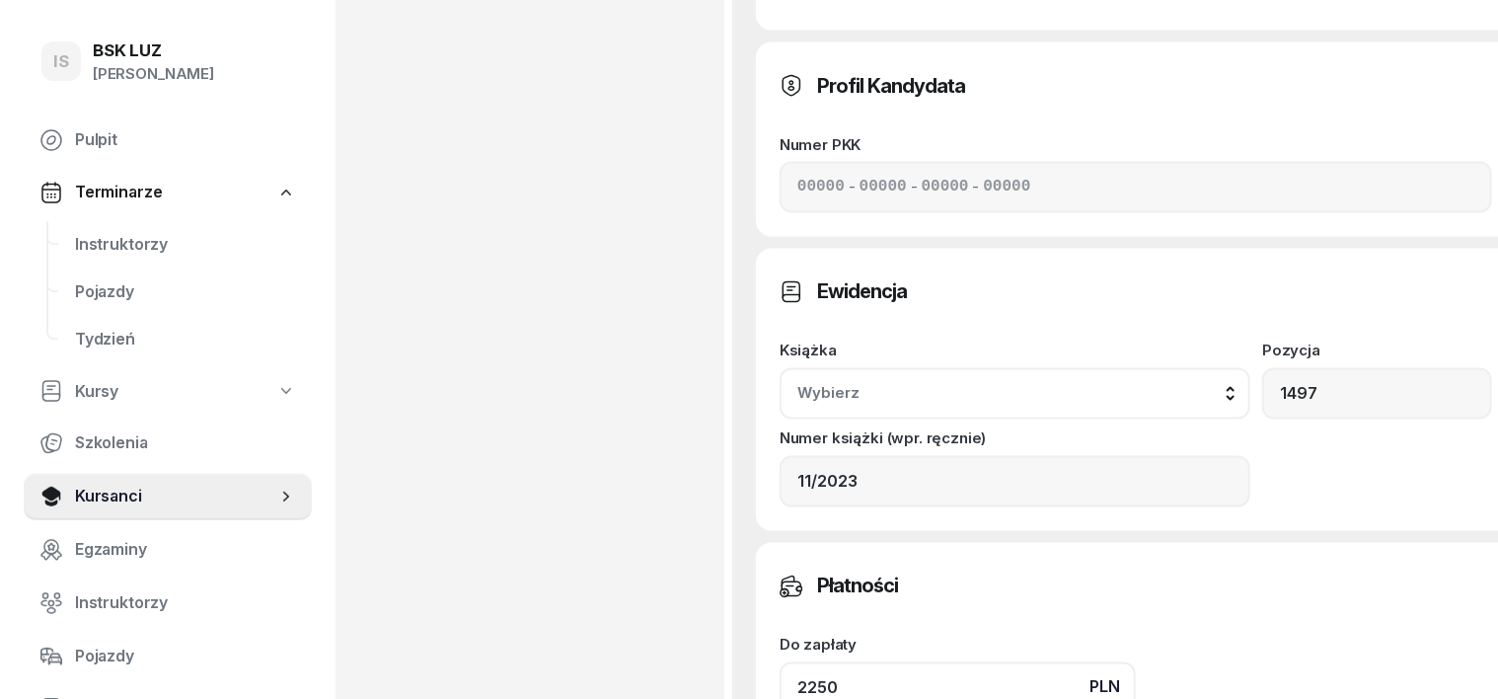
click at [795, 662] on input "2250" at bounding box center [958, 687] width 356 height 51
type input "2"
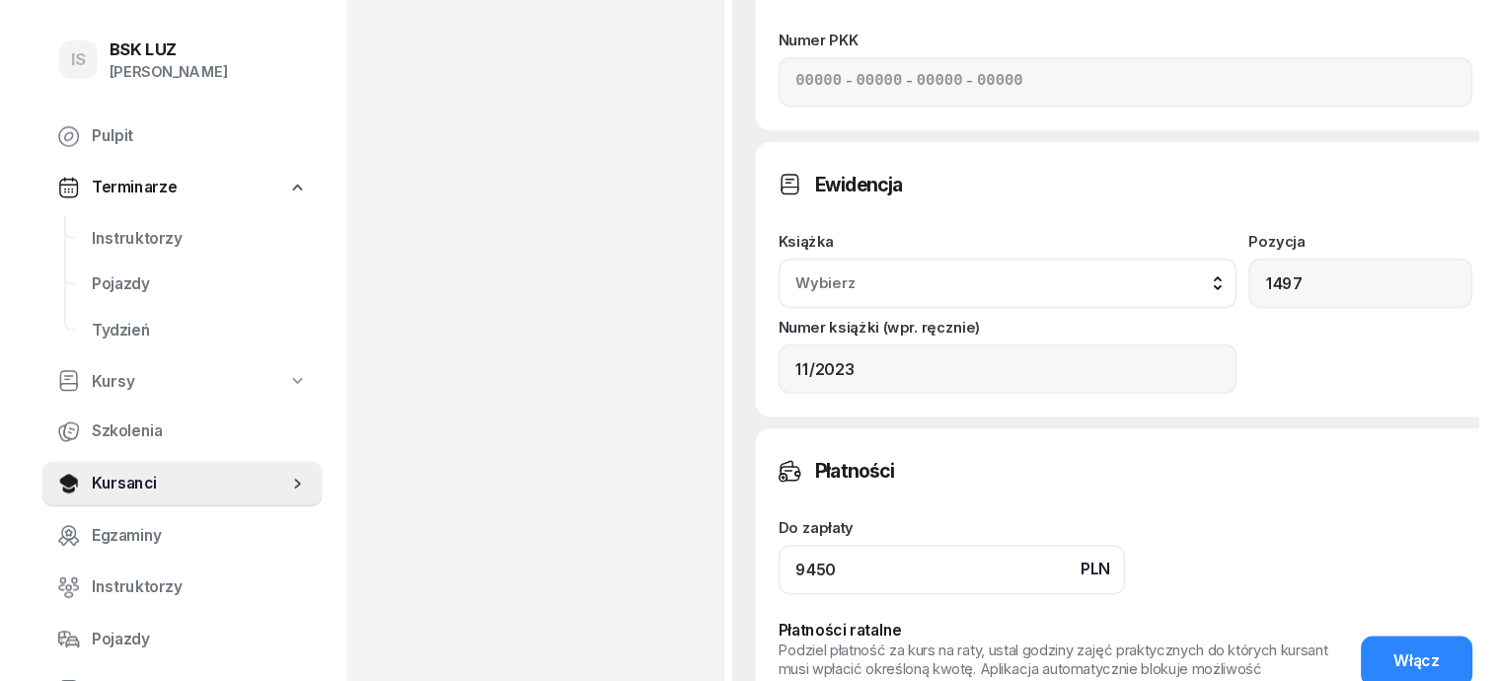
scroll to position [1728, 0]
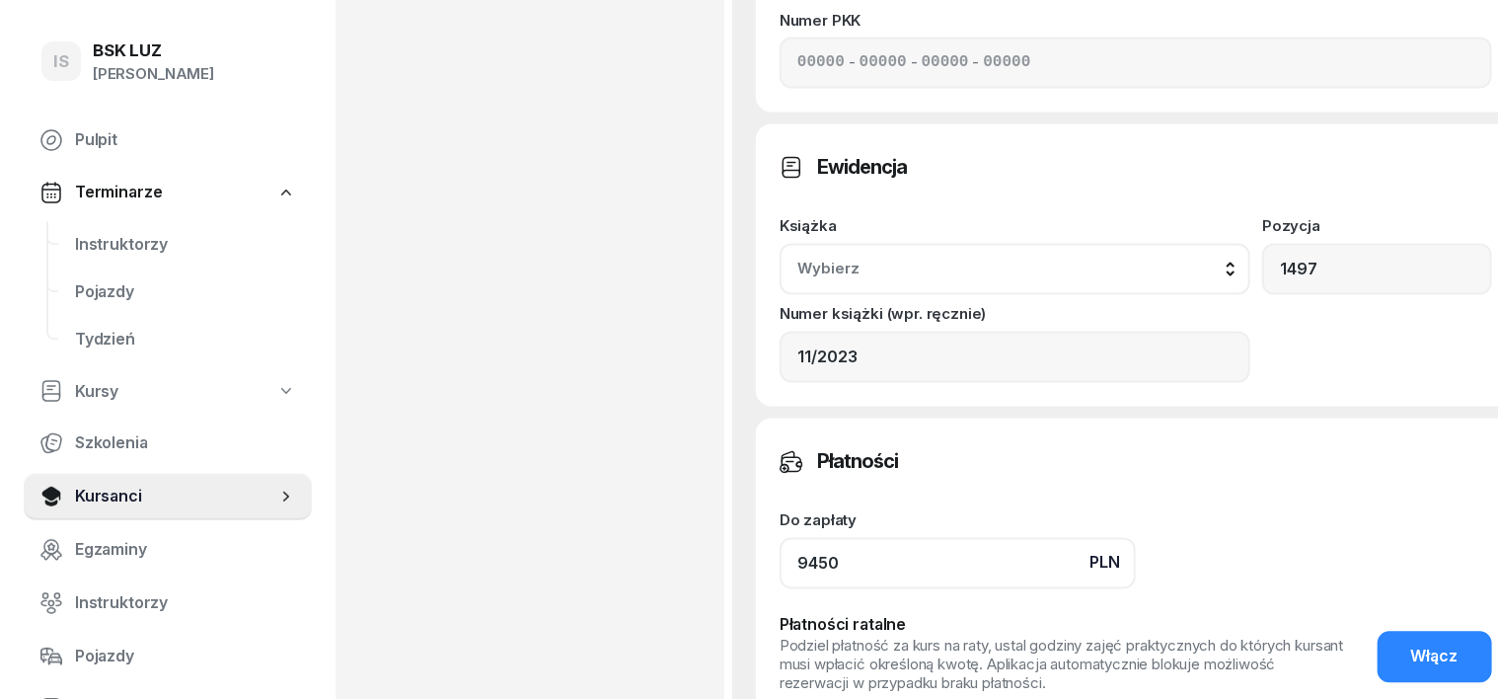
type input "9450"
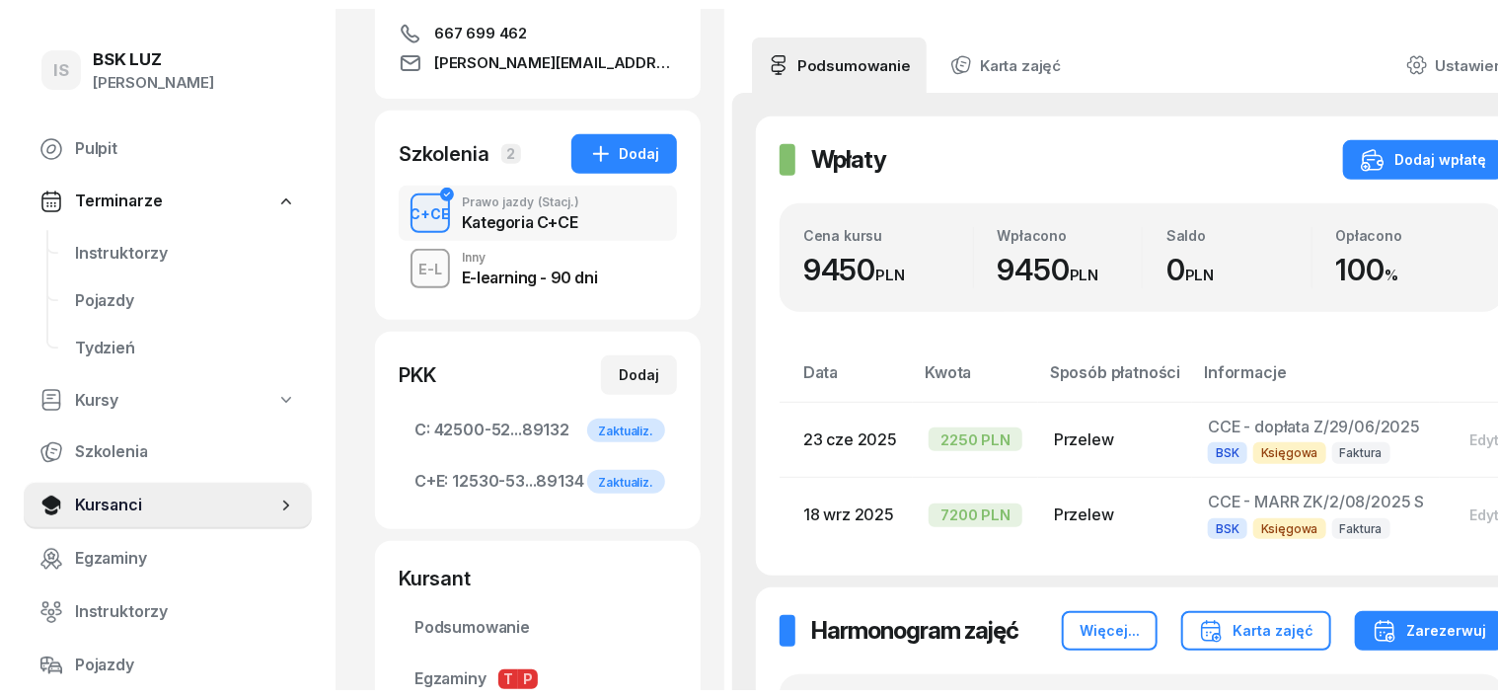
scroll to position [0, 0]
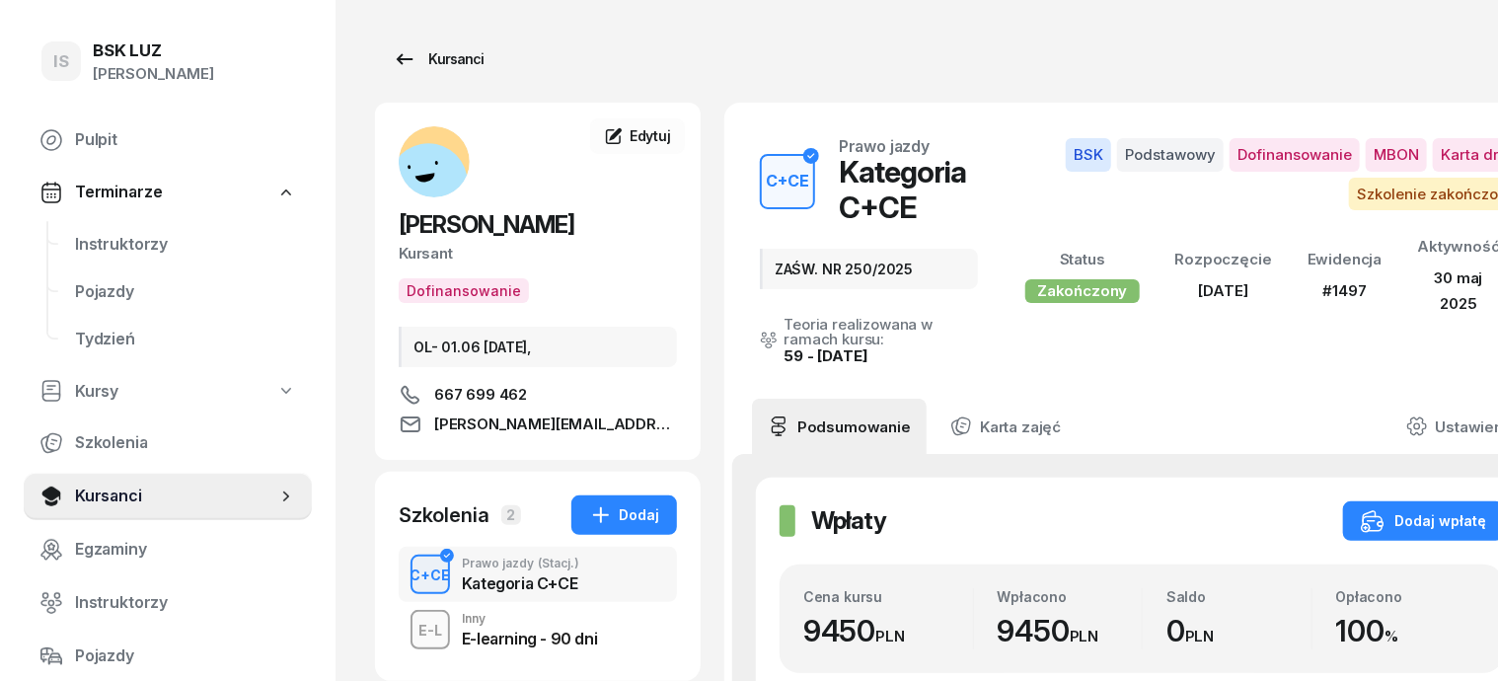
click at [403, 58] on div "Kursanci" at bounding box center [438, 59] width 91 height 24
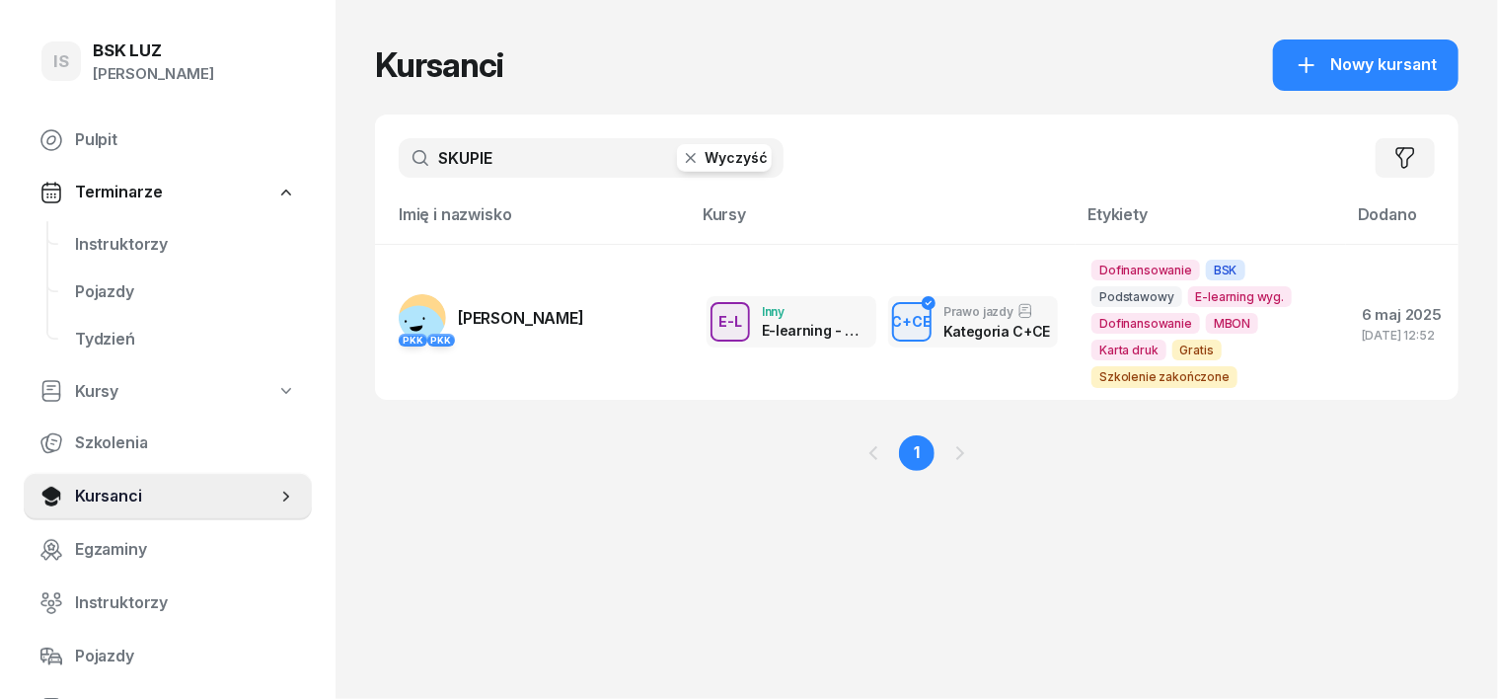
click at [681, 162] on icon "button" at bounding box center [691, 158] width 20 height 20
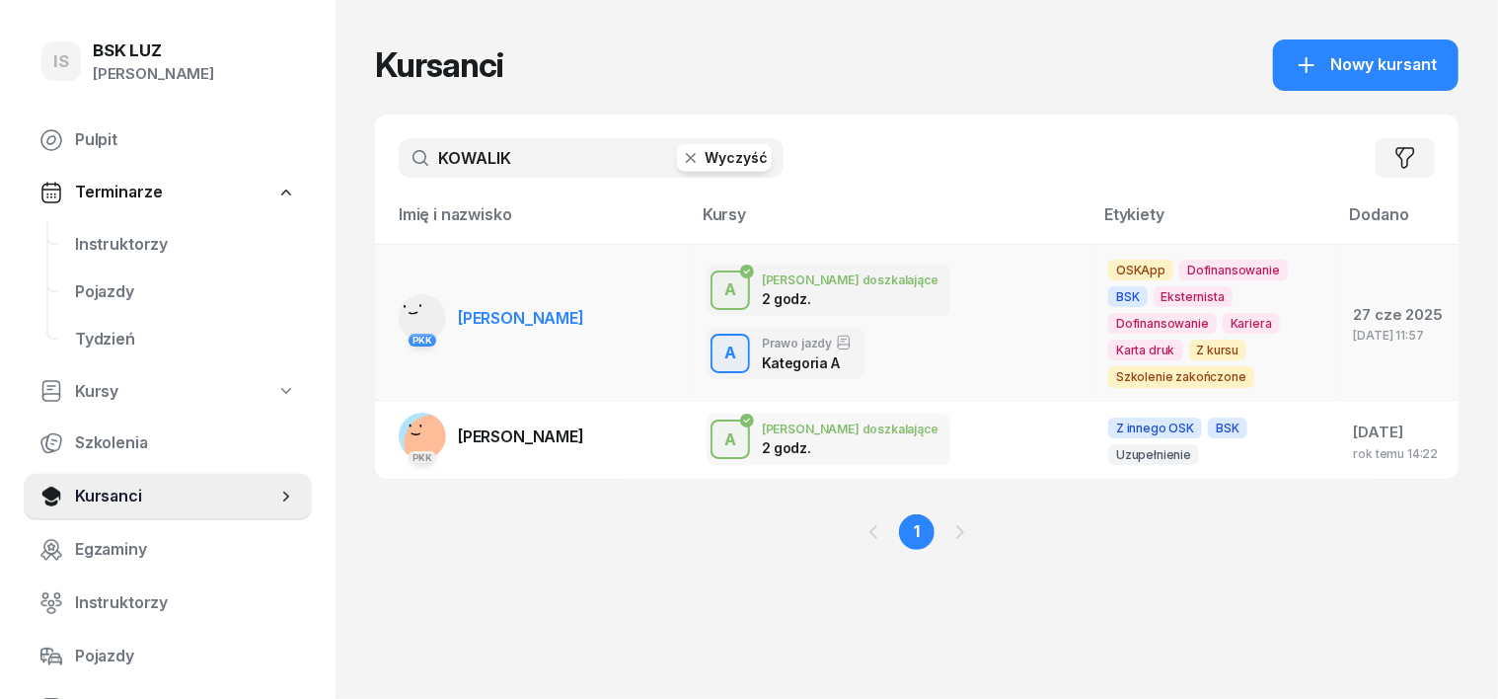
type input "KOWALIK"
click at [387, 301] on rect at bounding box center [424, 316] width 74 height 74
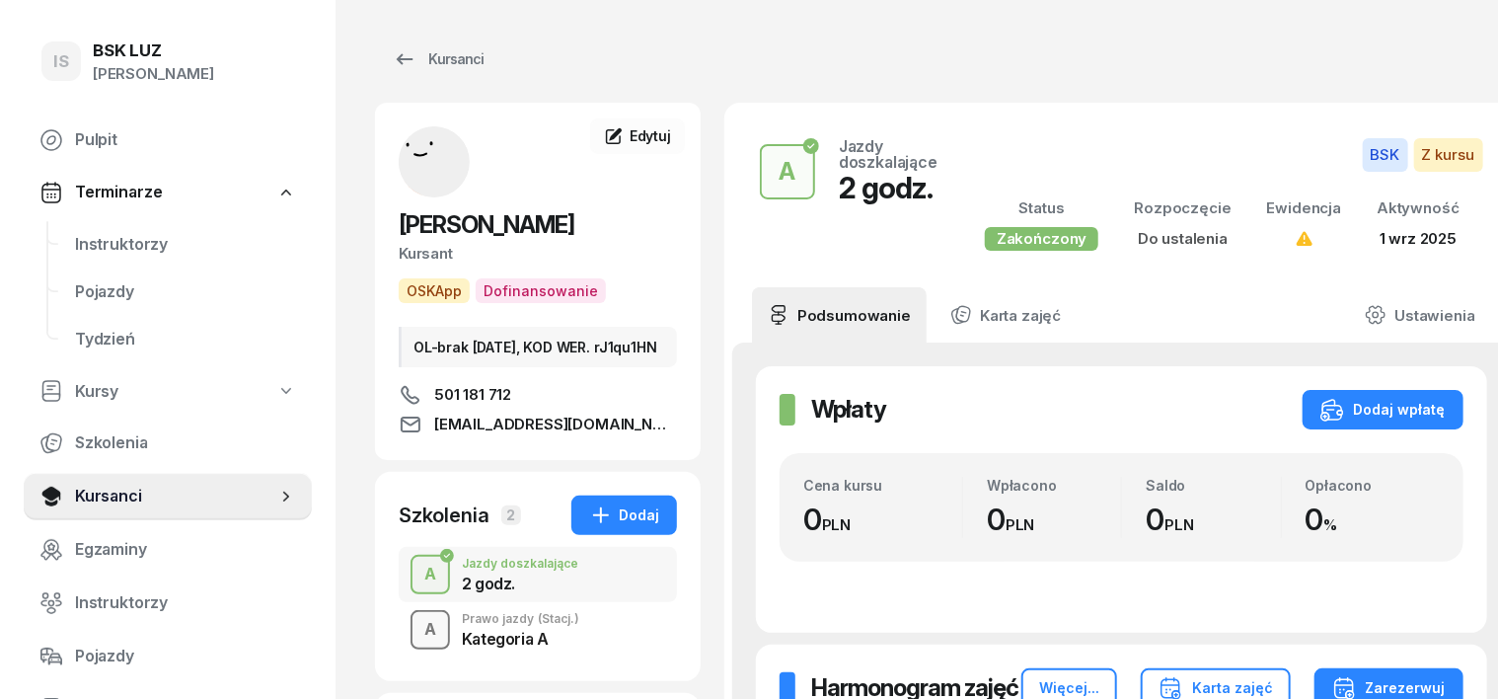
click at [417, 644] on div "A" at bounding box center [431, 630] width 28 height 34
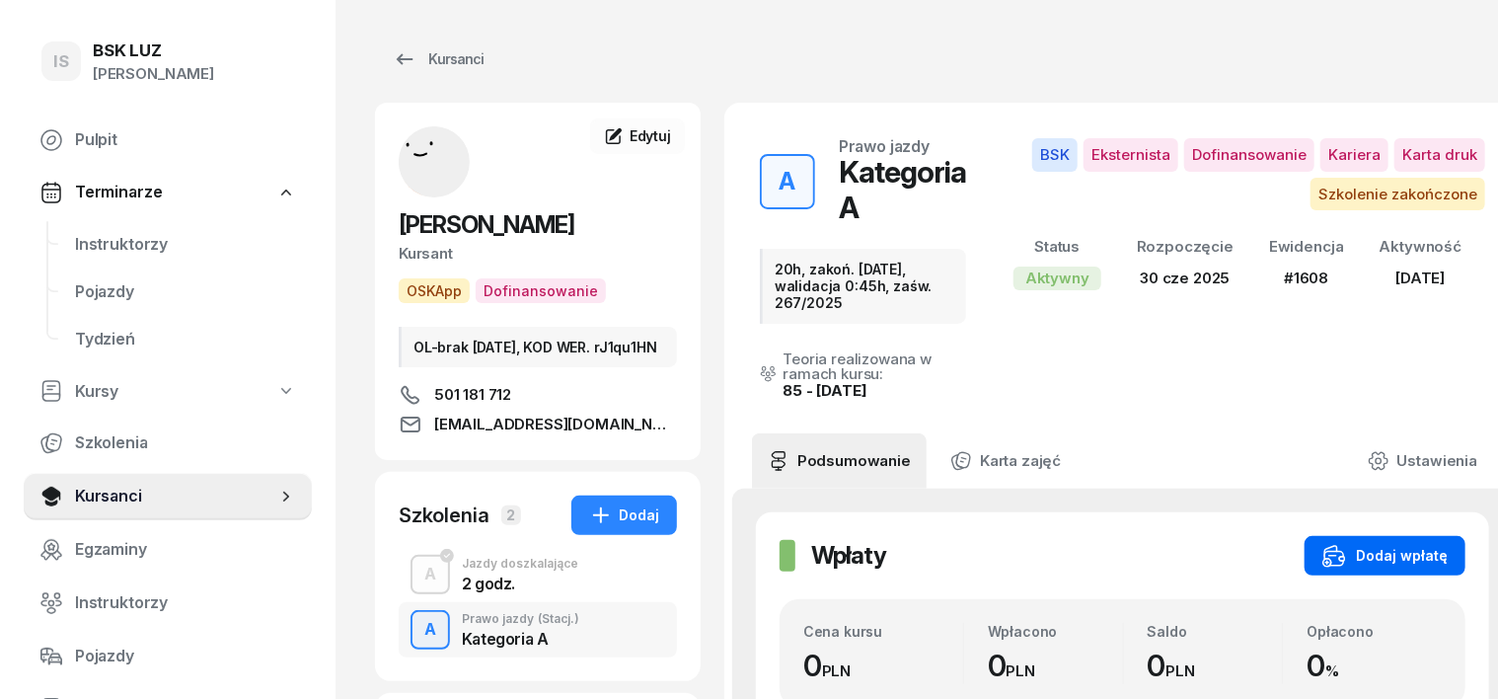
click at [1412, 544] on div "Dodaj wpłatę" at bounding box center [1385, 556] width 125 height 24
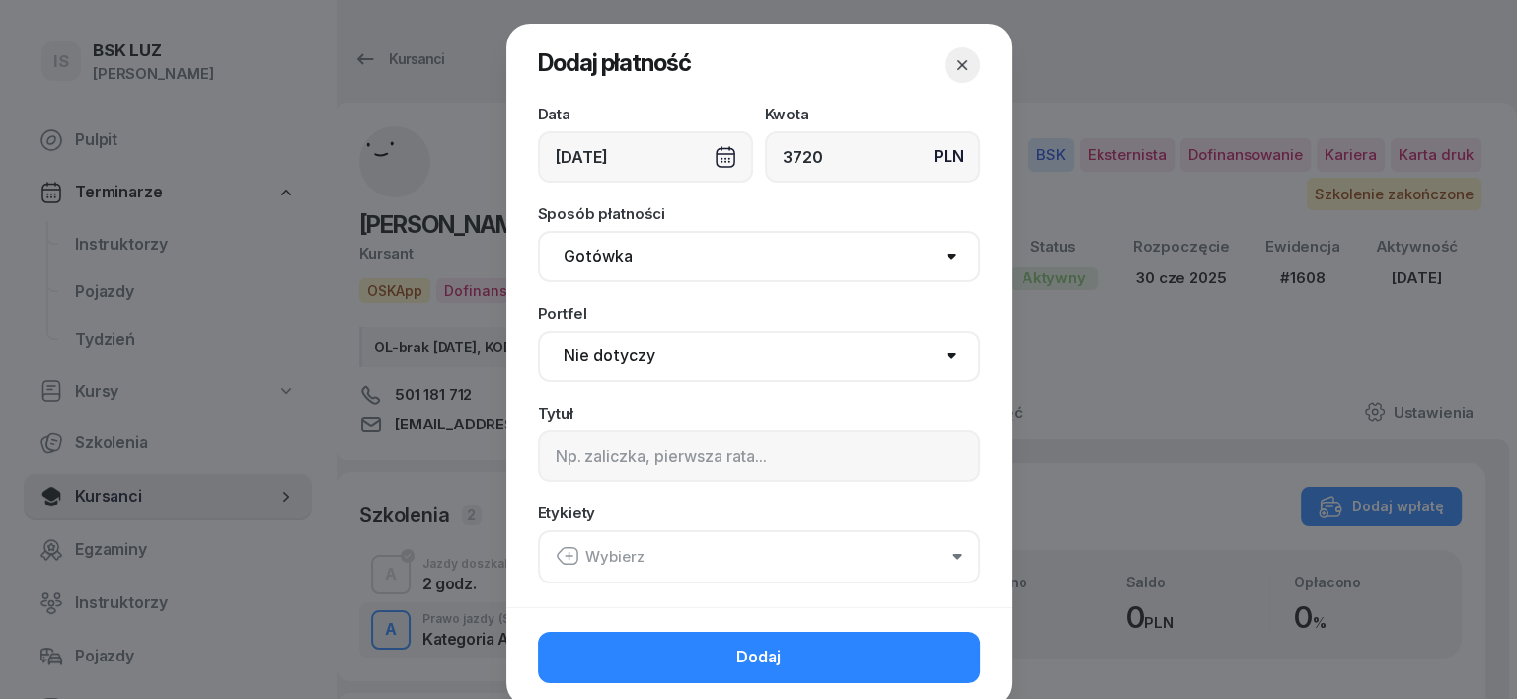
type input "3720"
click at [599, 261] on select "Gotówka Karta Przelew Płatności online BLIK" at bounding box center [759, 256] width 442 height 51
select select "transfer"
click at [538, 231] on select "Gotówka Karta Przelew Płatności online BLIK" at bounding box center [759, 256] width 442 height 51
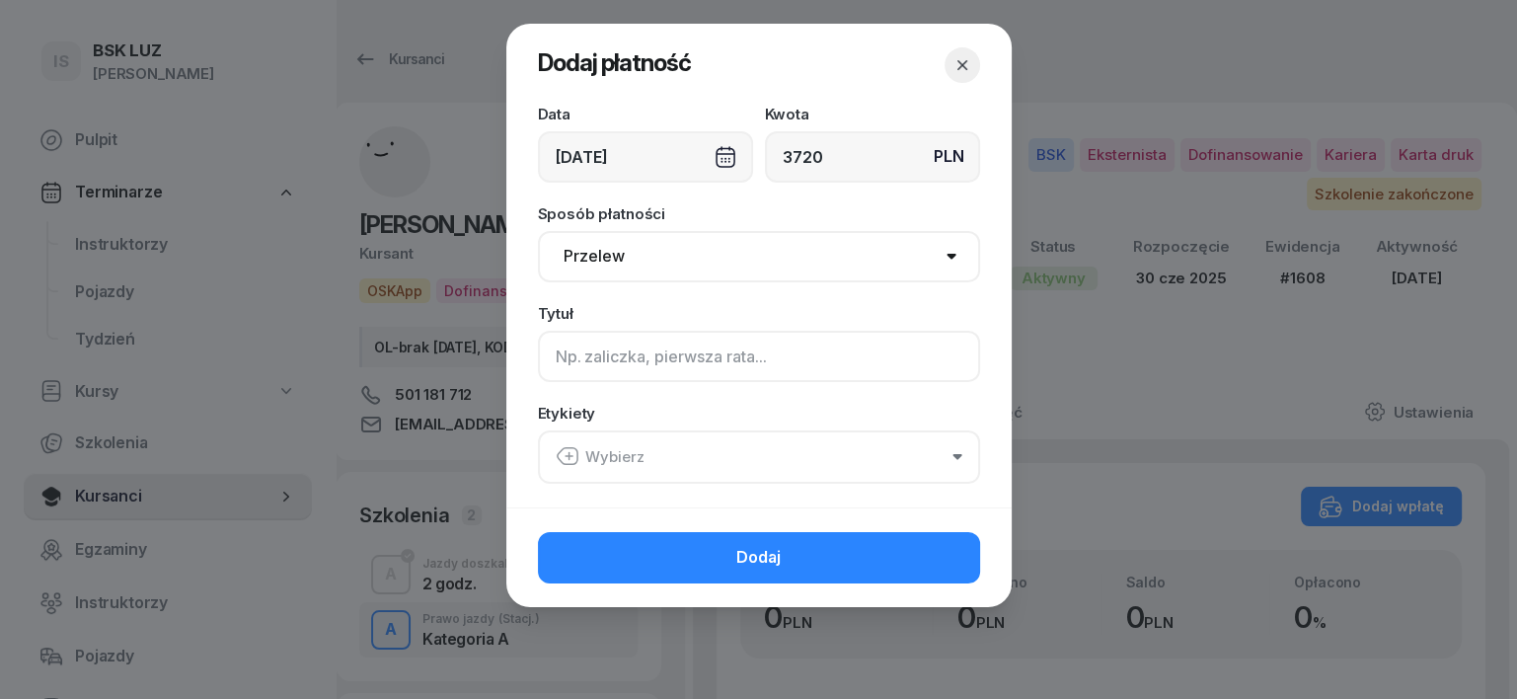
click at [561, 371] on input at bounding box center [759, 356] width 442 height 51
type input "A - PLUXEE F/5/09/2025 S"
click at [566, 452] on icon "button" at bounding box center [568, 456] width 24 height 24
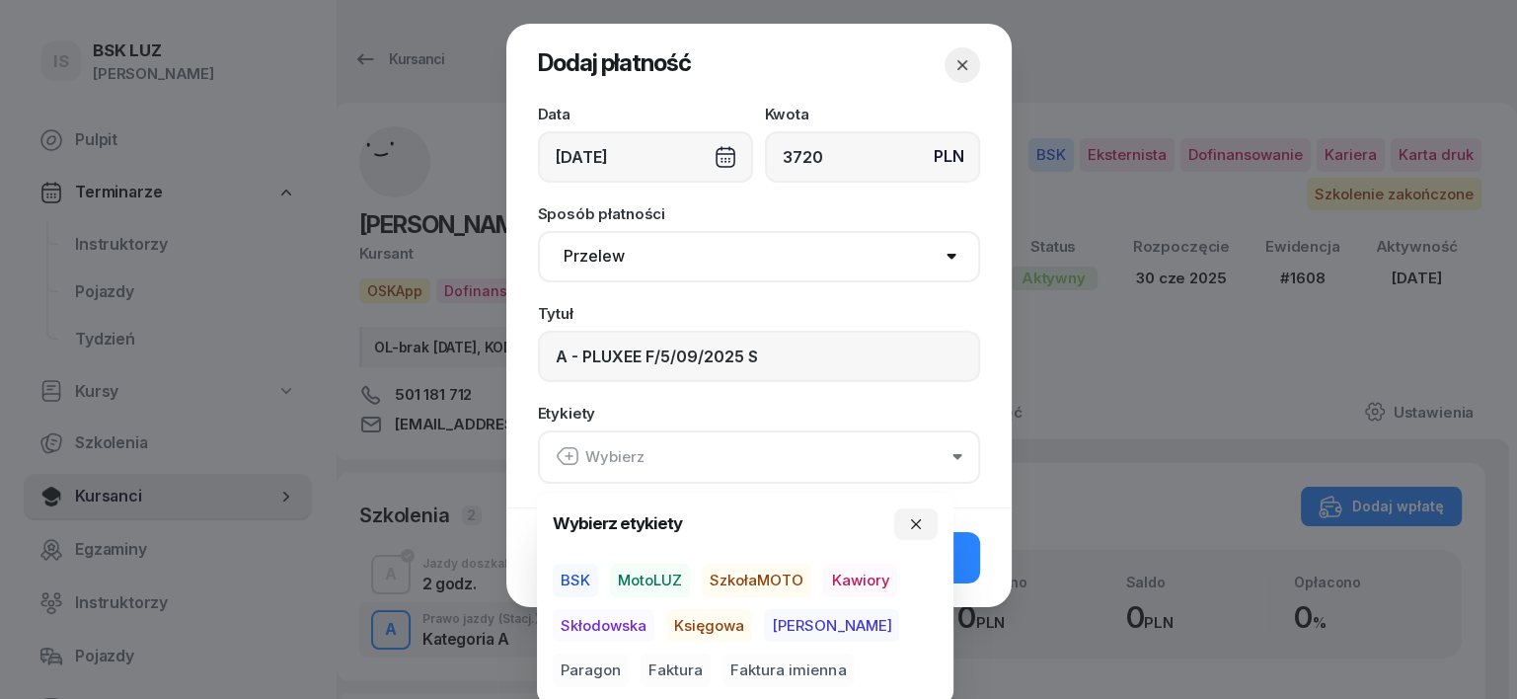
drag, startPoint x: 569, startPoint y: 572, endPoint x: 589, endPoint y: 591, distance: 28.6
click at [569, 575] on span "BSK" at bounding box center [575, 581] width 45 height 34
click at [721, 620] on span "Księgowa" at bounding box center [709, 625] width 86 height 34
drag, startPoint x: 580, startPoint y: 653, endPoint x: 588, endPoint y: 660, distance: 11.2
click at [641, 656] on span "Faktura" at bounding box center [676, 670] width 70 height 34
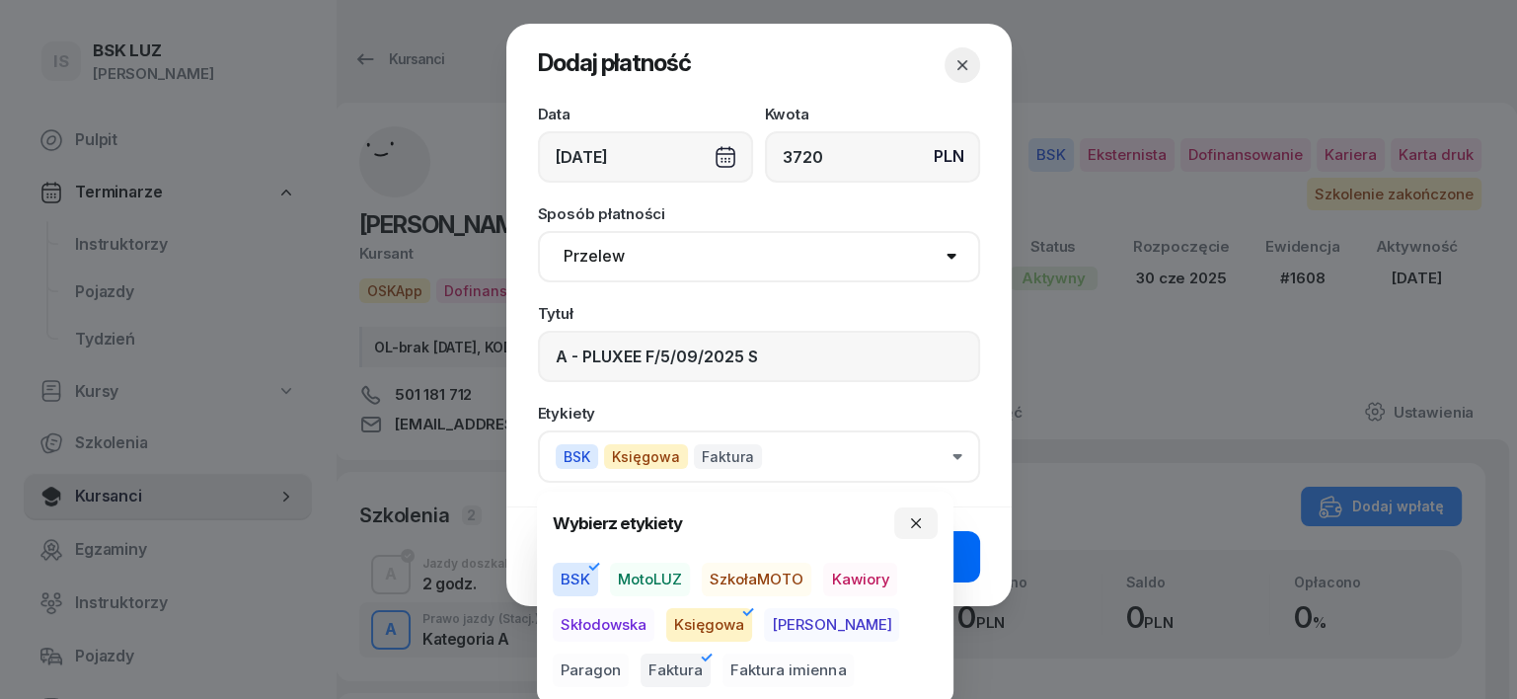
drag, startPoint x: 916, startPoint y: 517, endPoint x: 957, endPoint y: 573, distance: 68.5
click at [922, 518] on icon "button" at bounding box center [916, 523] width 16 height 16
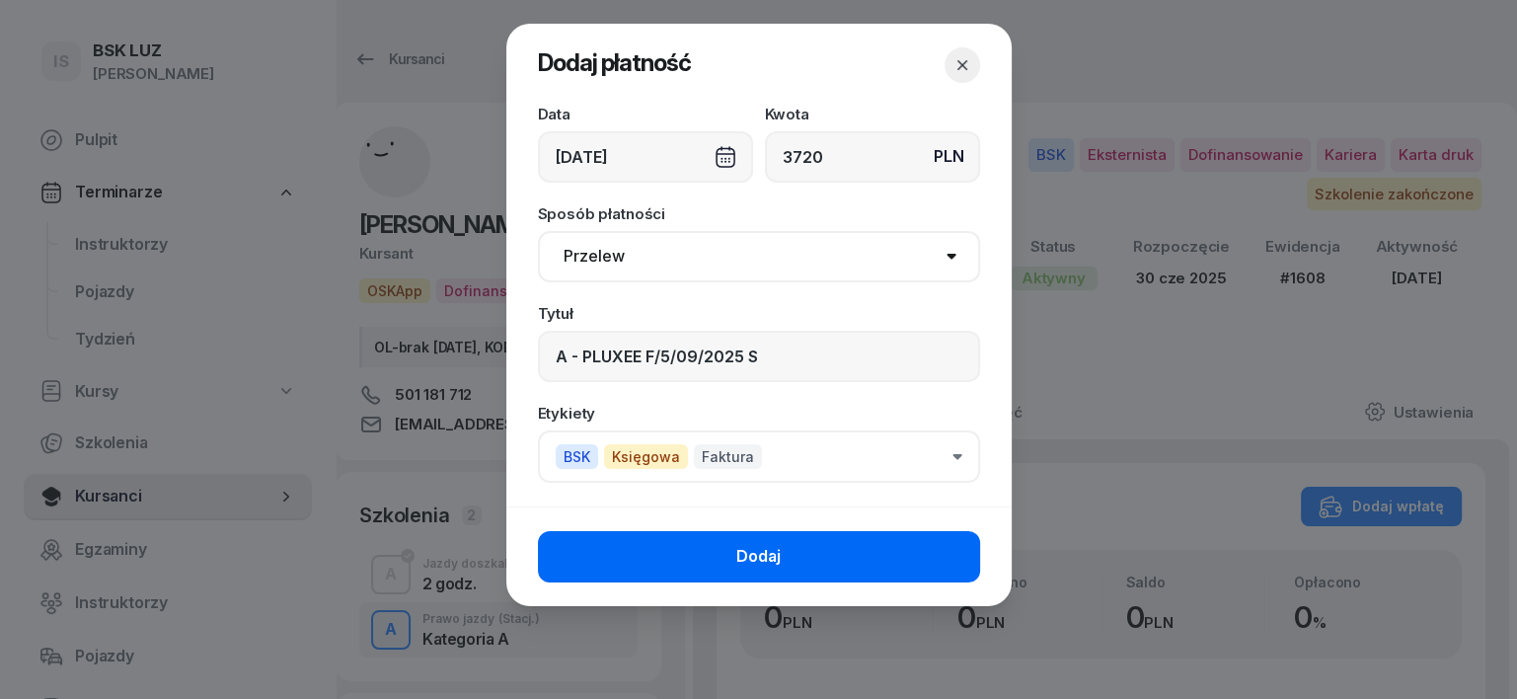
click at [958, 572] on button "Dodaj" at bounding box center [759, 556] width 442 height 51
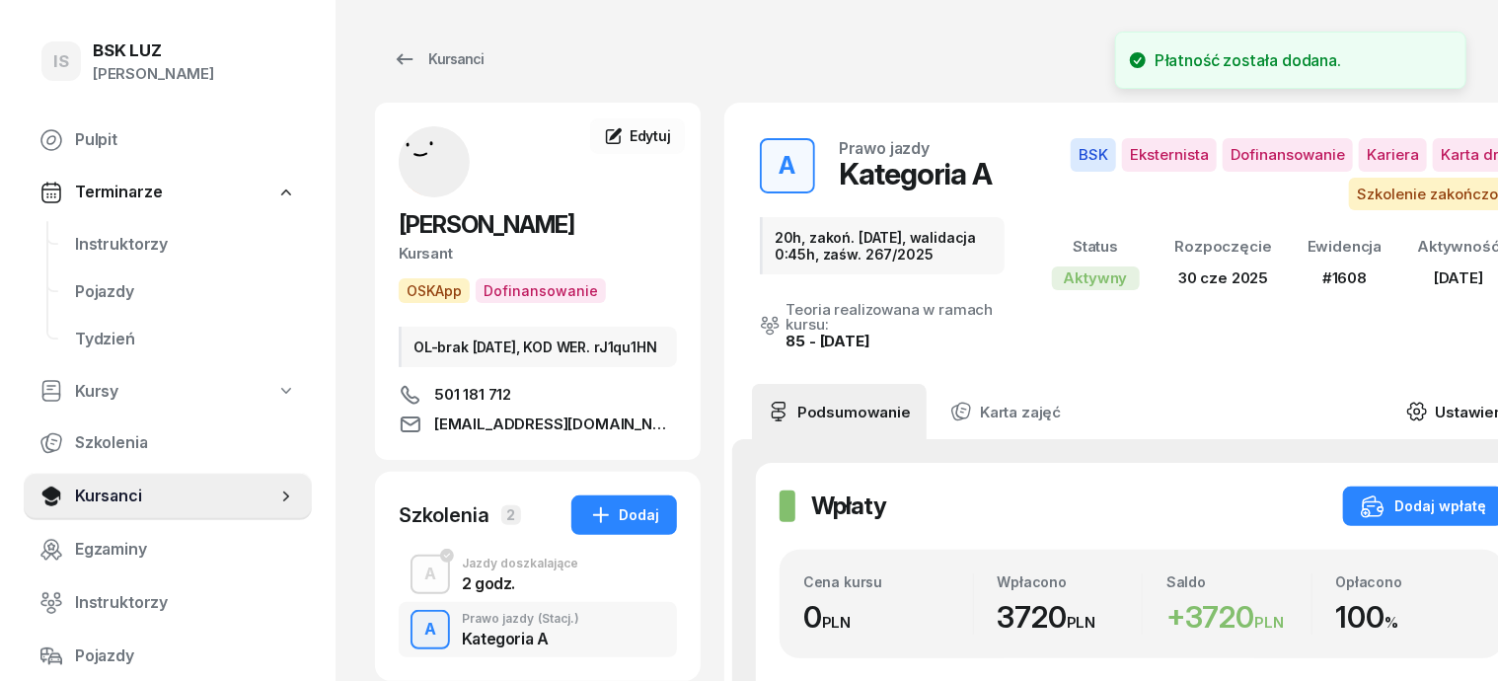
click at [1421, 410] on icon at bounding box center [1418, 413] width 6 height 6
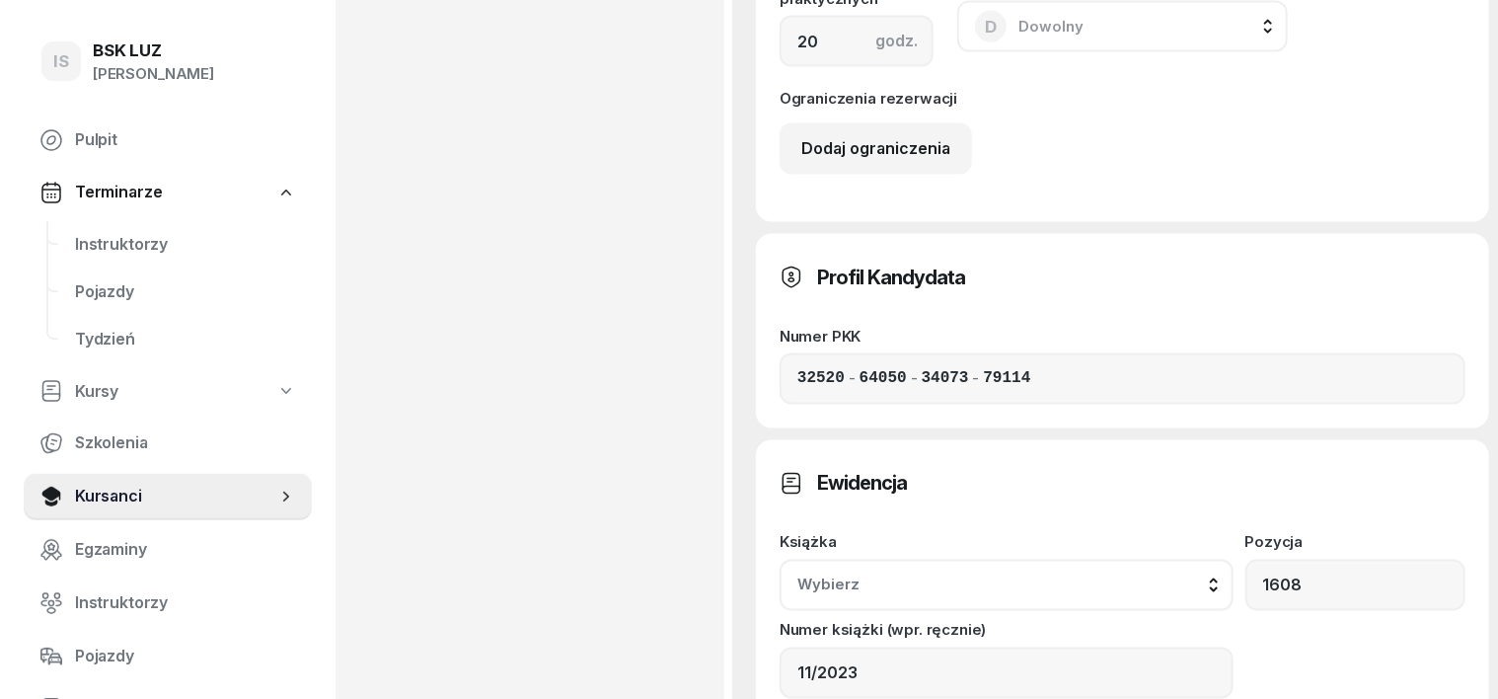
scroll to position [1481, 0]
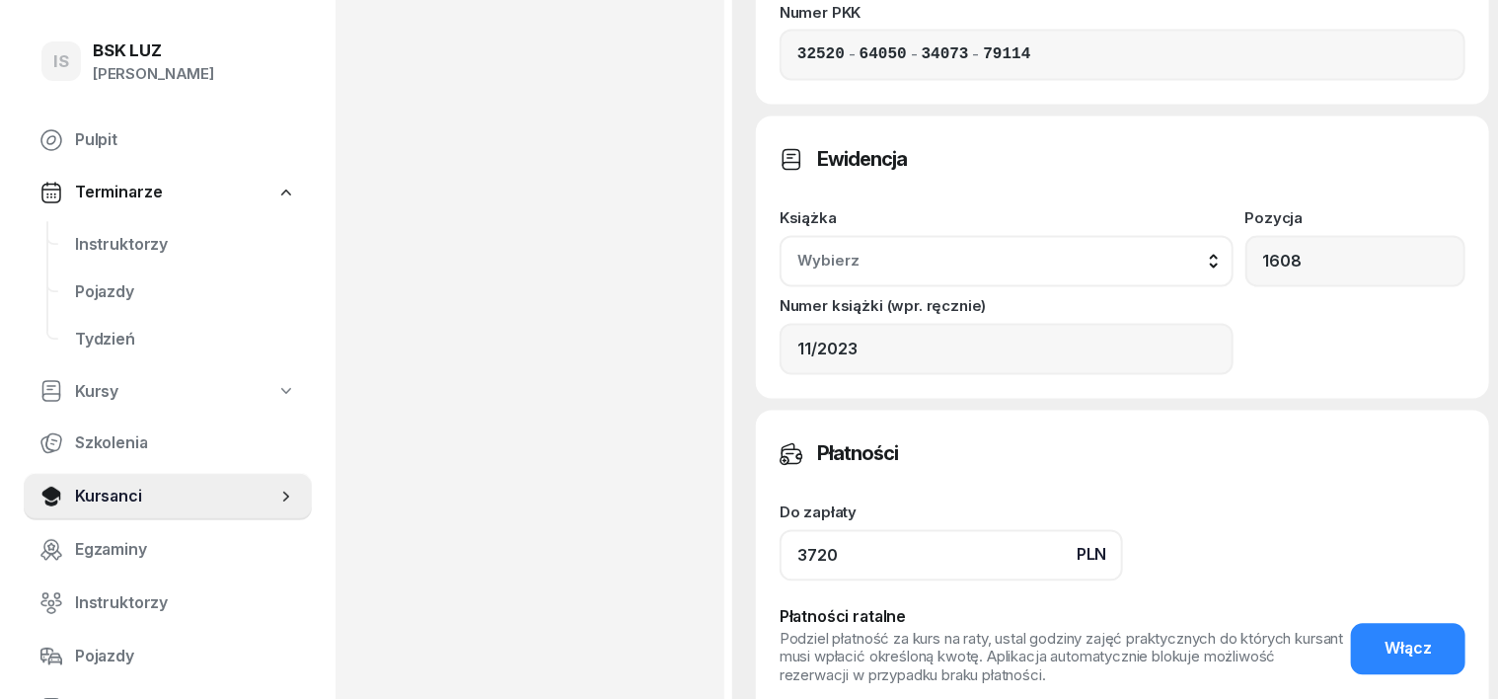
scroll to position [1851, 0]
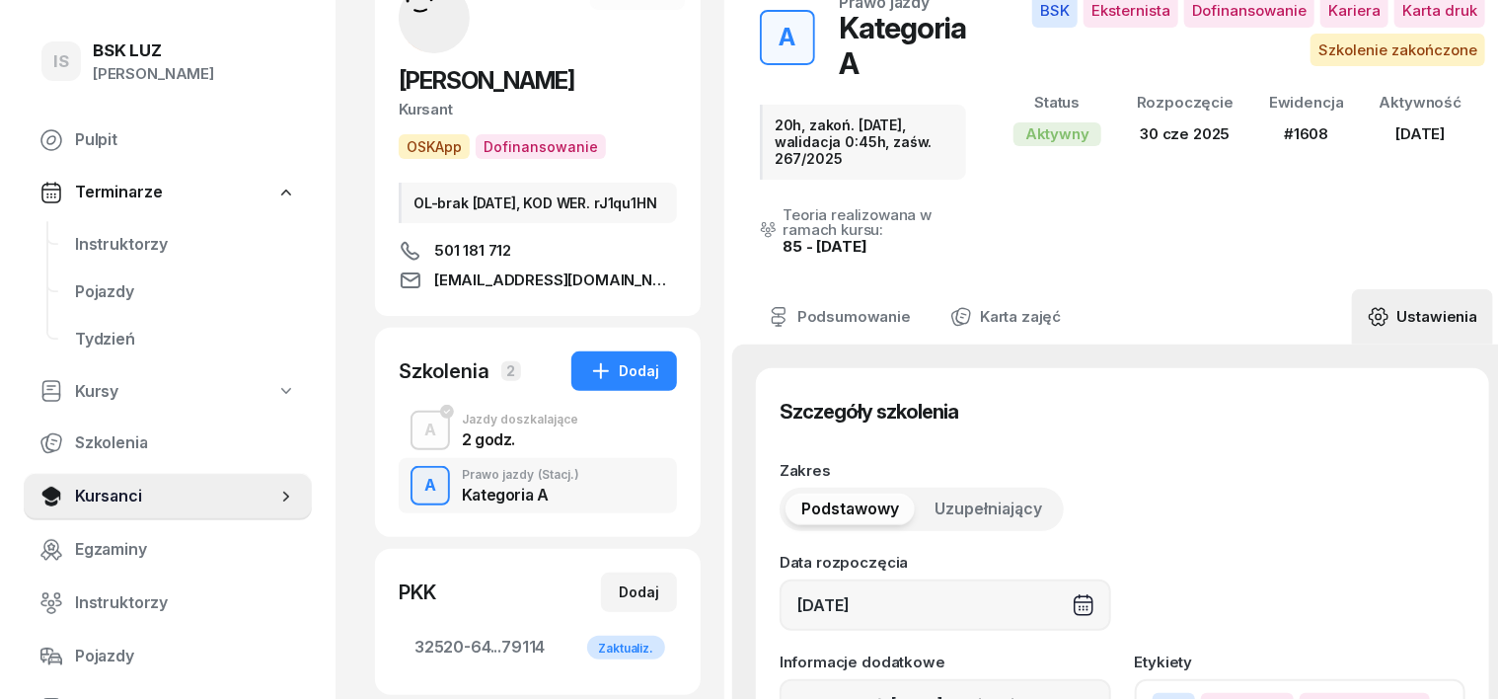
scroll to position [0, 0]
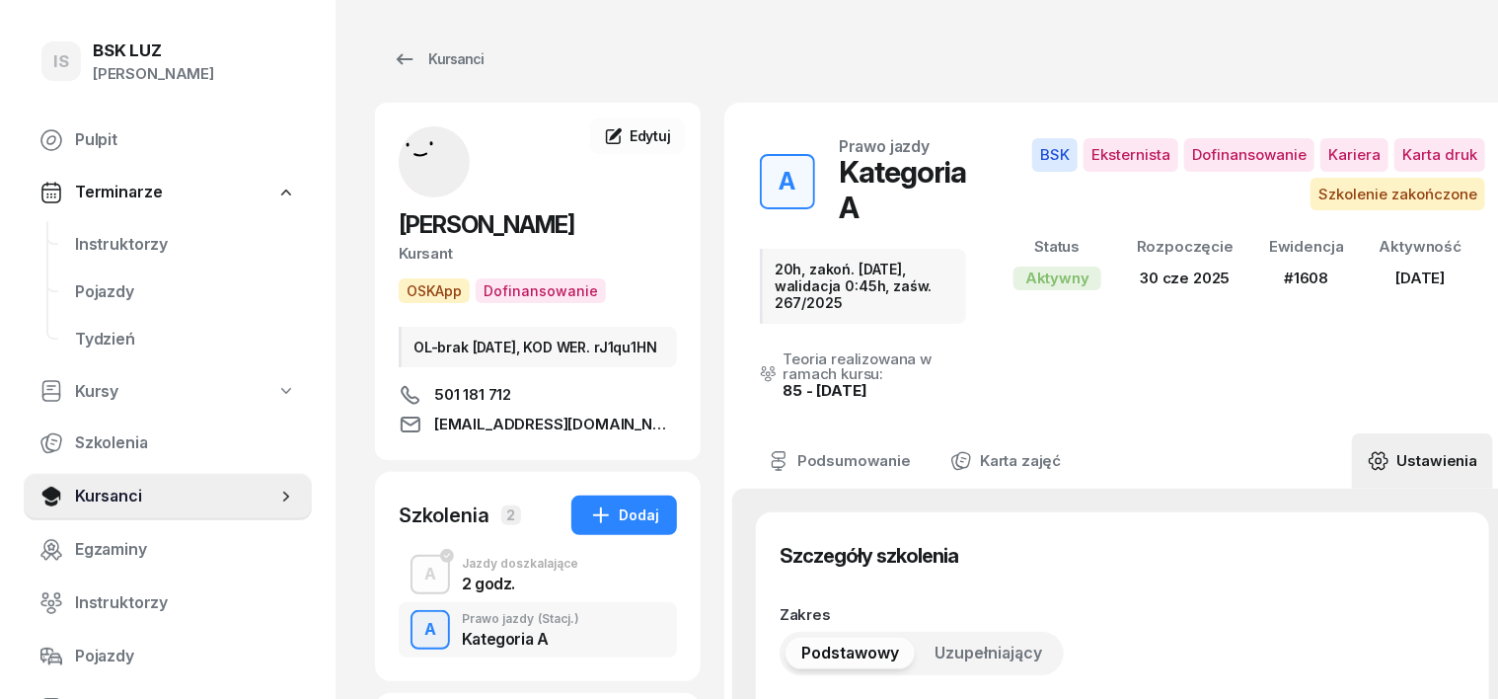
click at [417, 647] on div "A" at bounding box center [431, 630] width 28 height 34
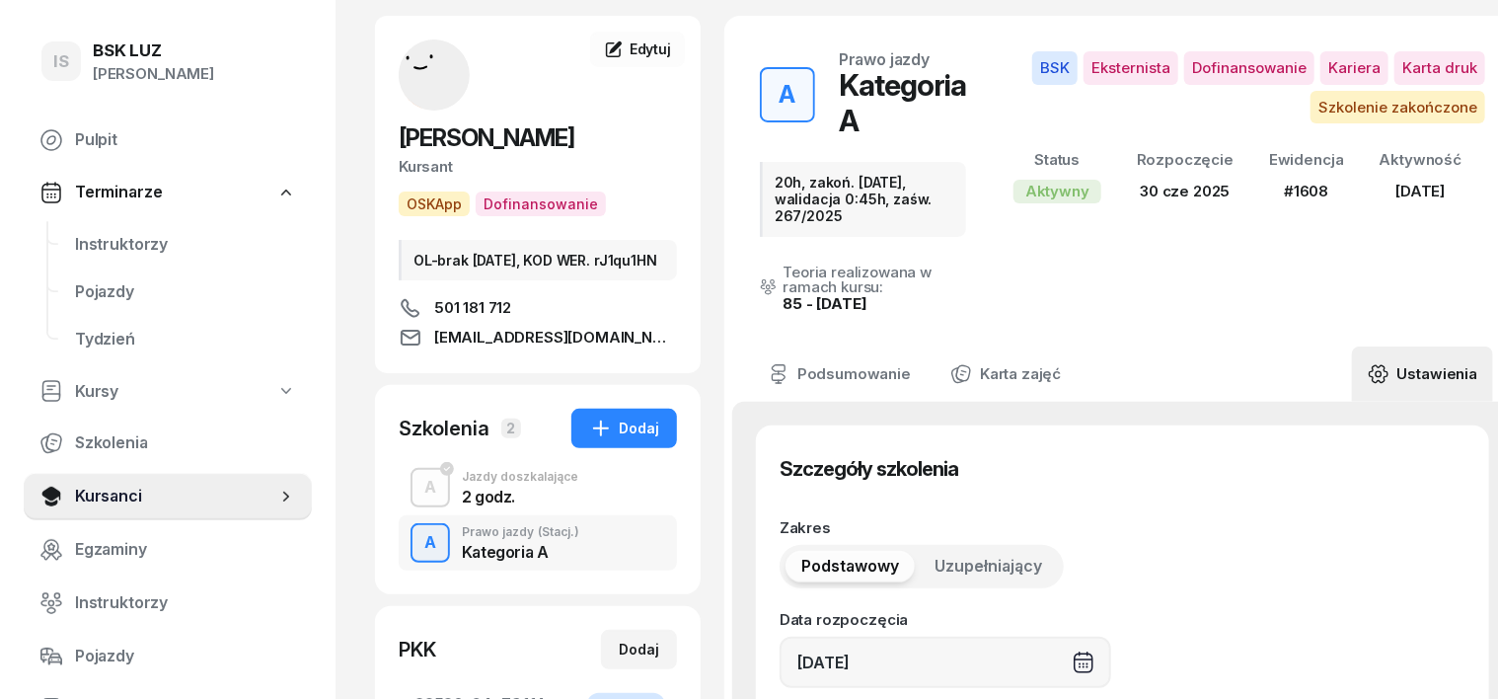
scroll to position [122, 0]
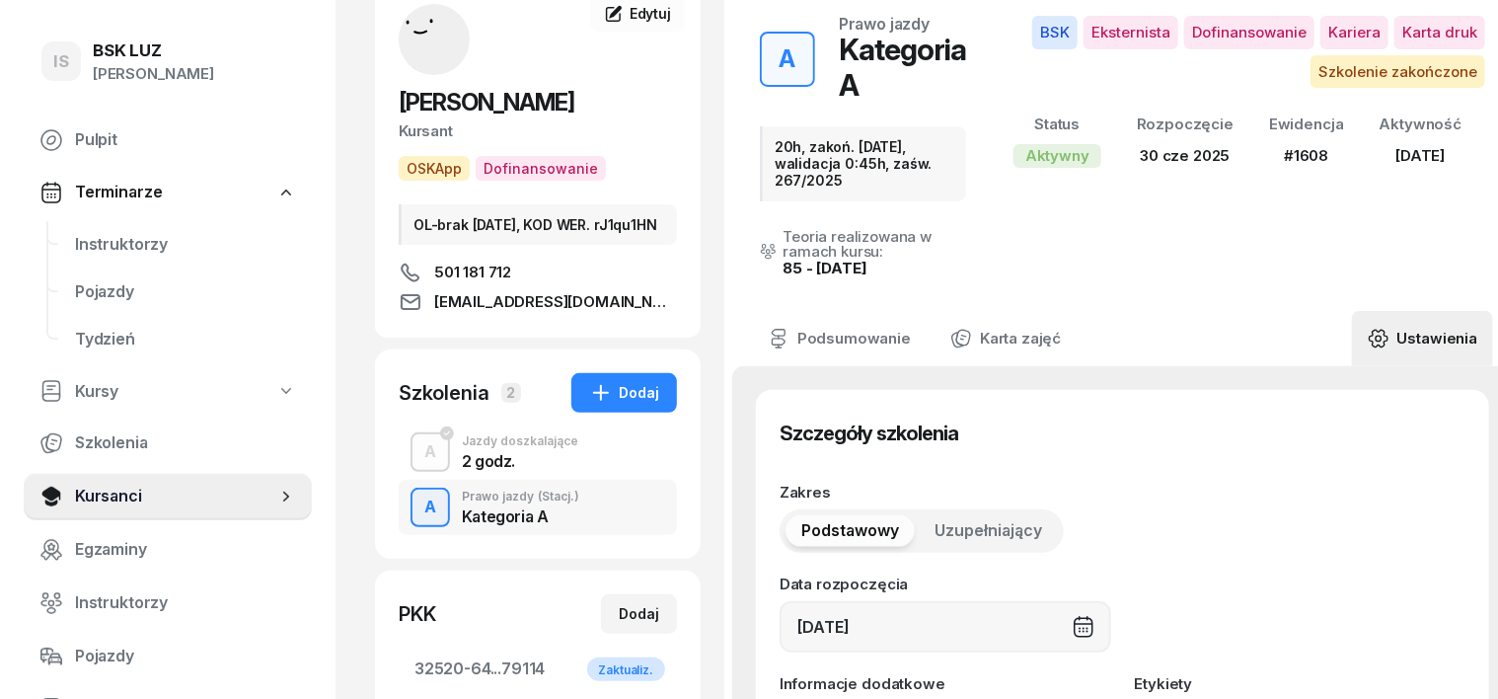
click at [417, 522] on div "A" at bounding box center [431, 508] width 28 height 34
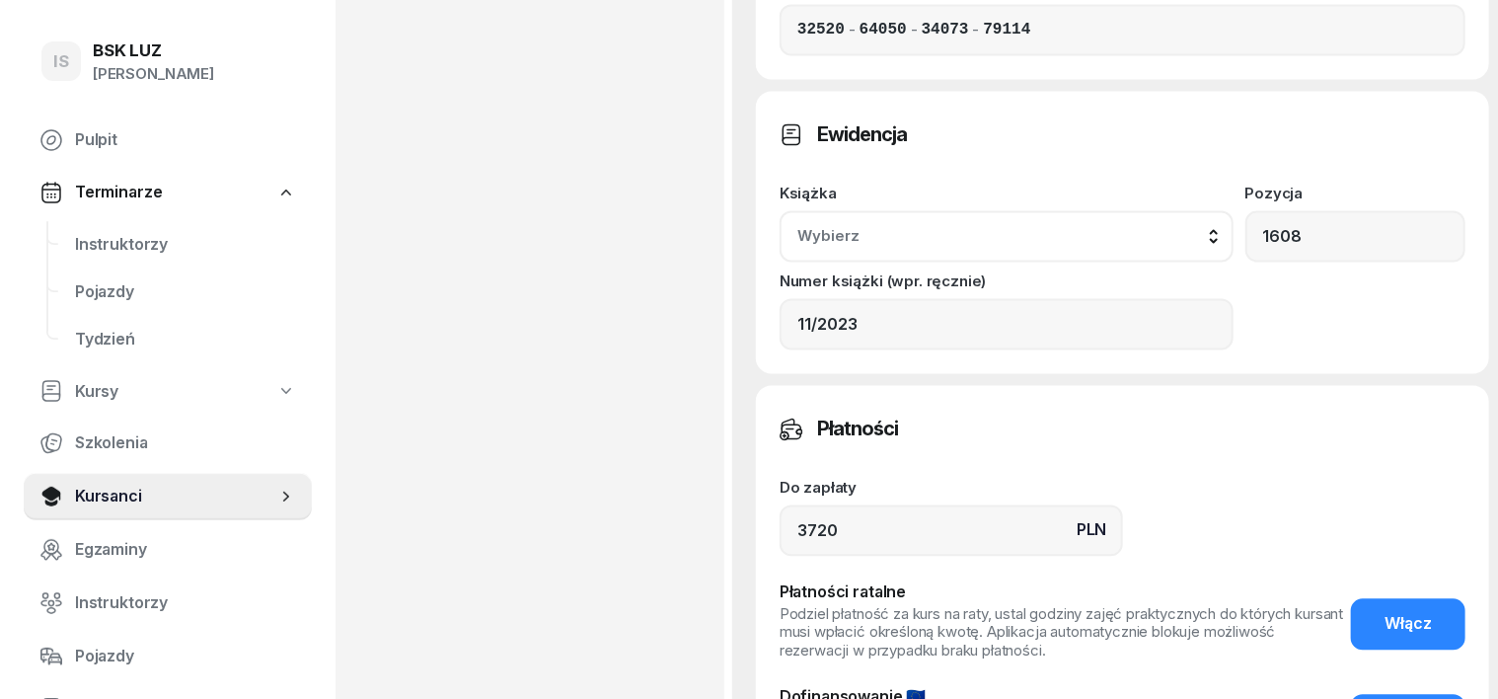
scroll to position [1851, 0]
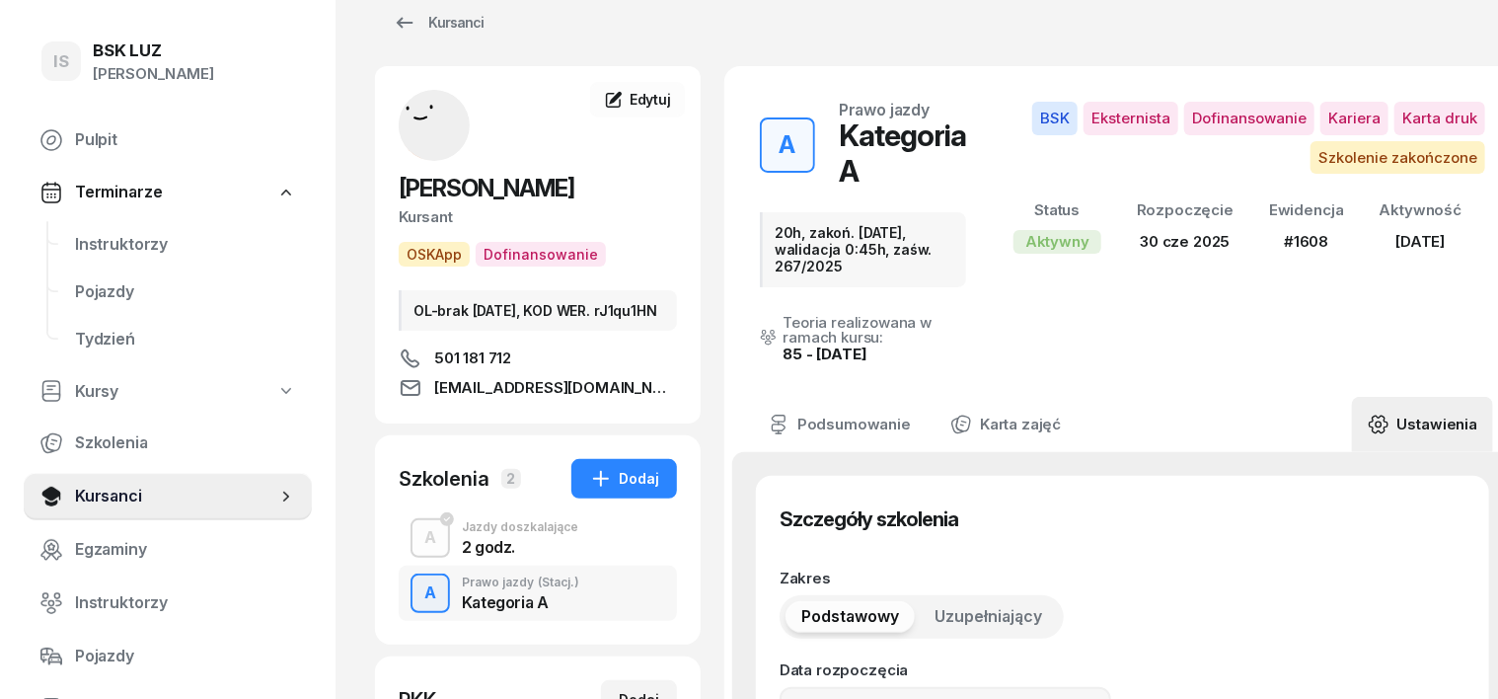
scroll to position [0, 0]
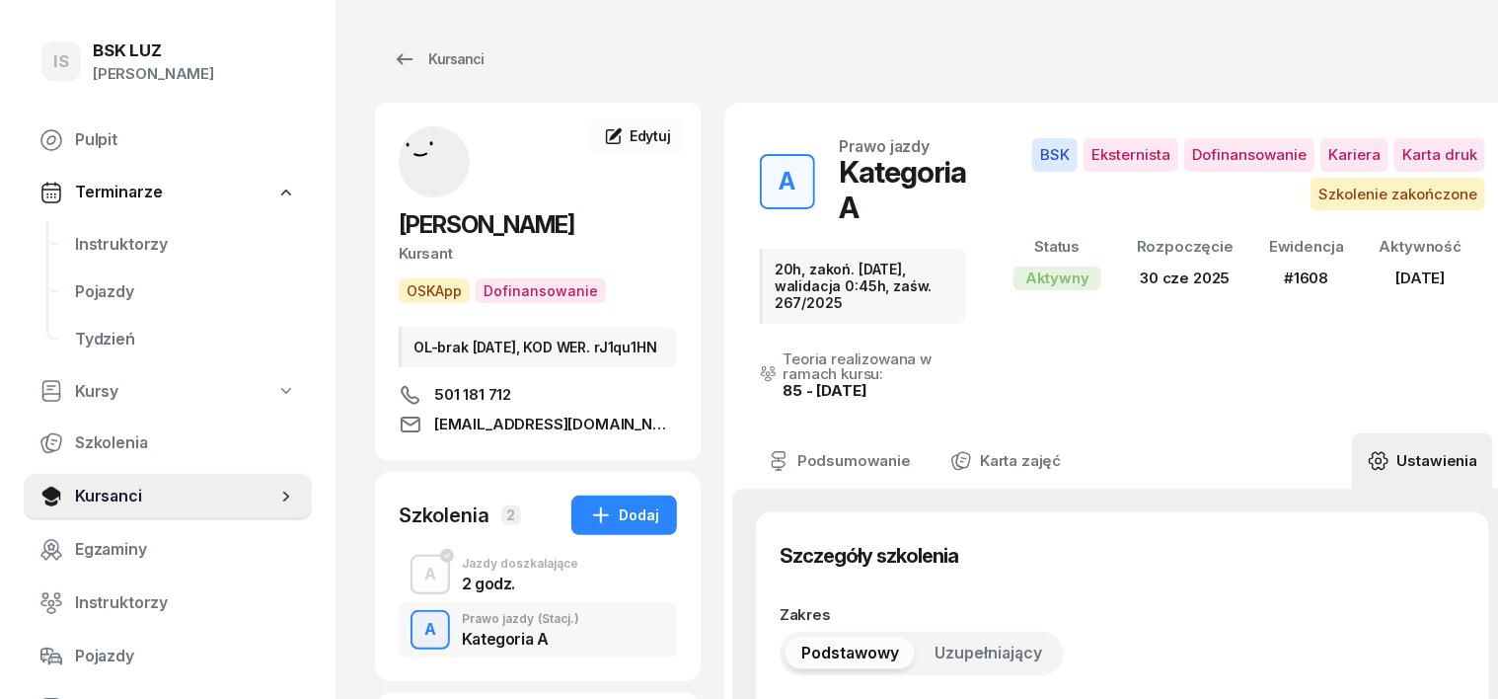
click at [1370, 452] on icon at bounding box center [1379, 460] width 18 height 17
click at [1372, 433] on link "Ustawienia" at bounding box center [1422, 460] width 141 height 55
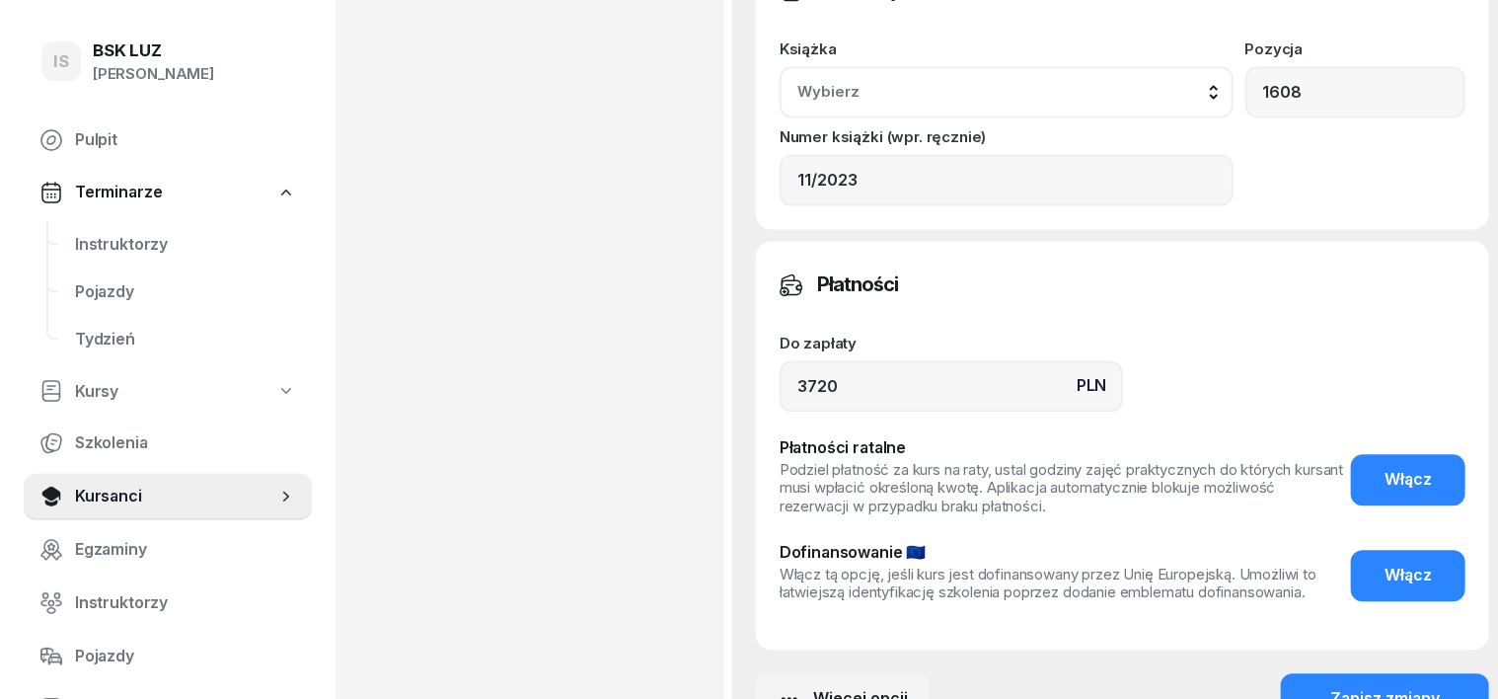
scroll to position [1951, 0]
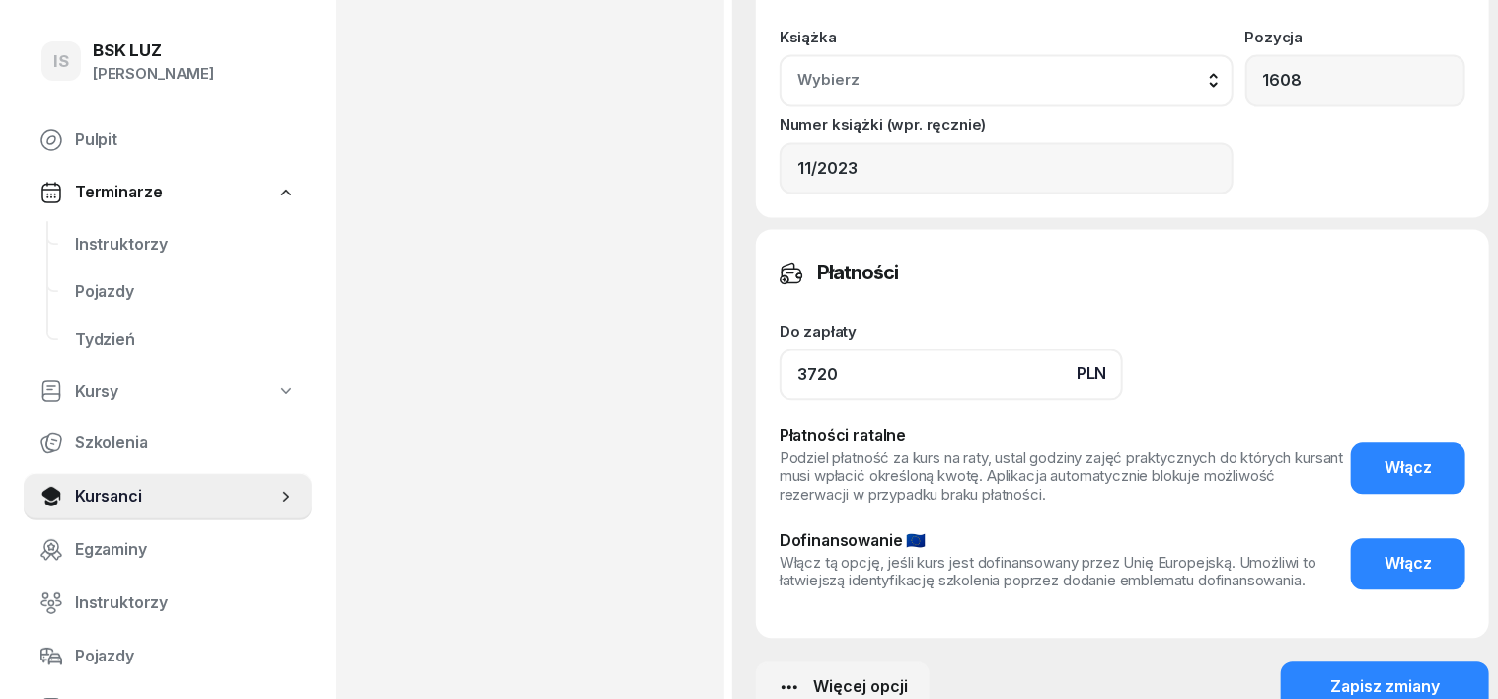
click at [807, 348] on input "3720" at bounding box center [952, 373] width 344 height 51
type input "3"
click at [1295, 661] on button "Zapisz zmiany" at bounding box center [1385, 686] width 208 height 51
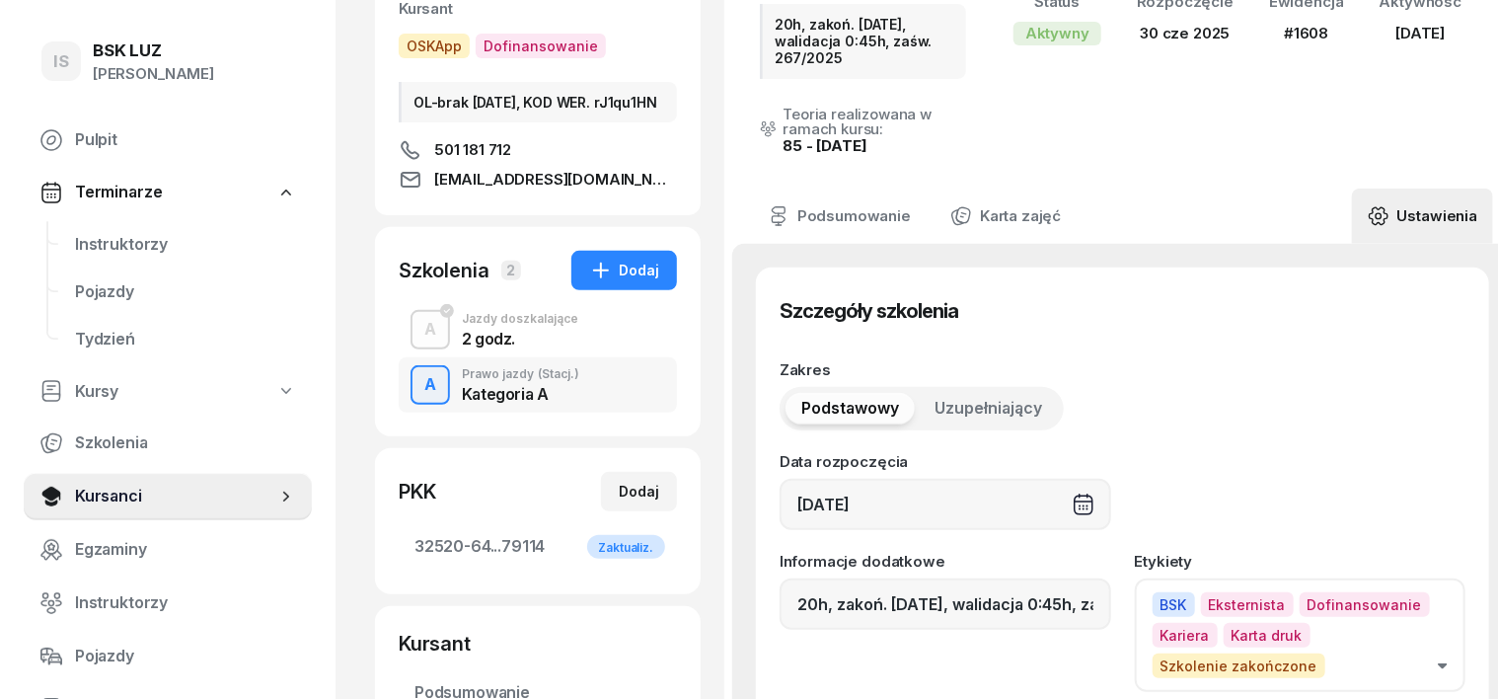
scroll to position [122, 0]
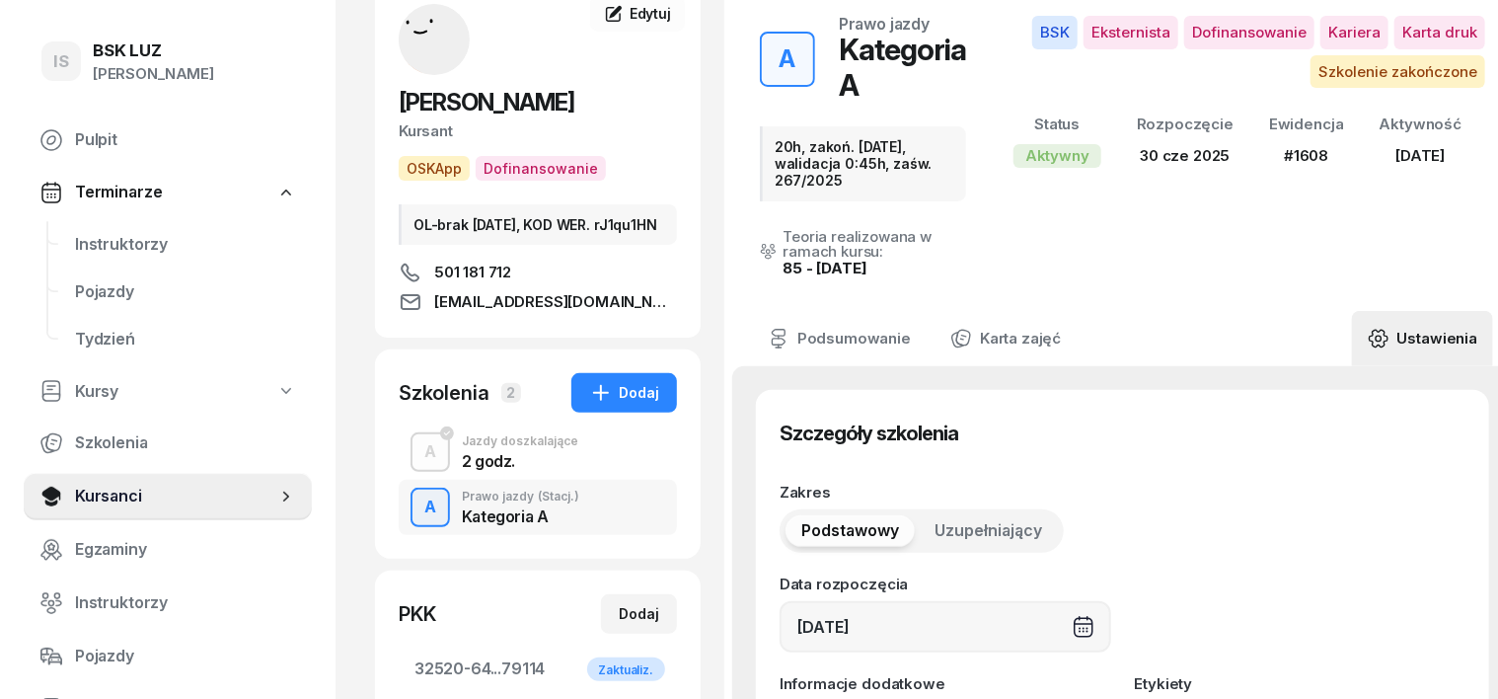
click at [1376, 336] on icon at bounding box center [1379, 339] width 6 height 6
click at [1368, 328] on icon at bounding box center [1379, 339] width 22 height 22
click at [417, 524] on div "A" at bounding box center [431, 508] width 28 height 34
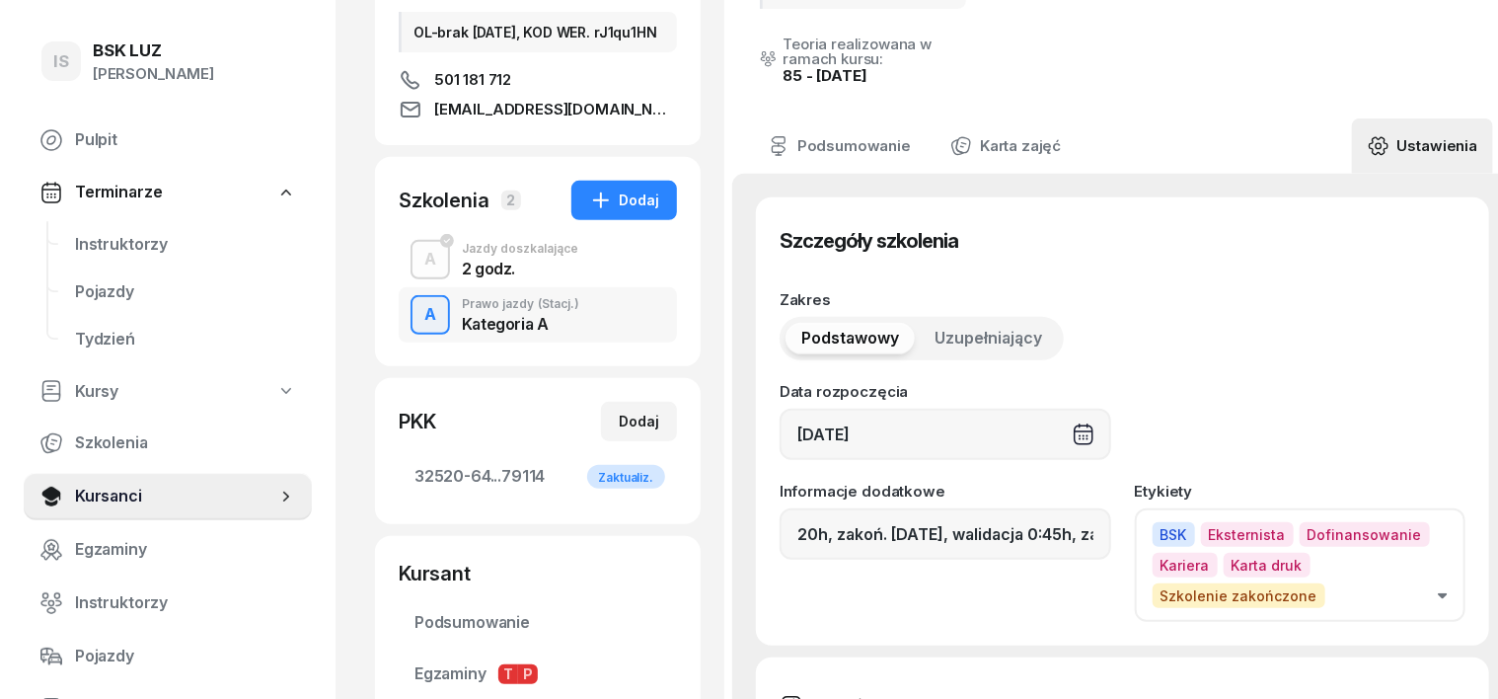
scroll to position [370, 0]
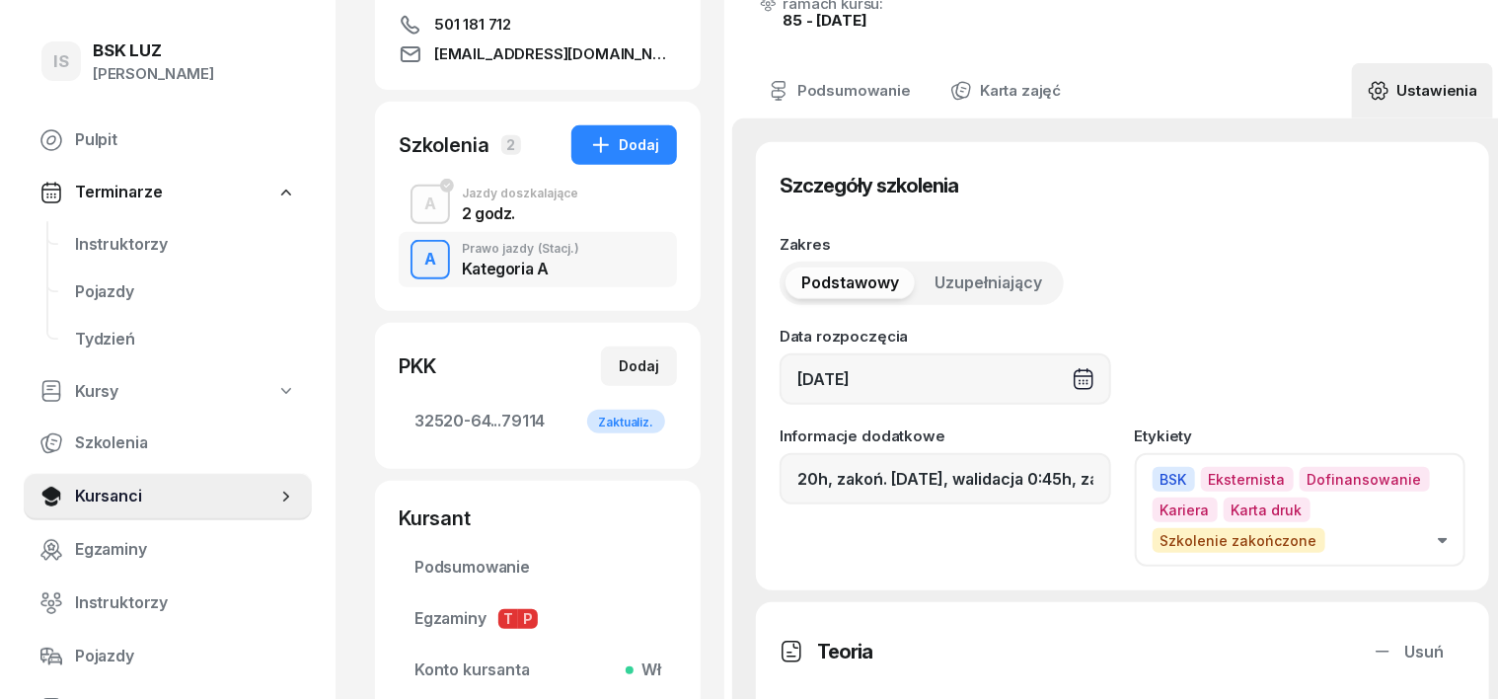
click at [417, 276] on div "A" at bounding box center [431, 260] width 28 height 34
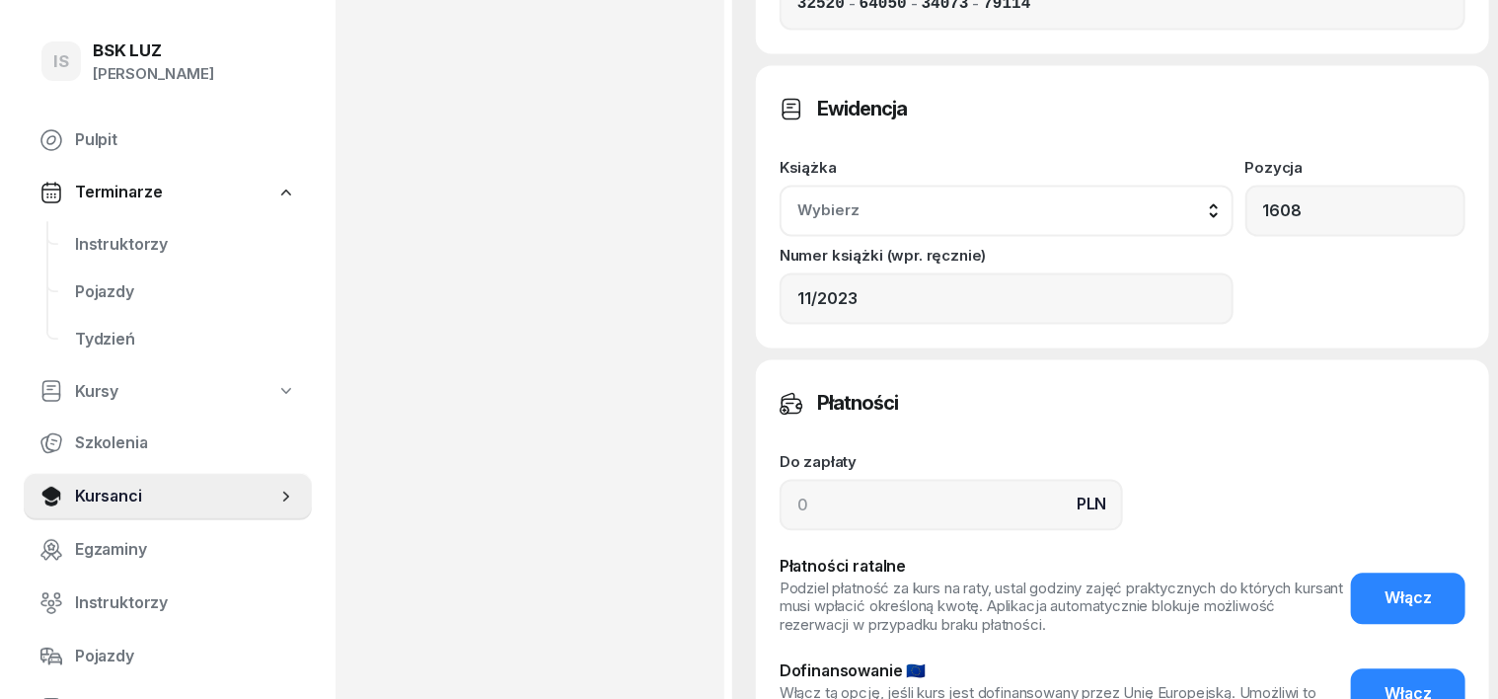
scroll to position [1851, 0]
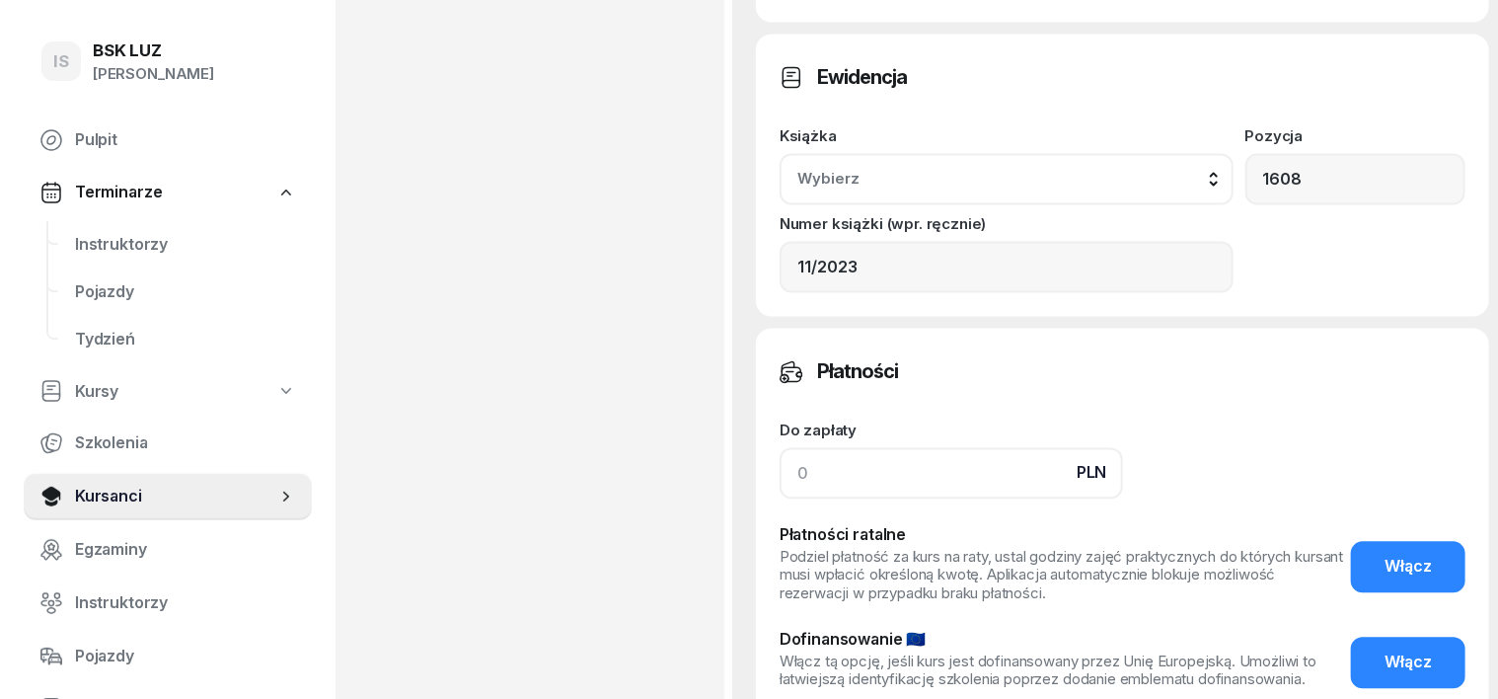
click at [780, 448] on input at bounding box center [952, 473] width 344 height 51
type input "3720"
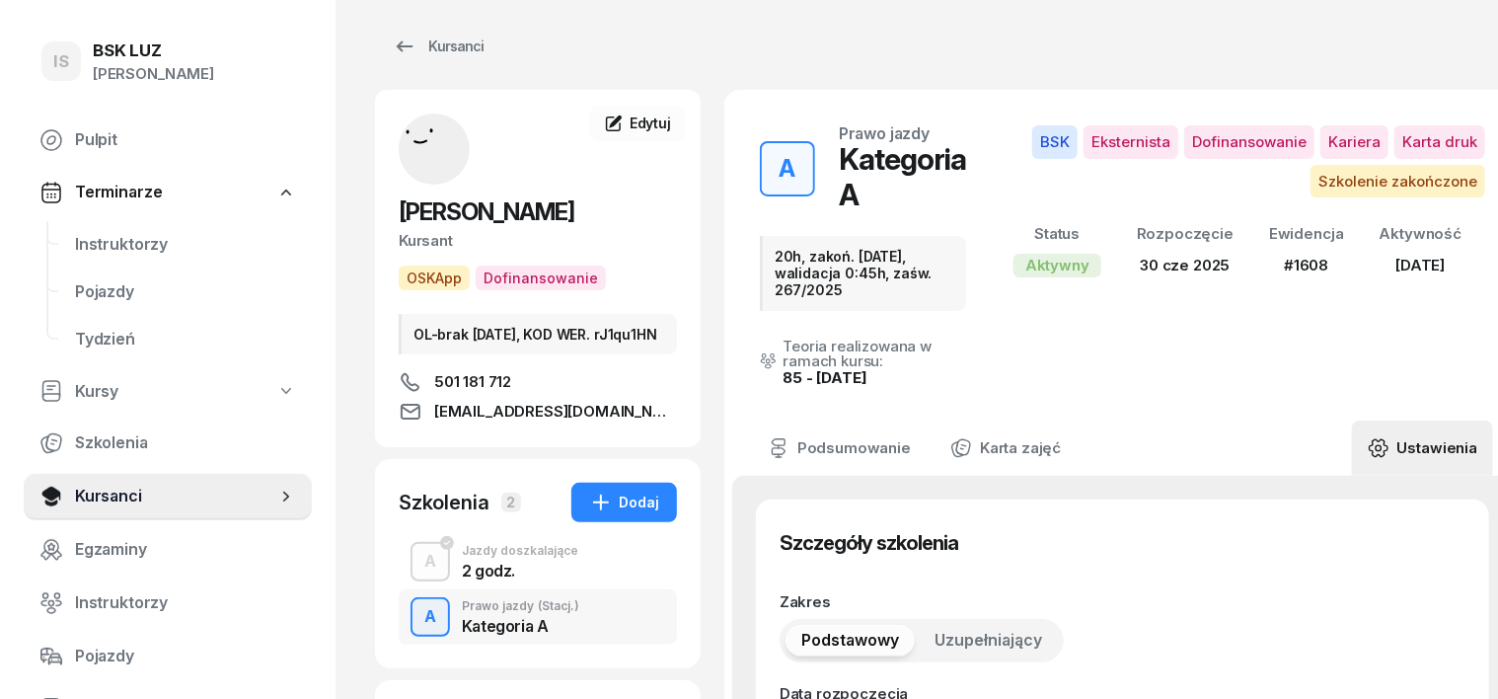
scroll to position [0, 0]
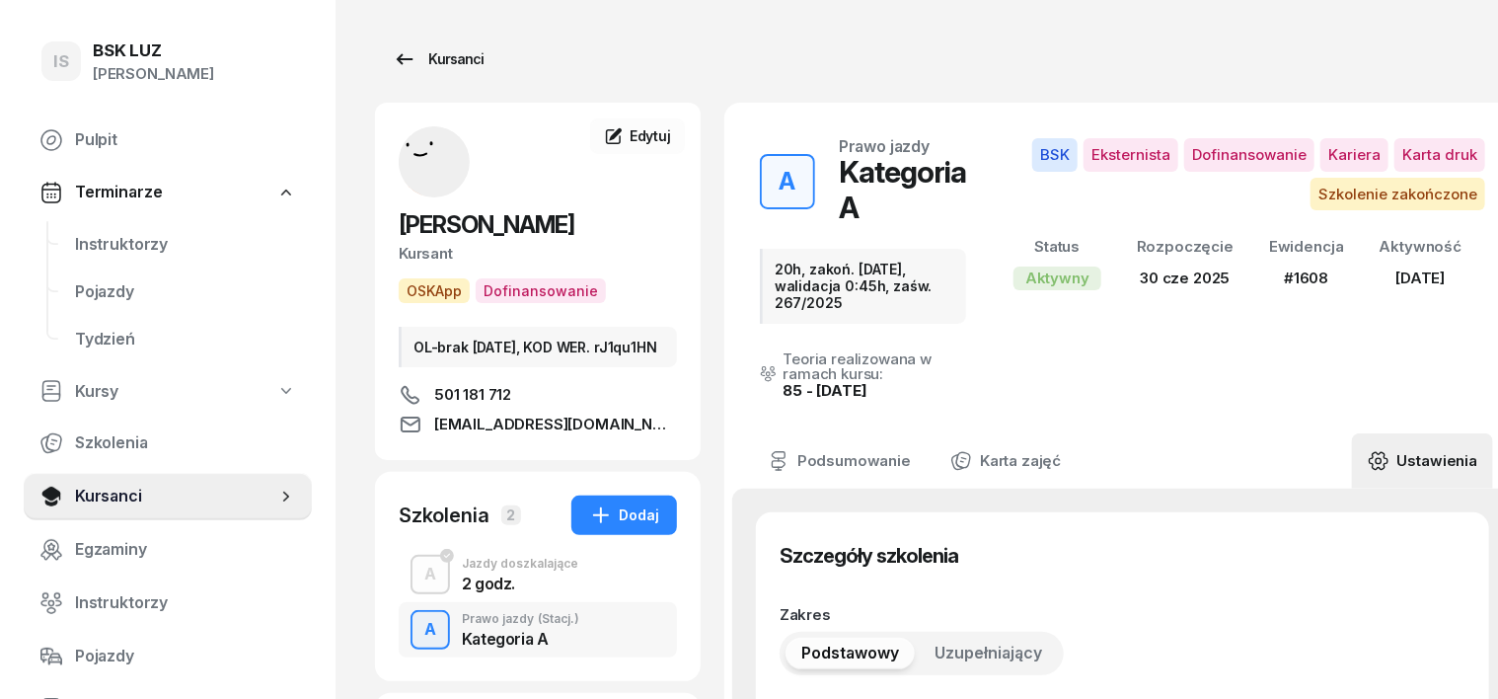
click at [422, 62] on div "Kursanci" at bounding box center [438, 59] width 91 height 24
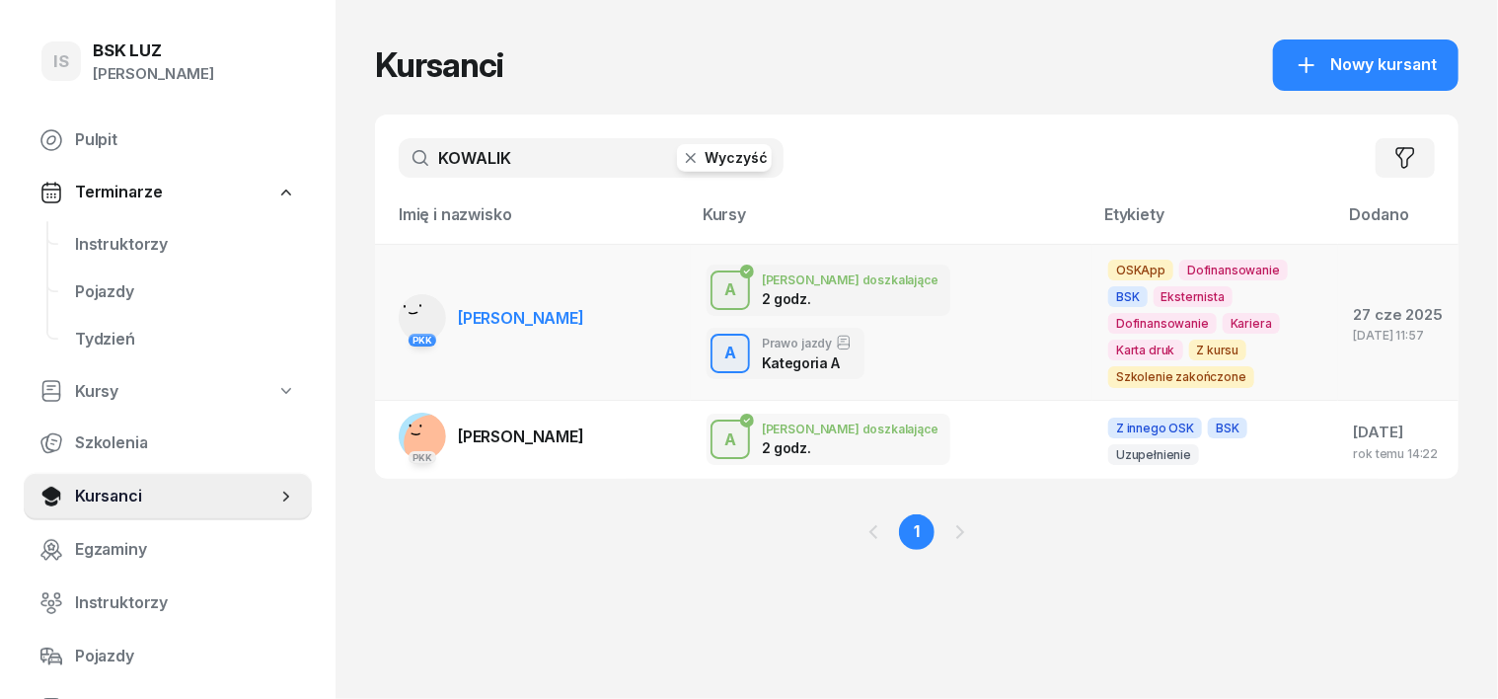
click at [410, 313] on icon at bounding box center [414, 313] width 8 height 1
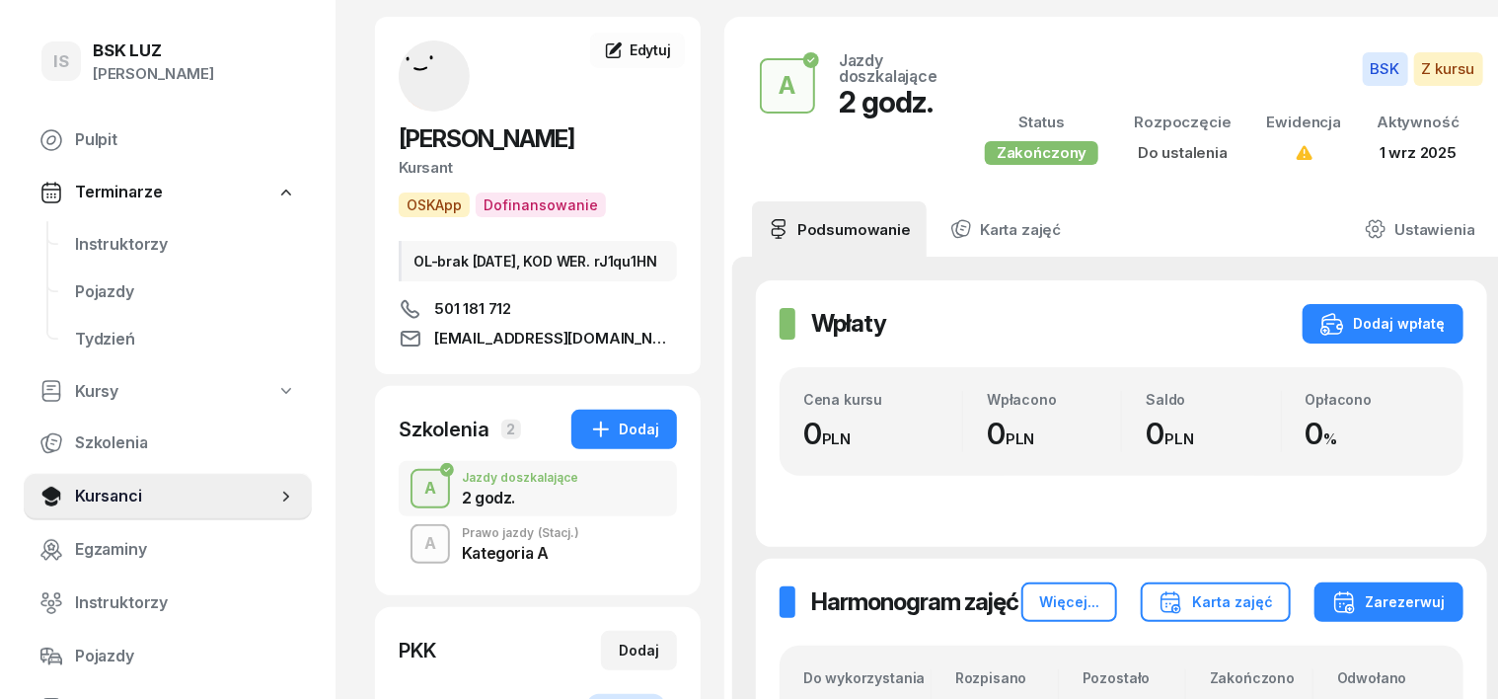
scroll to position [122, 0]
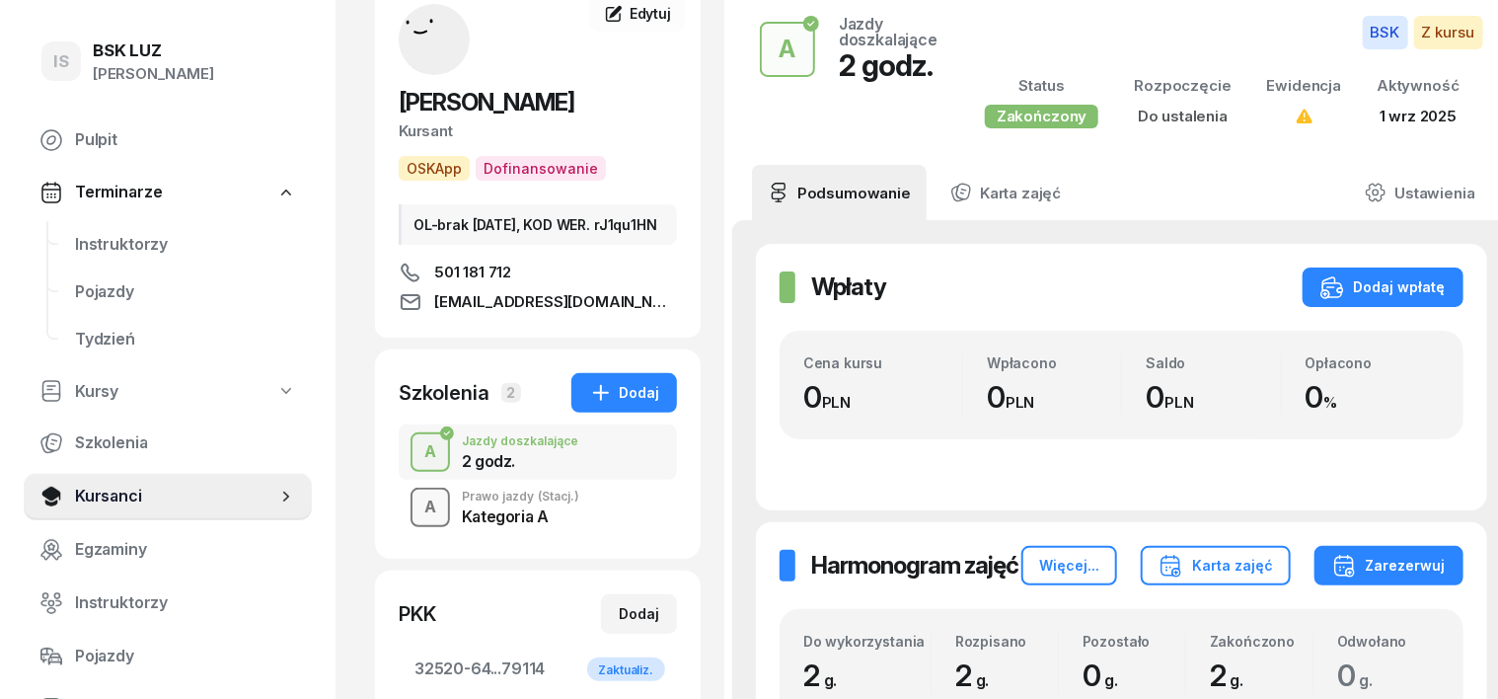
click at [417, 524] on div "A" at bounding box center [431, 508] width 28 height 34
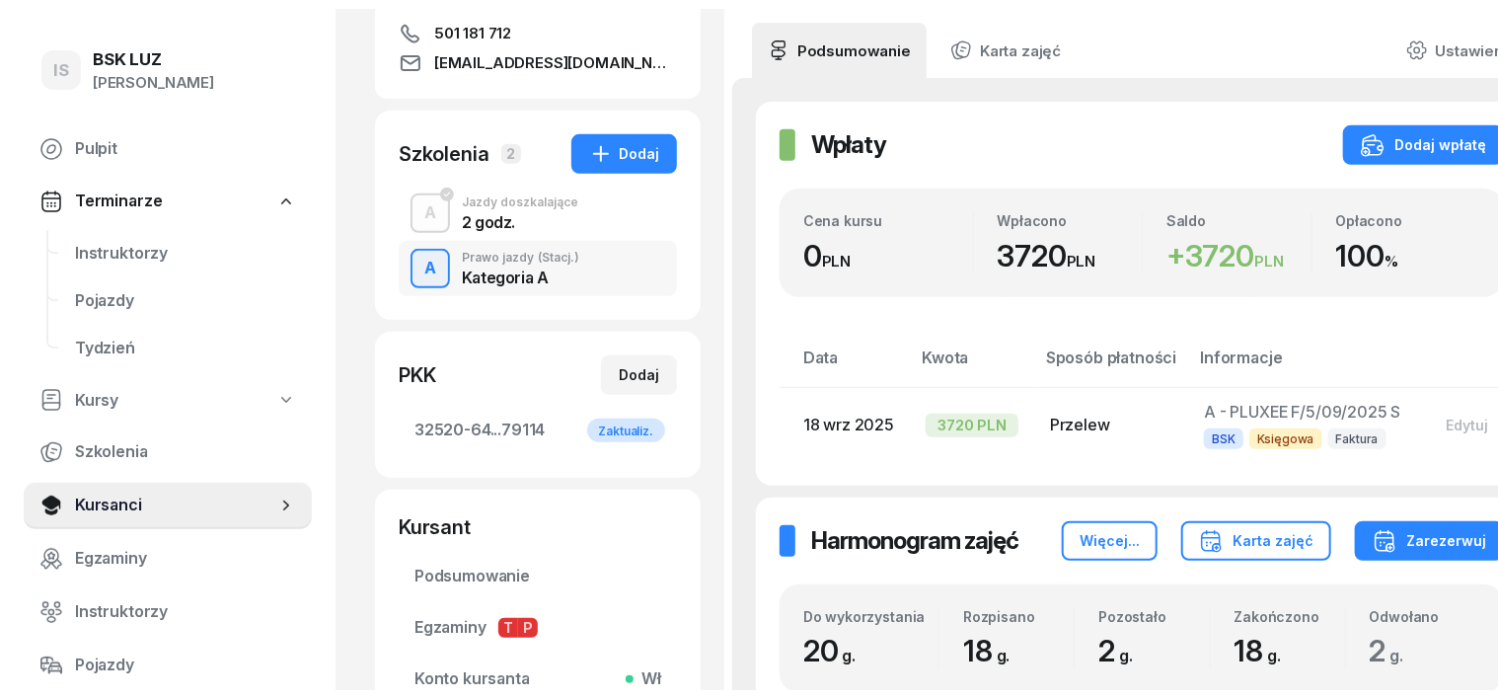
scroll to position [123, 0]
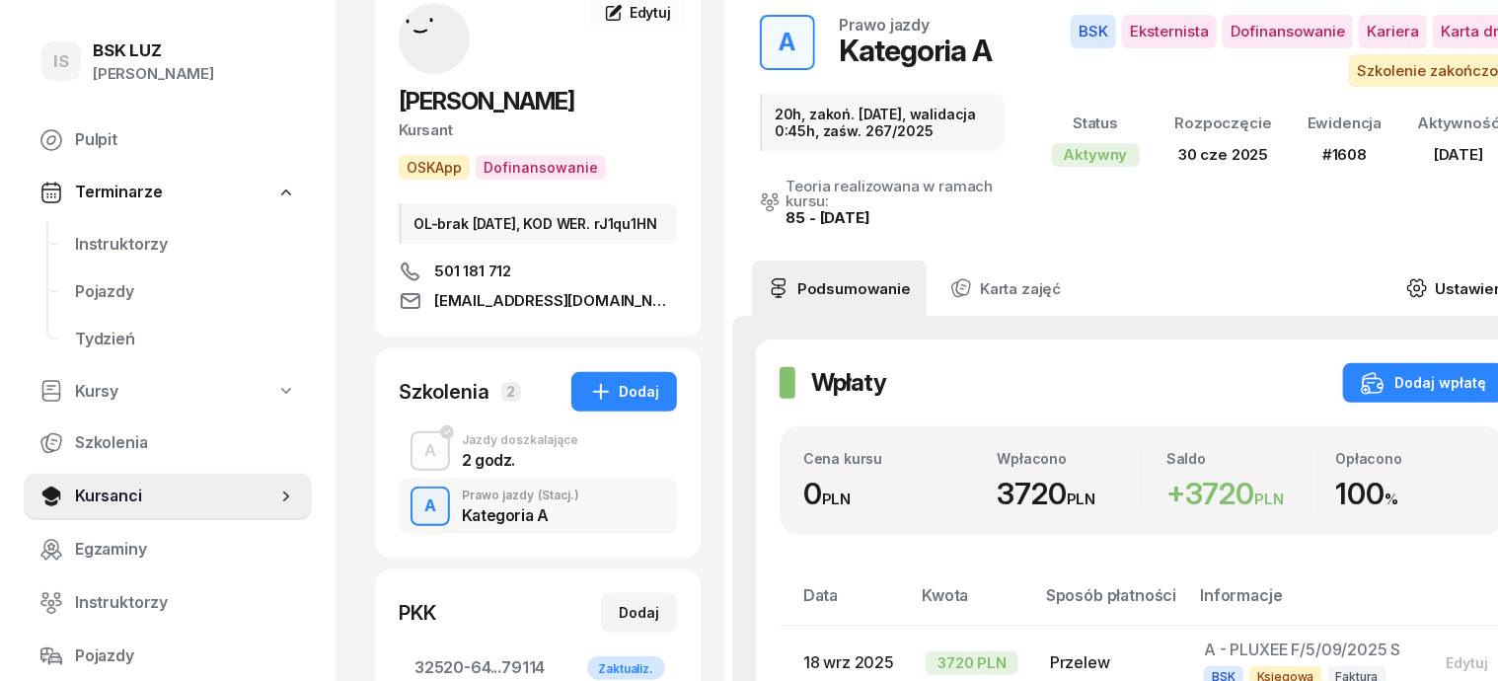
click at [1428, 277] on icon at bounding box center [1418, 288] width 22 height 22
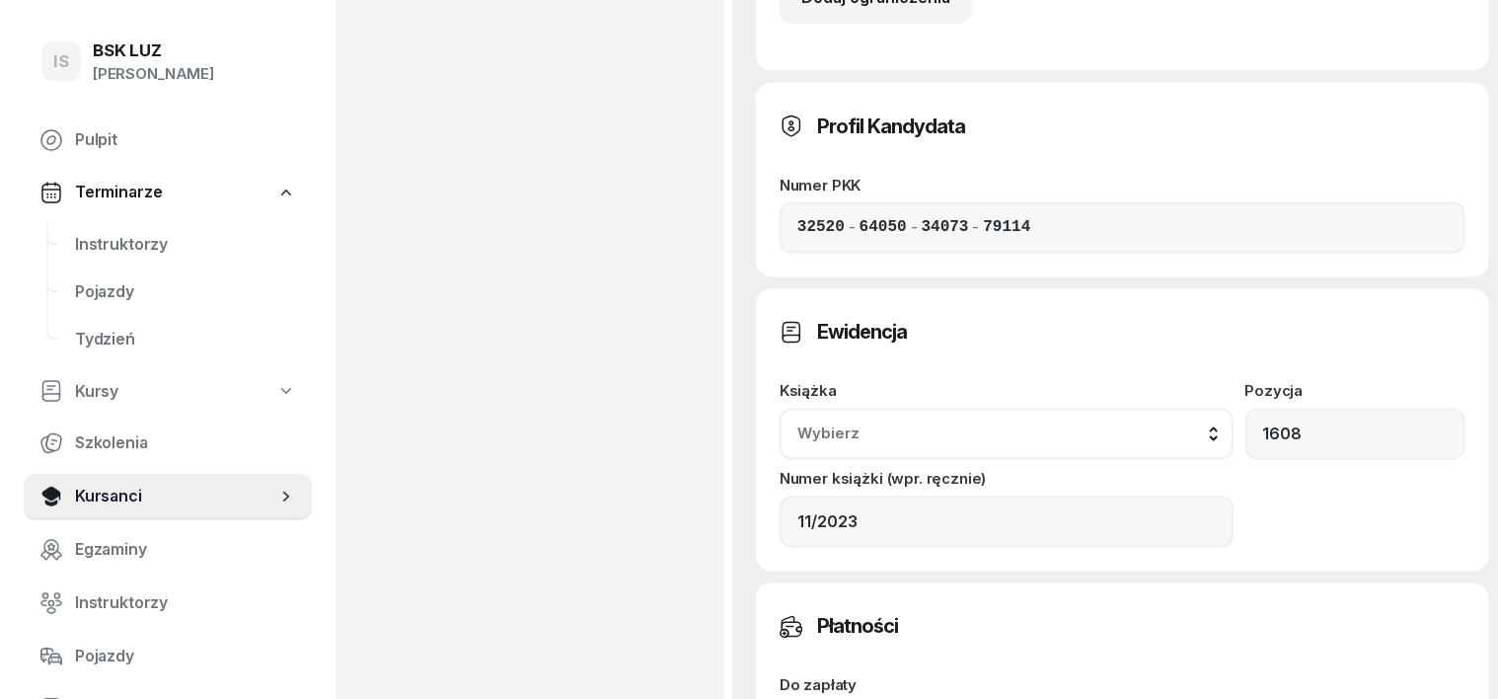
scroll to position [1604, 0]
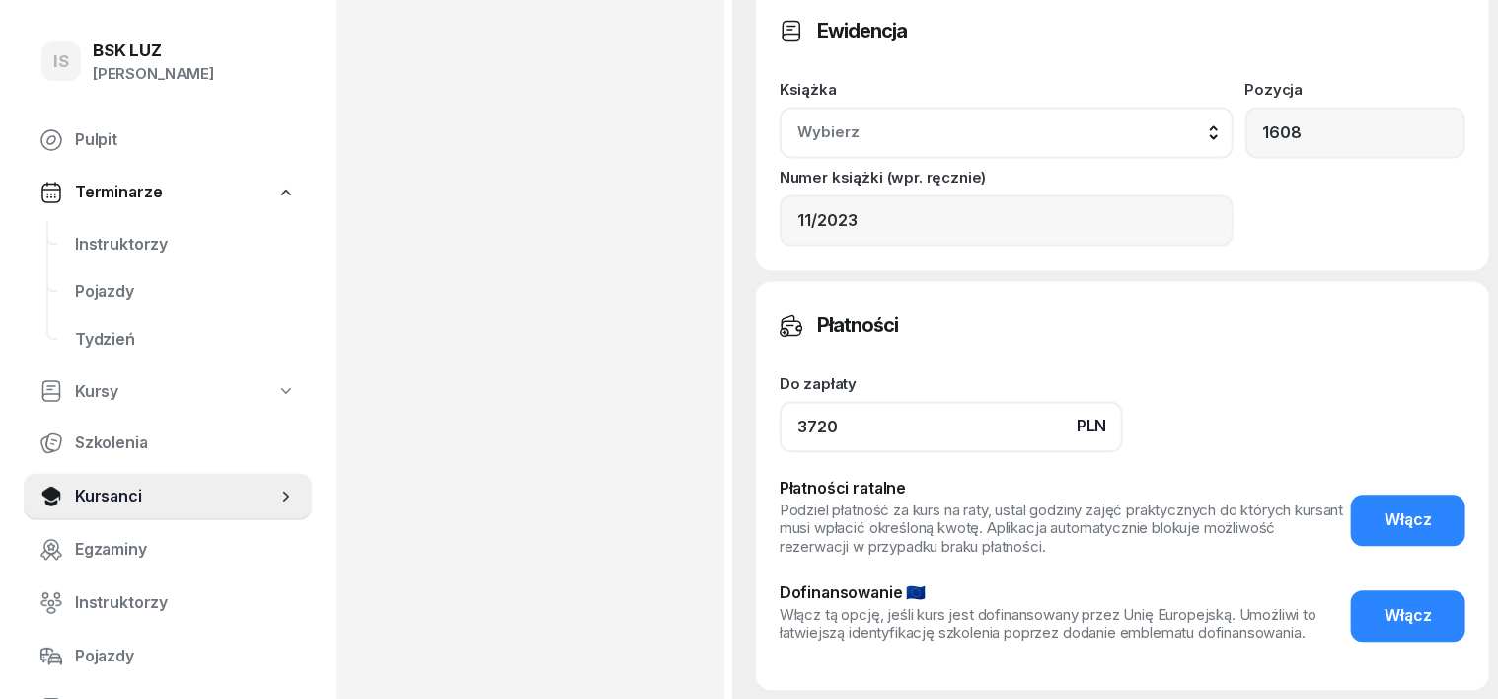
scroll to position [1951, 0]
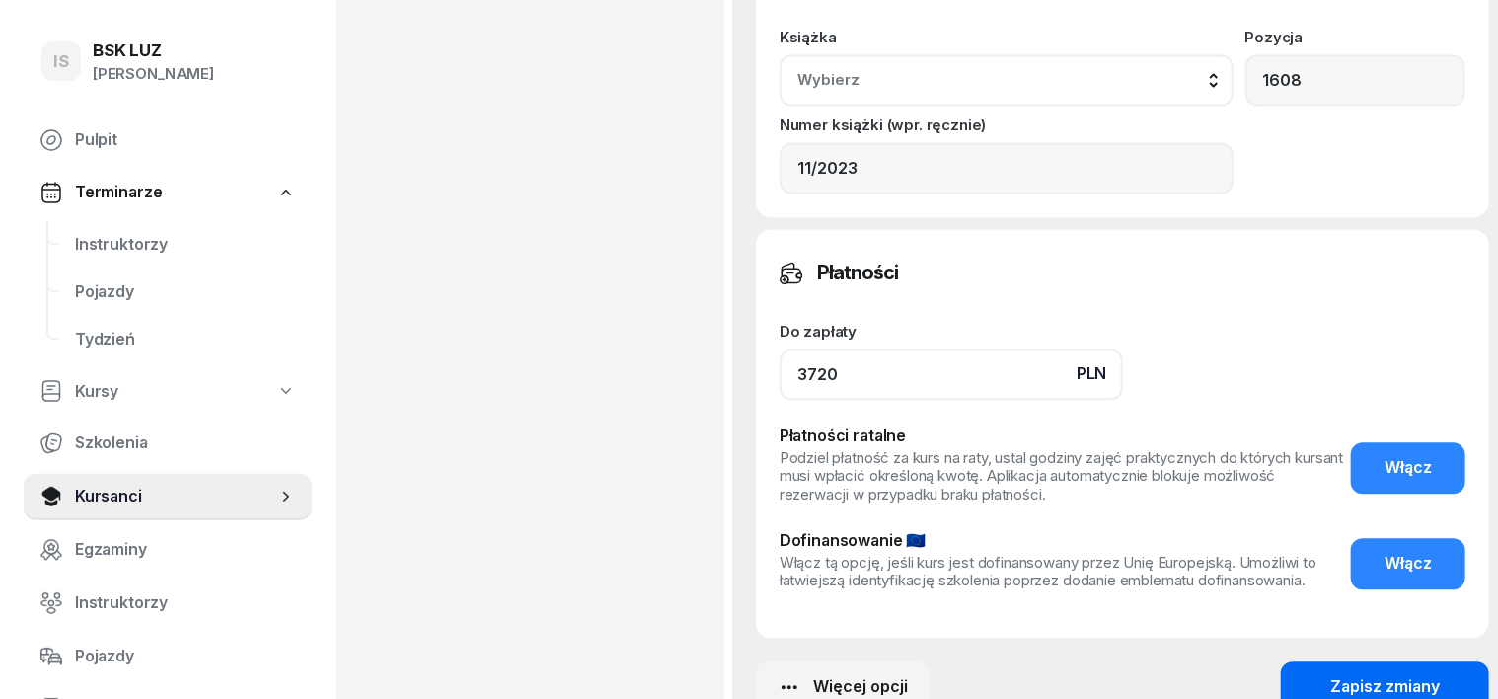
type input "3720"
click at [1432, 661] on button "Zapisz zmiany" at bounding box center [1385, 686] width 208 height 51
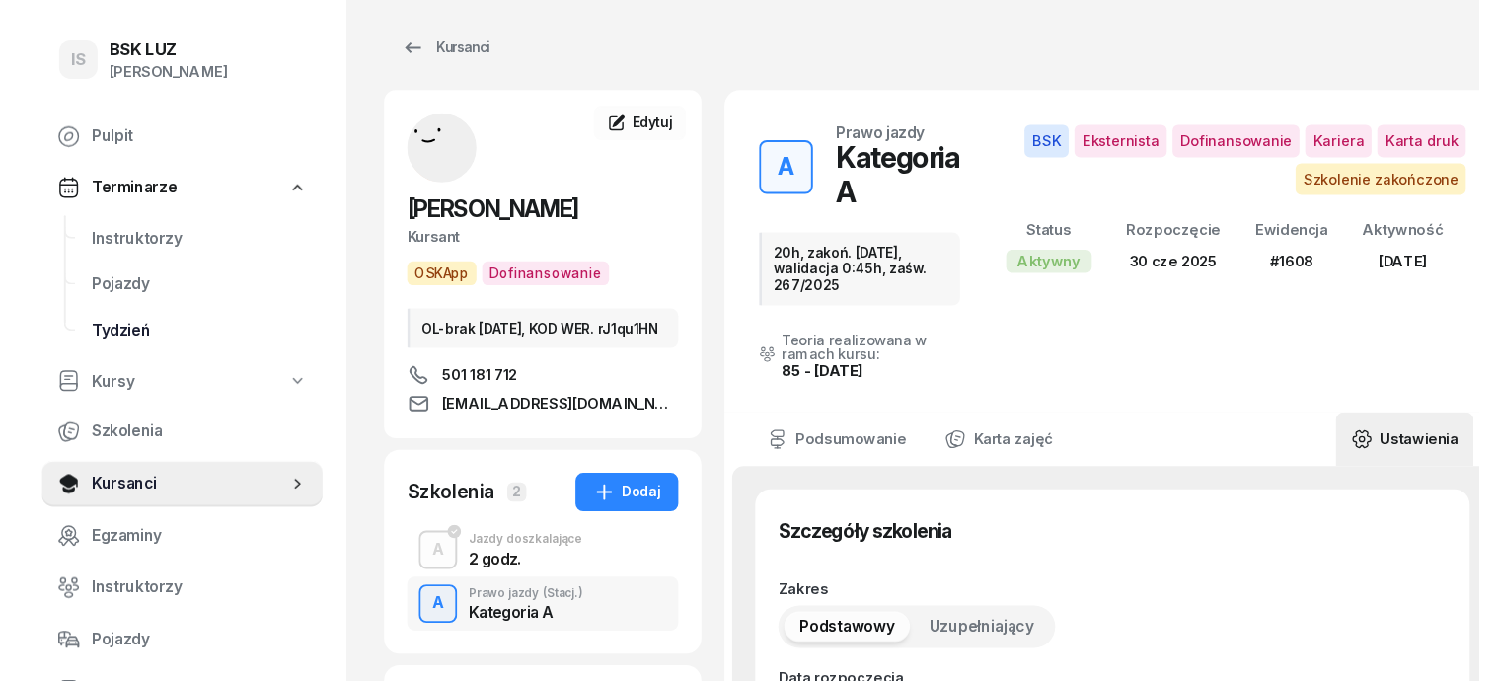
scroll to position [0, 0]
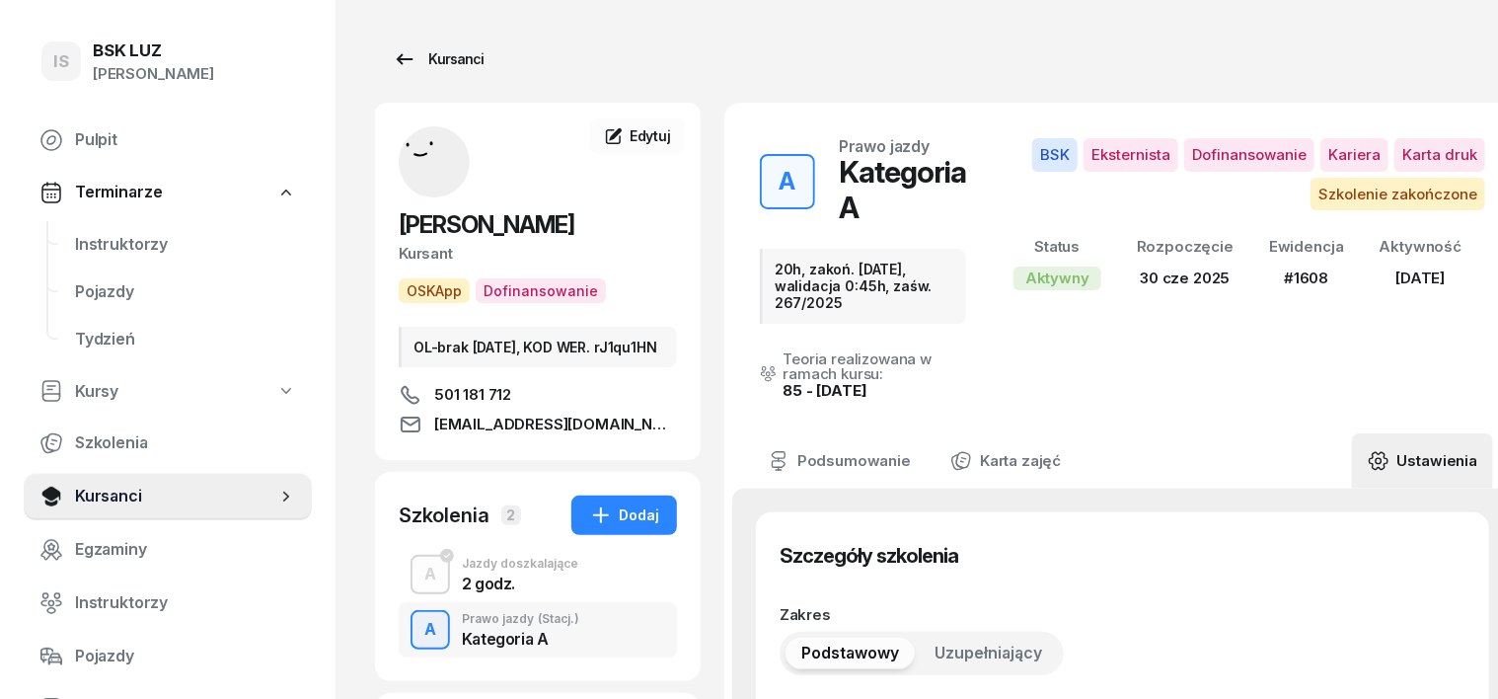
click at [393, 63] on div "Kursanci" at bounding box center [438, 59] width 91 height 24
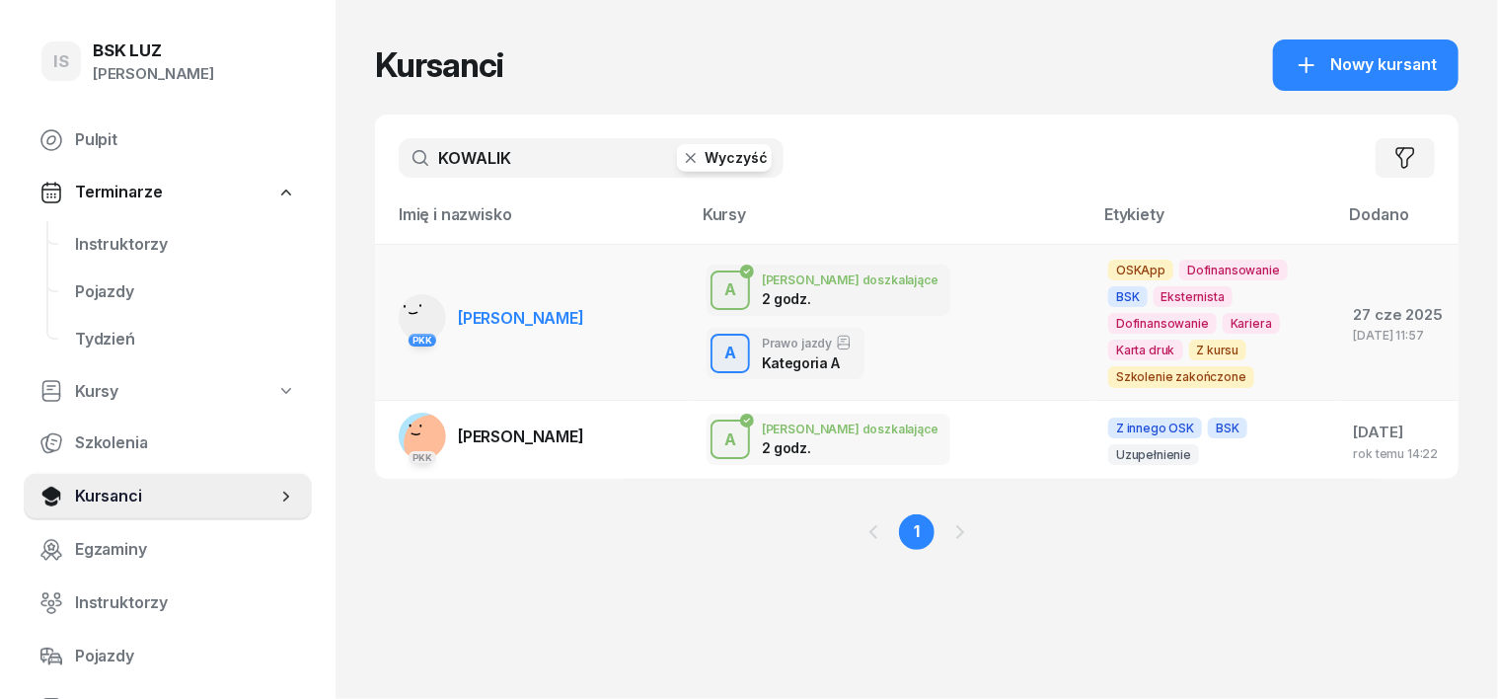
click at [387, 300] on g at bounding box center [424, 316] width 74 height 74
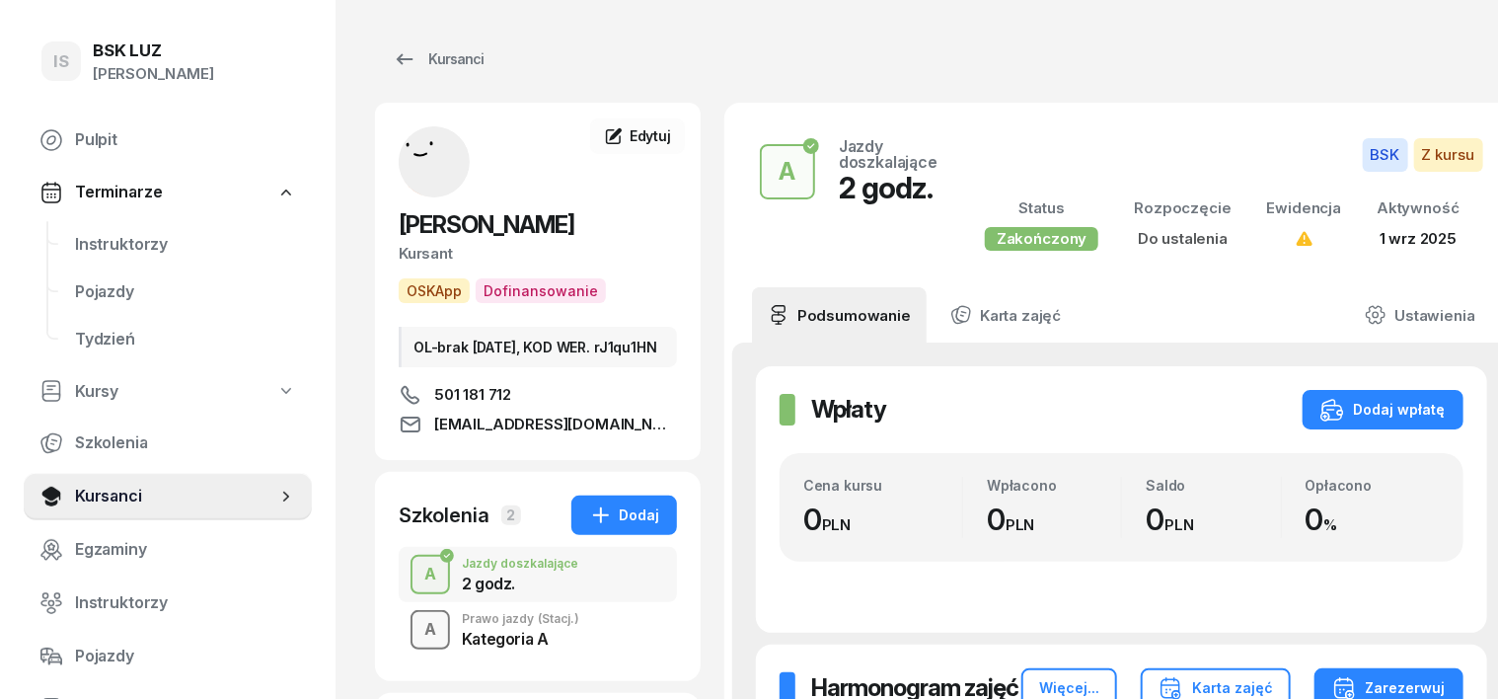
click at [417, 647] on div "A" at bounding box center [431, 630] width 28 height 34
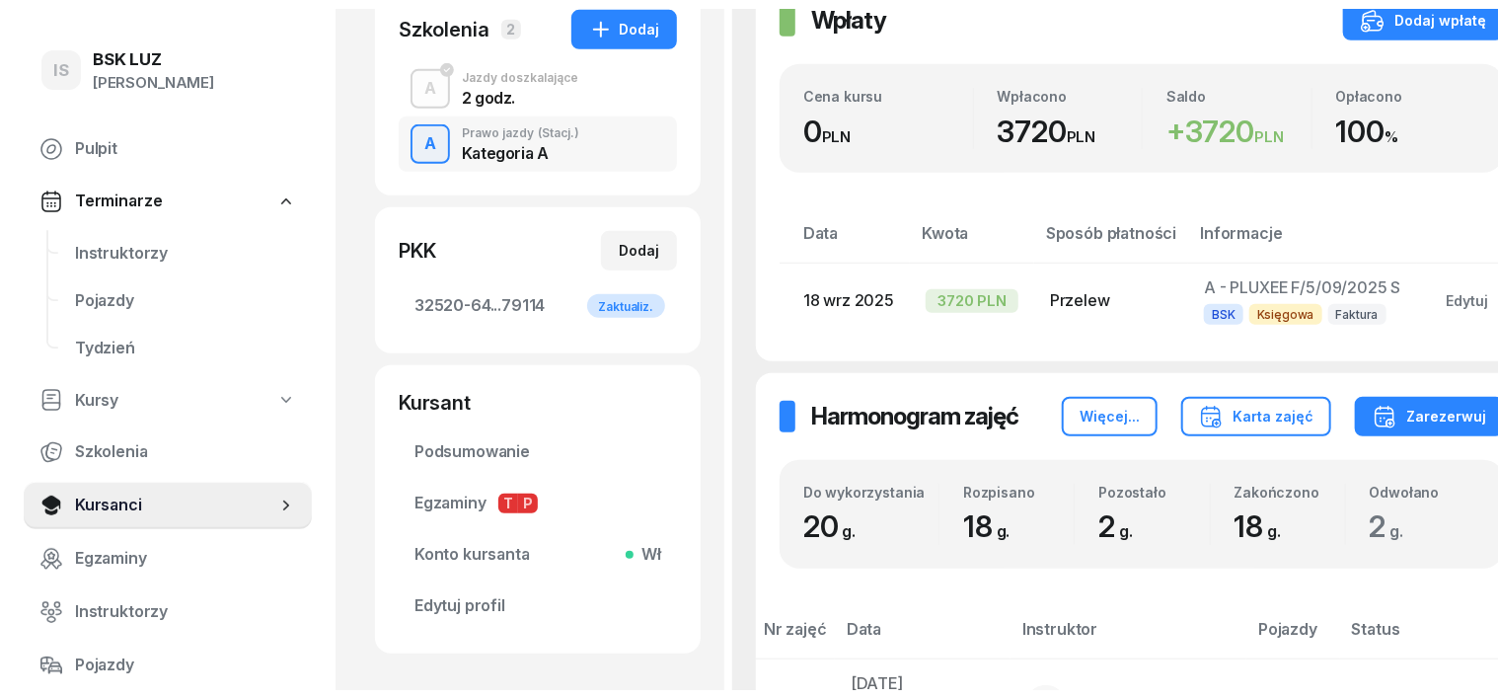
scroll to position [247, 0]
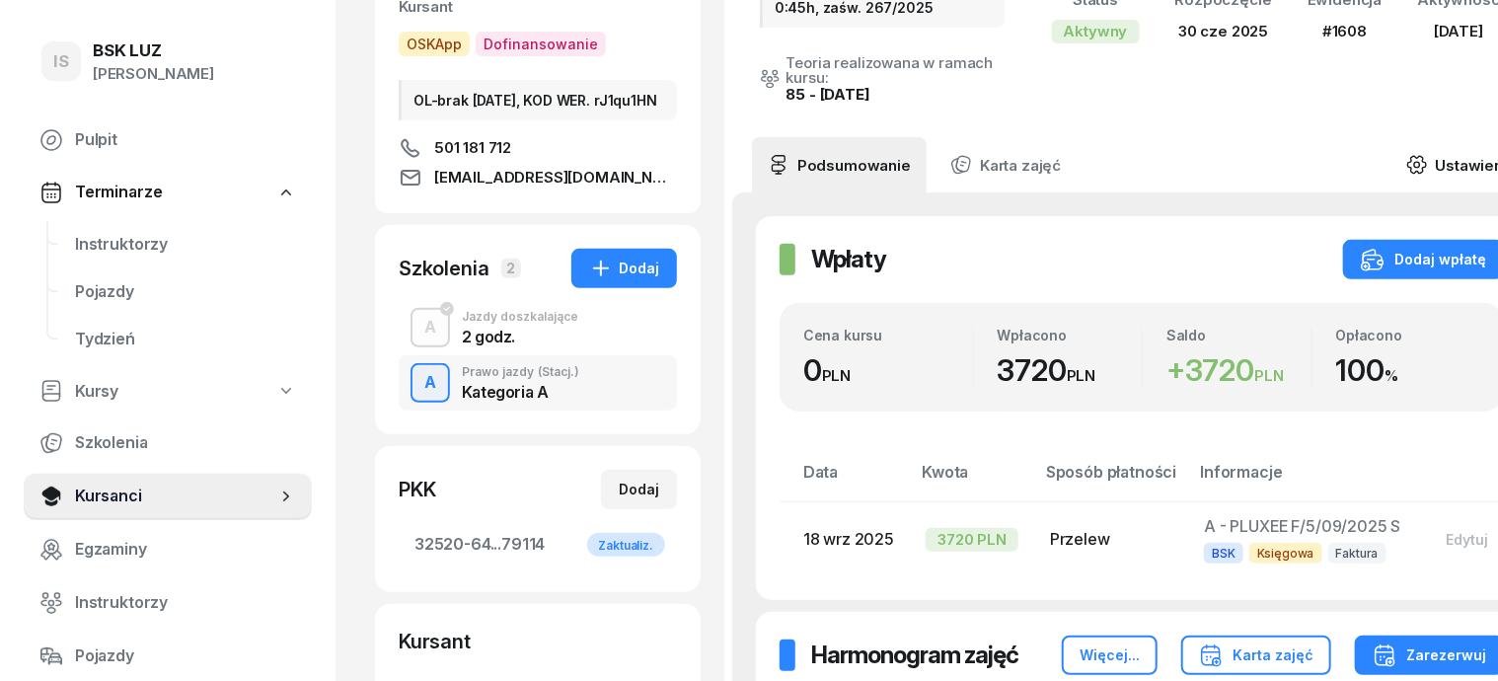
click at [1428, 154] on icon at bounding box center [1418, 165] width 22 height 22
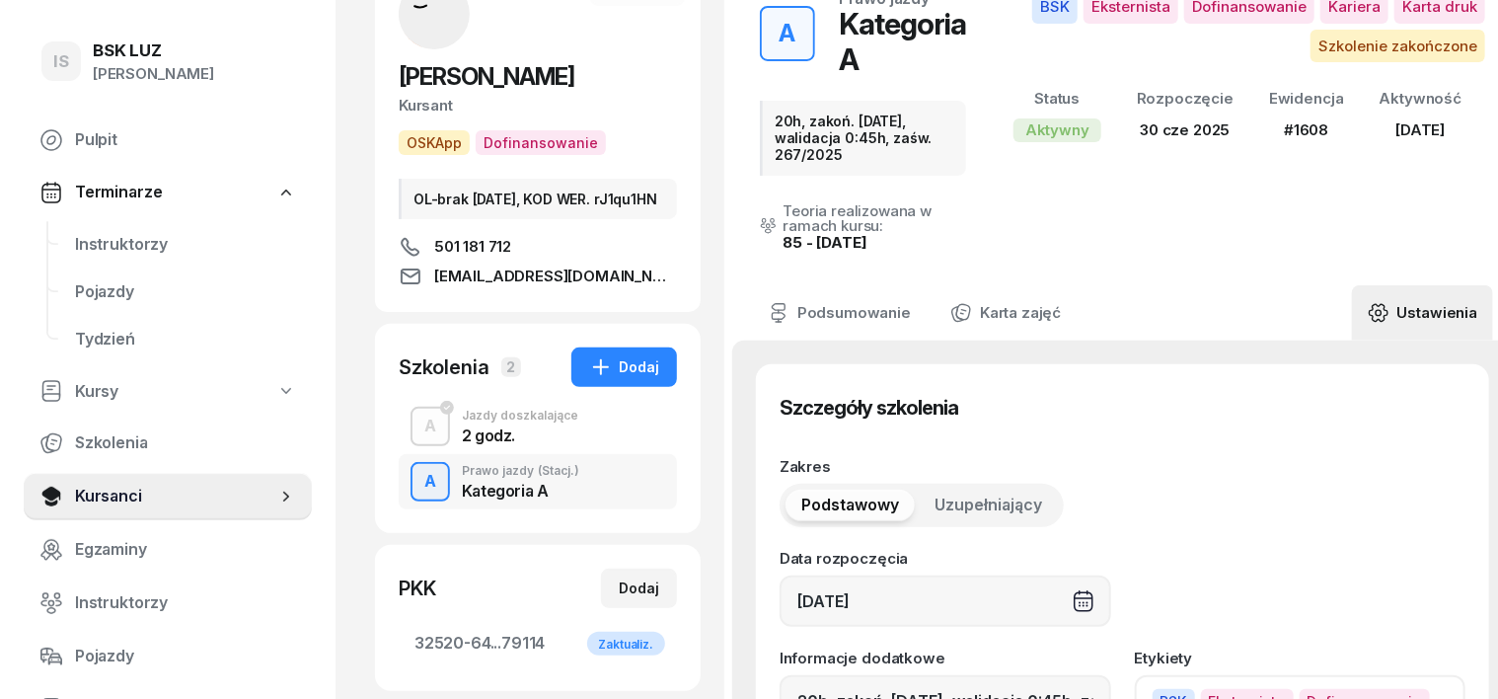
scroll to position [0, 0]
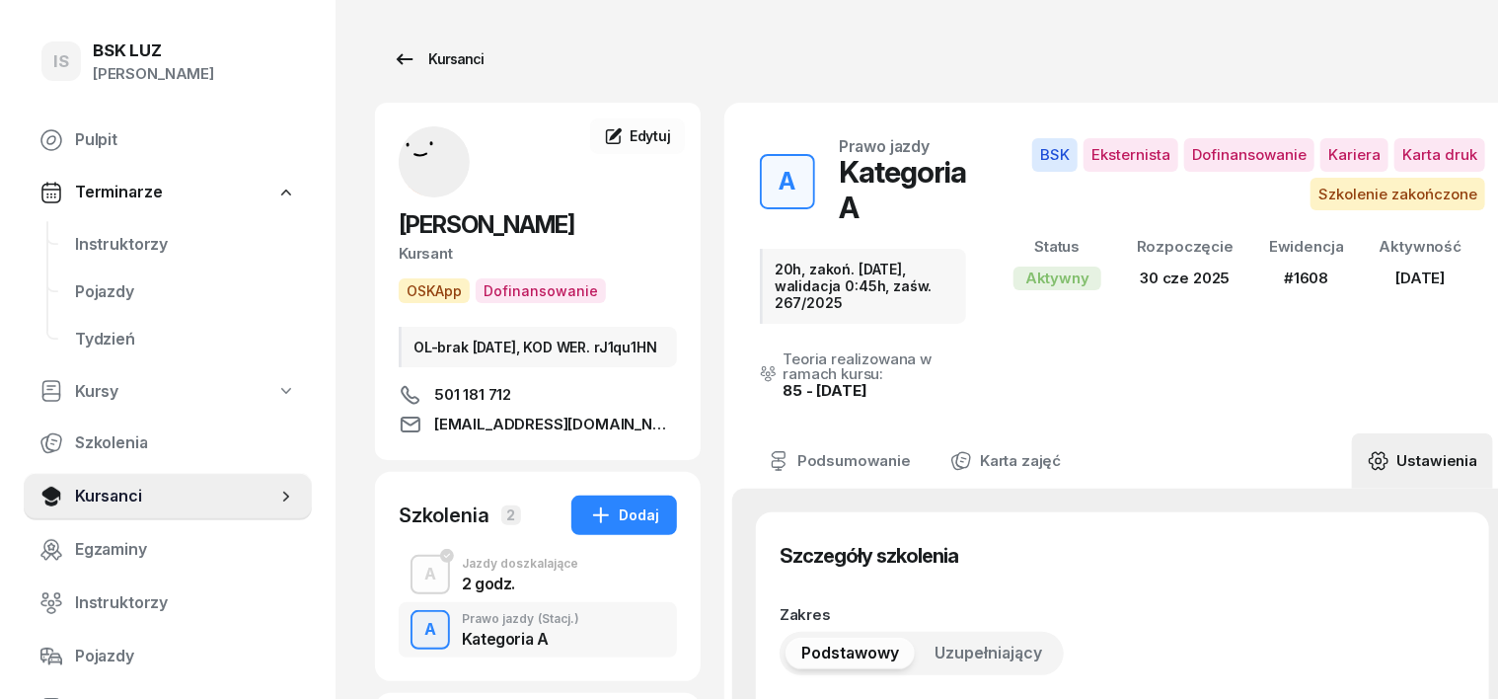
click at [425, 63] on div "Kursanci" at bounding box center [438, 59] width 91 height 24
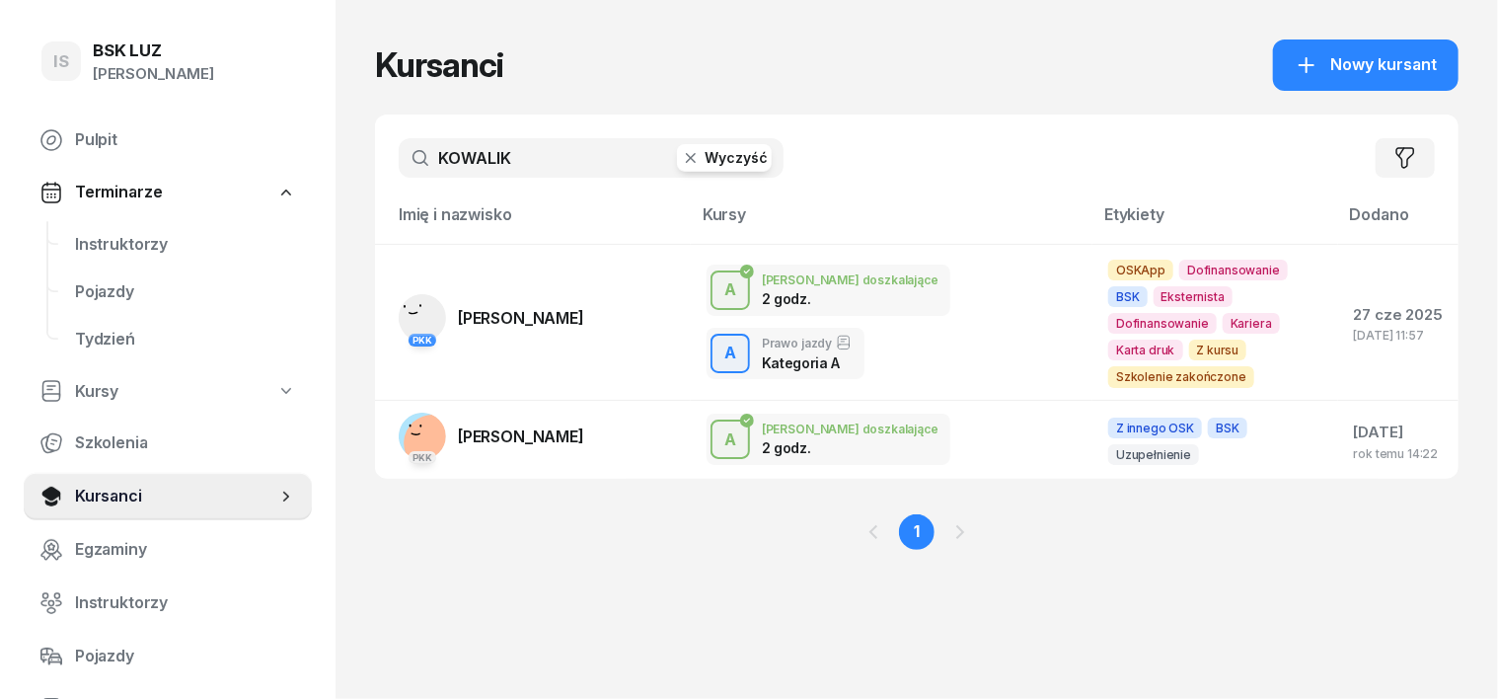
click at [681, 162] on icon "button" at bounding box center [691, 158] width 20 height 20
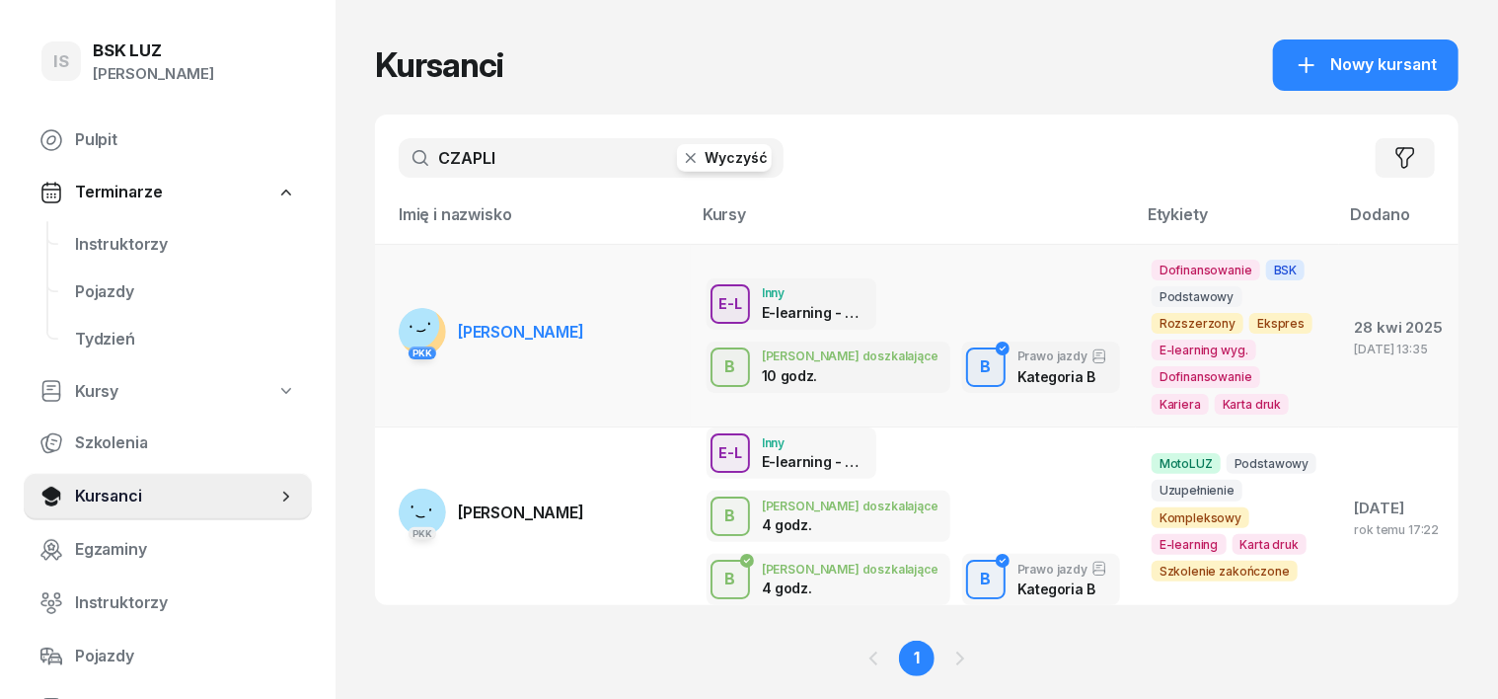
type input "CZAPLI"
click at [383, 309] on rect at bounding box center [416, 324] width 67 height 67
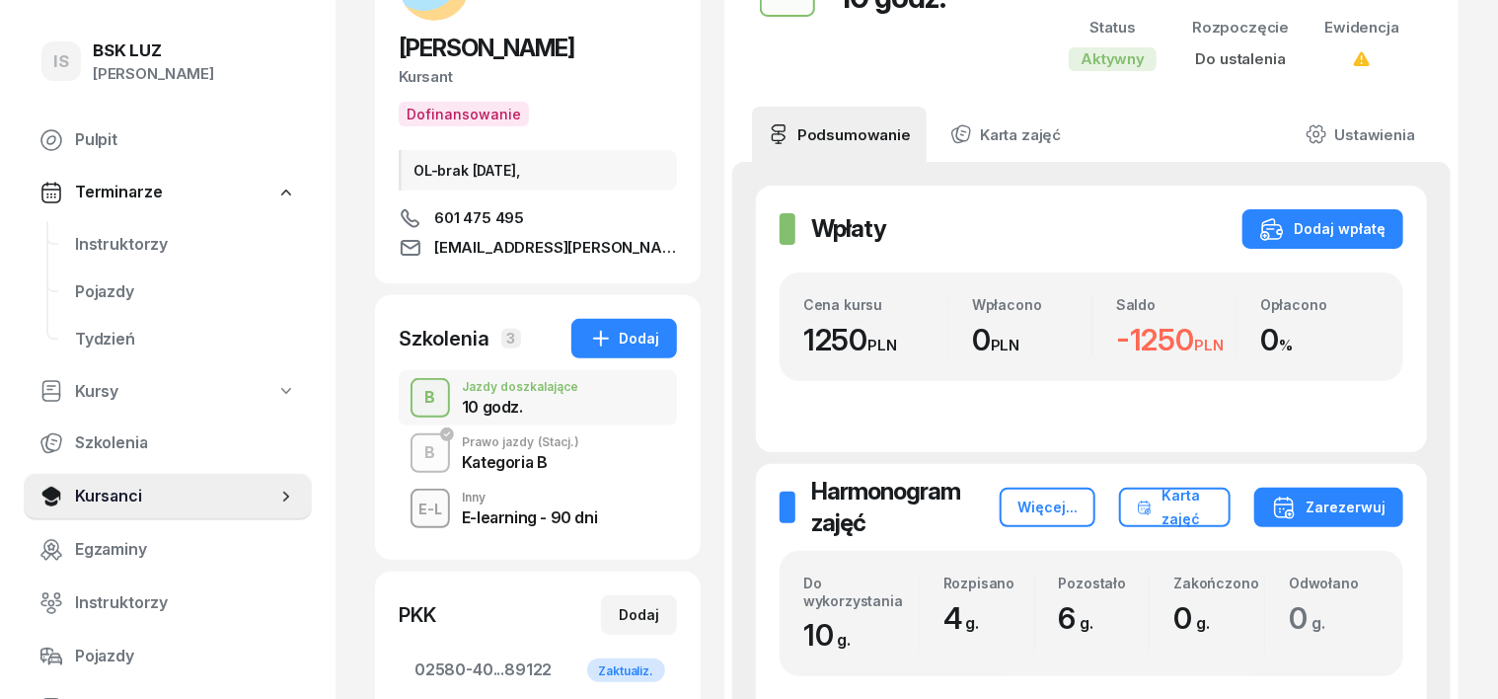
scroll to position [247, 0]
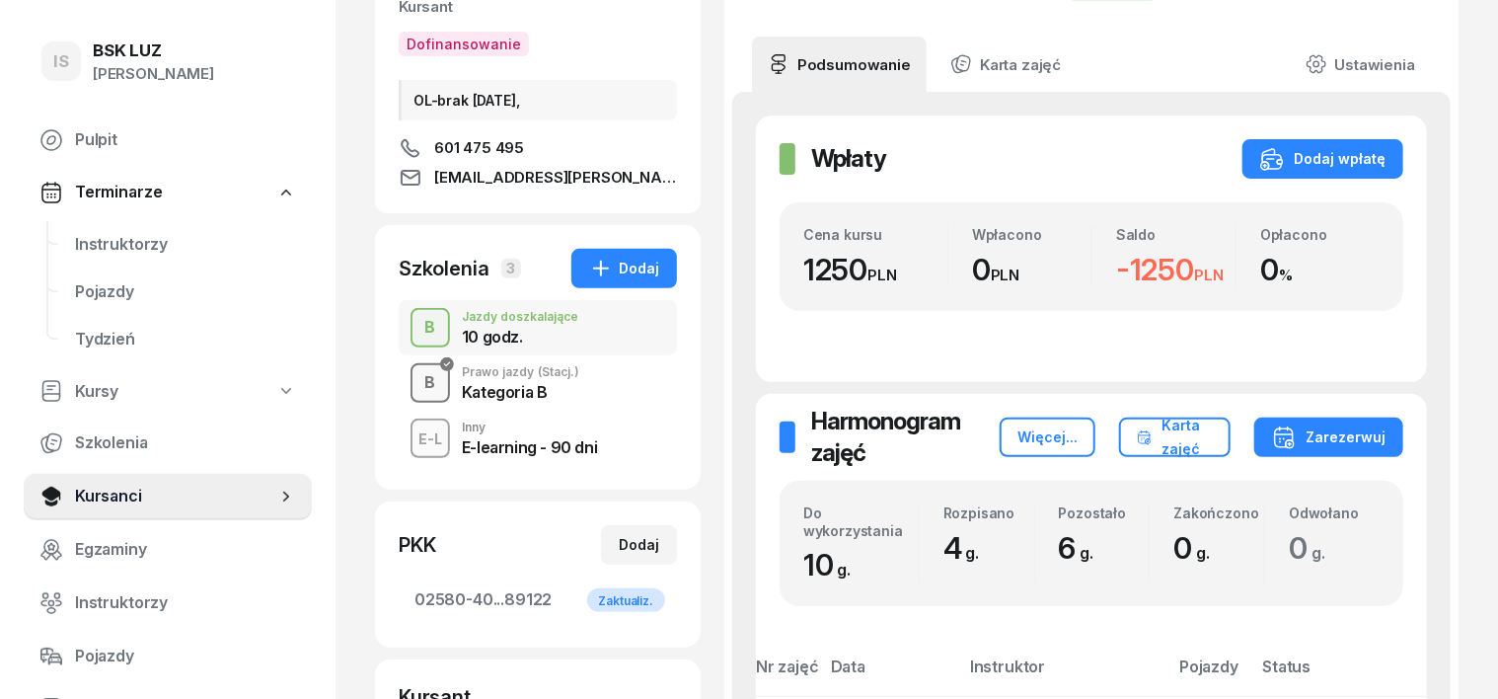
click at [418, 381] on div "B" at bounding box center [431, 383] width 27 height 34
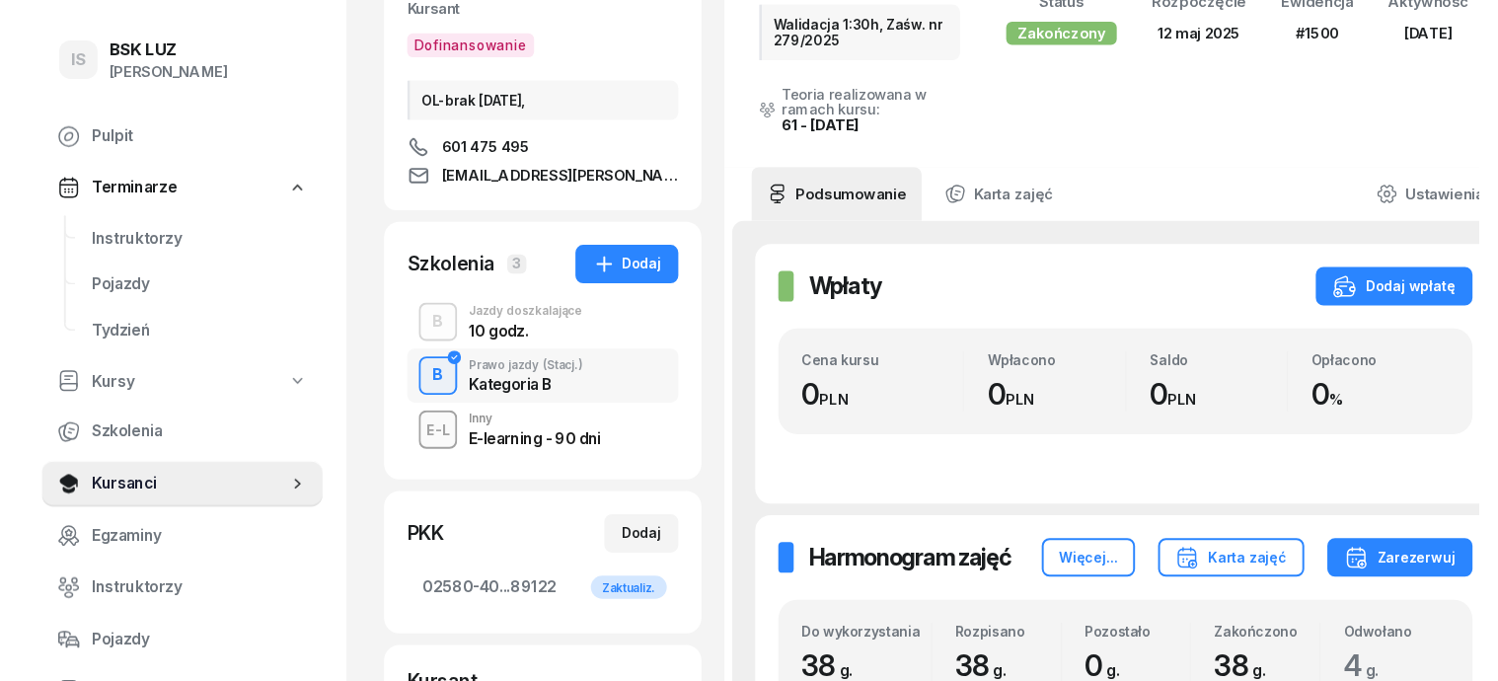
scroll to position [247, 0]
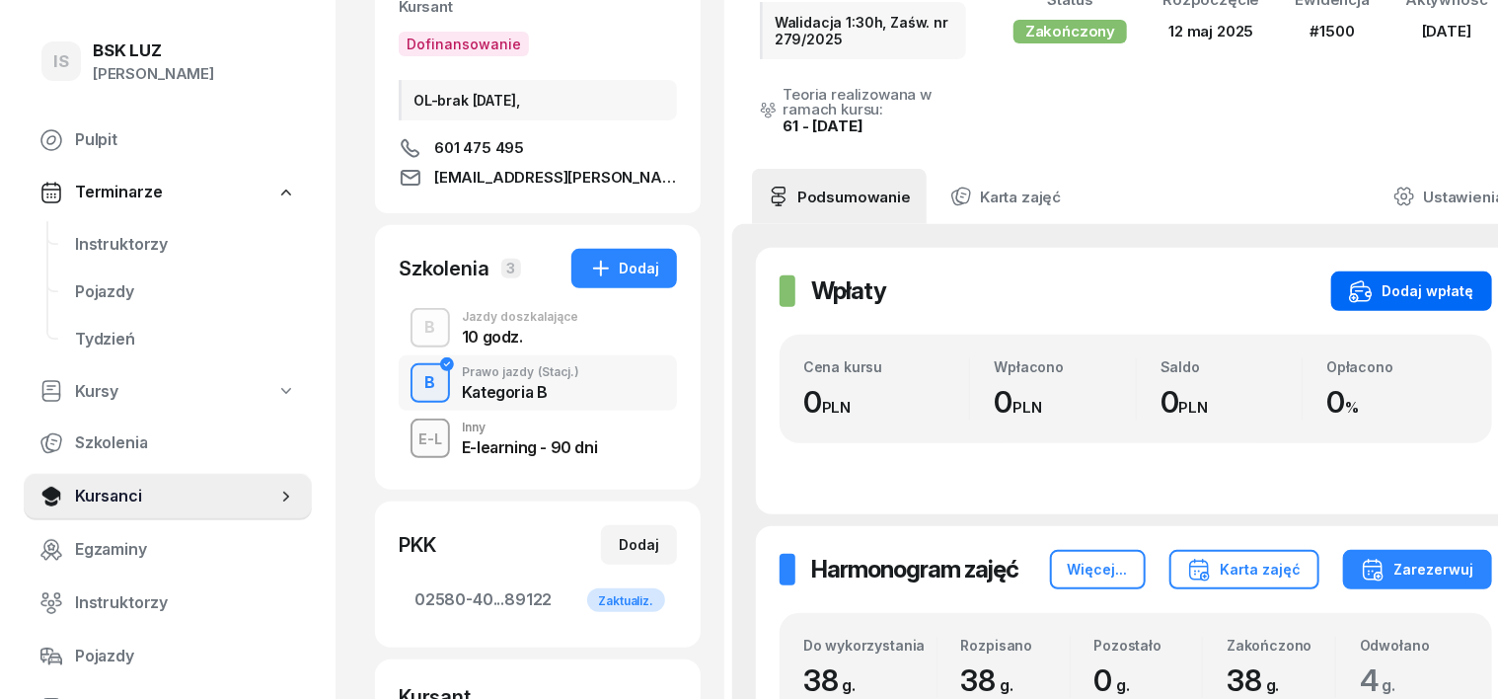
click at [1370, 288] on div "Dodaj wpłatę" at bounding box center [1411, 291] width 125 height 24
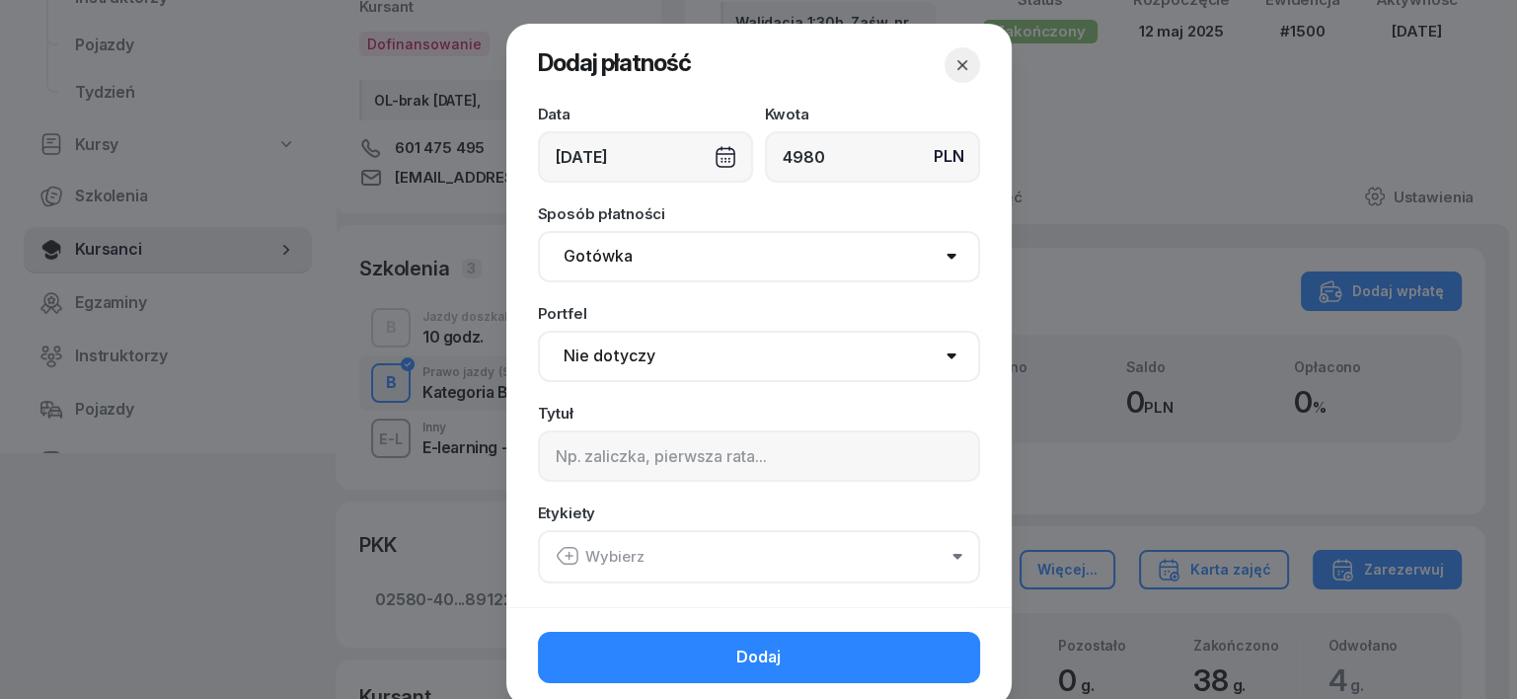
type input "4980"
click at [577, 253] on select "Gotówka Karta Przelew Płatności online BLIK" at bounding box center [759, 256] width 442 height 51
select select "transfer"
click at [538, 231] on select "Gotówka Karta Przelew Płatności online BLIK" at bounding box center [759, 256] width 442 height 51
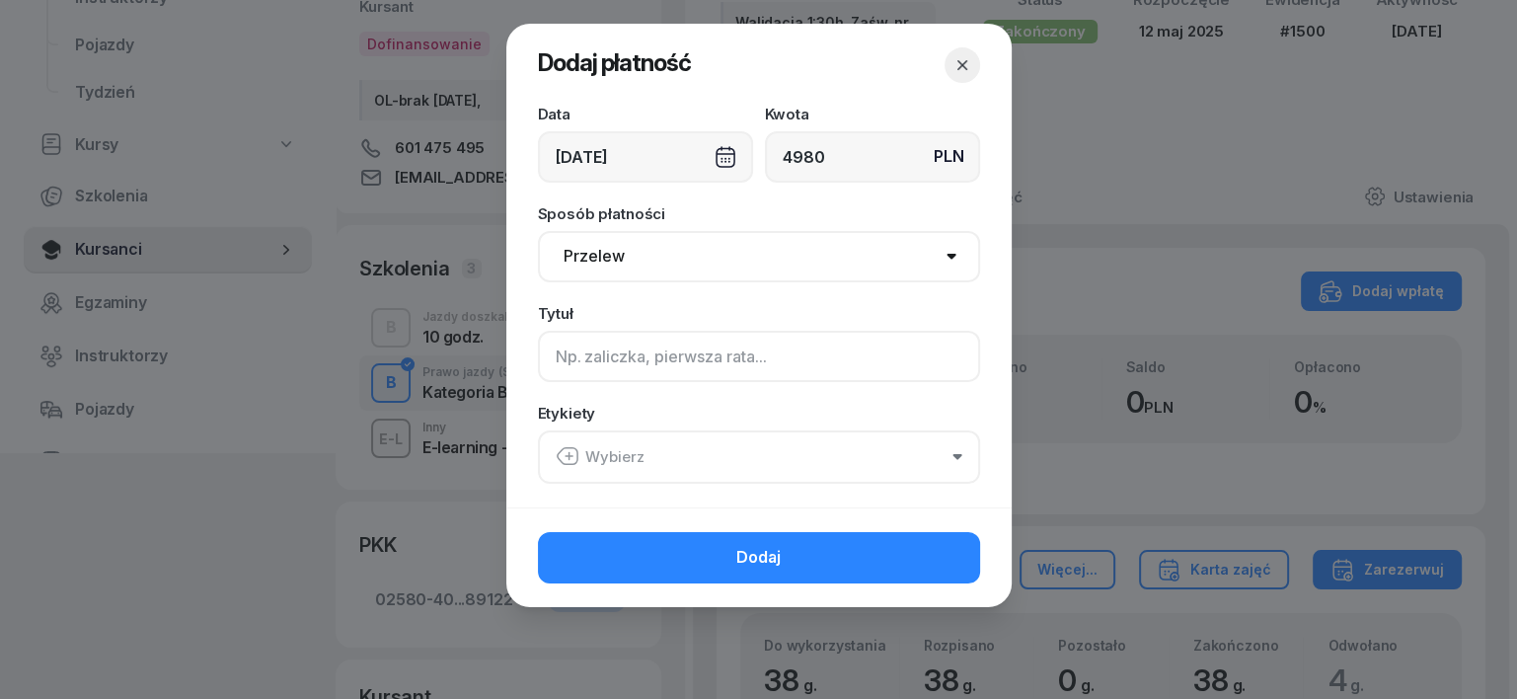
click at [555, 348] on input at bounding box center [759, 356] width 442 height 51
type input "B - PLUXEE F/6/09/2025 S"
click at [569, 456] on icon "button" at bounding box center [569, 456] width 0 height 7
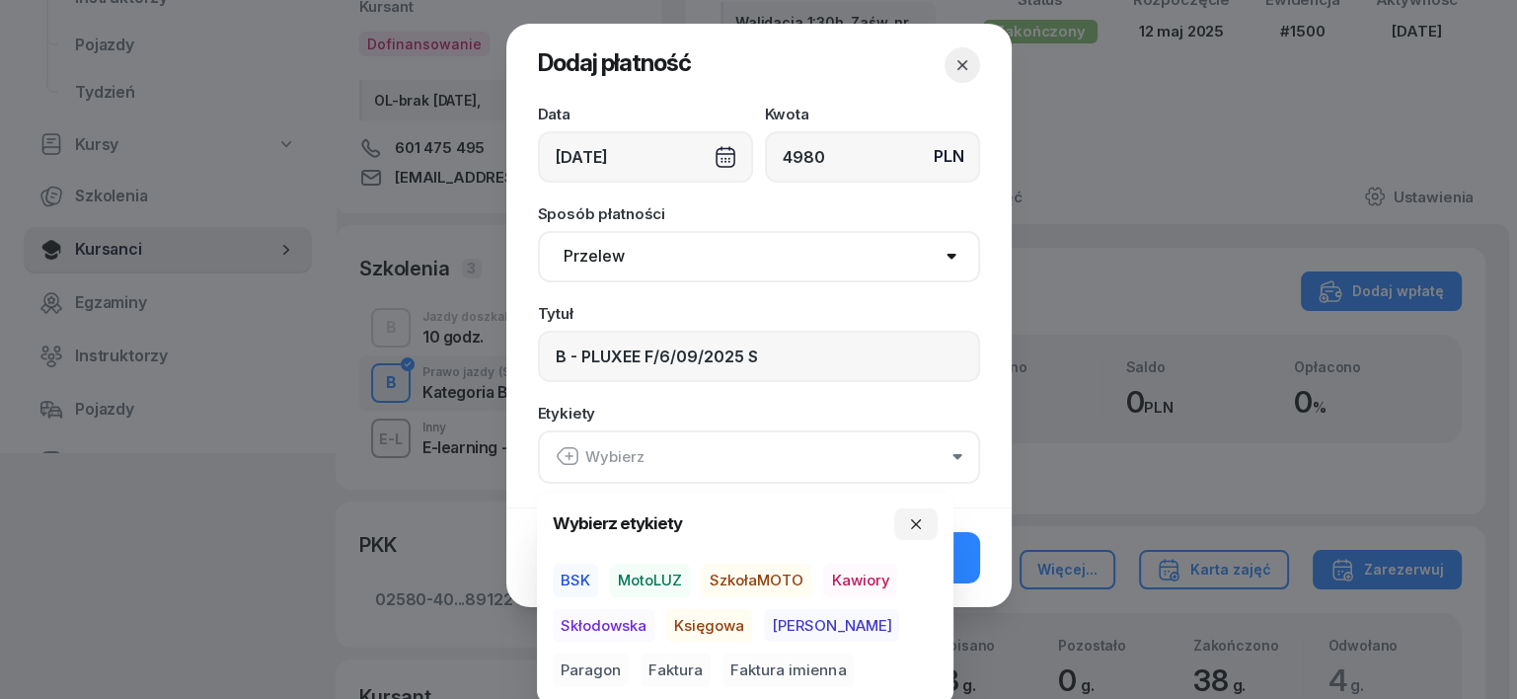
click at [579, 581] on span "BSK" at bounding box center [575, 581] width 45 height 34
drag, startPoint x: 715, startPoint y: 620, endPoint x: 682, endPoint y: 645, distance: 40.9
click at [715, 624] on span "Księgowa" at bounding box center [709, 625] width 86 height 34
click at [641, 667] on span "Faktura" at bounding box center [676, 670] width 70 height 34
click at [916, 523] on icon "button" at bounding box center [916, 523] width 10 height 10
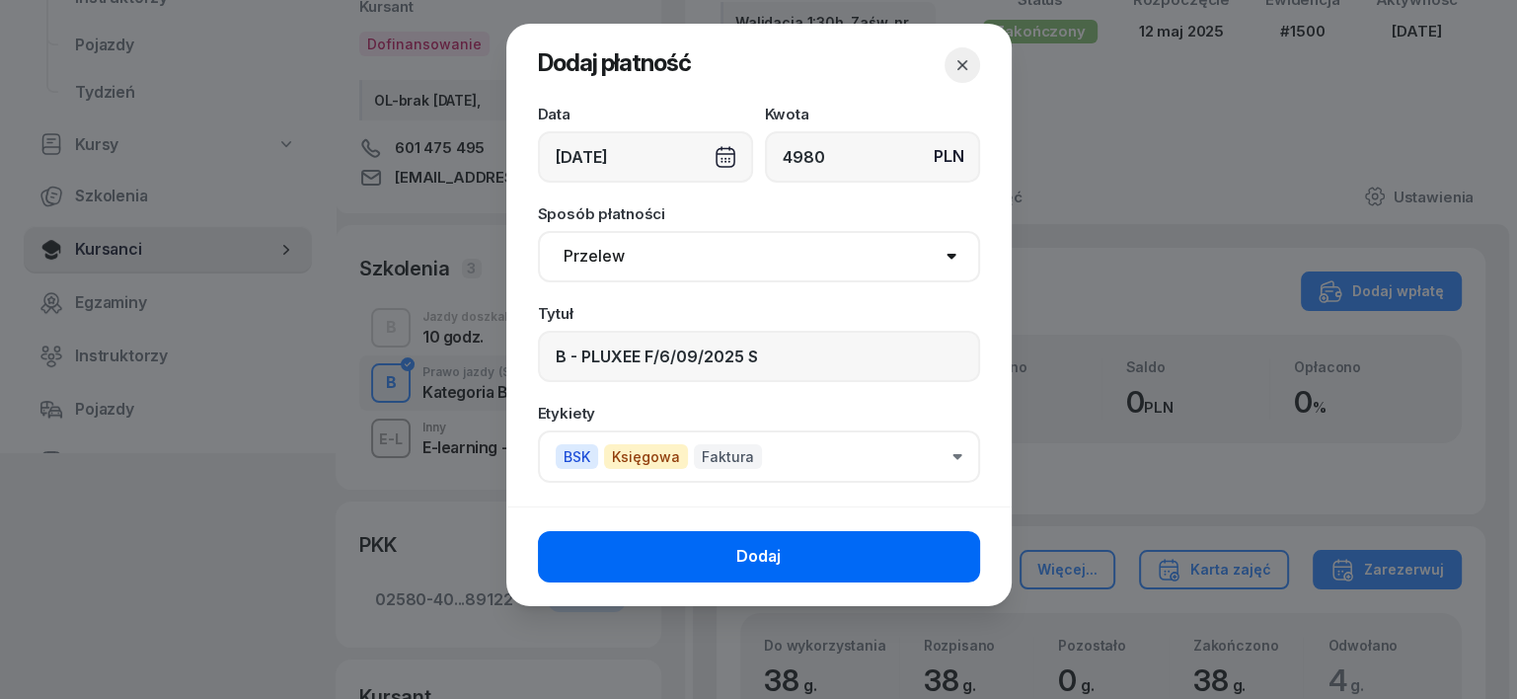
click at [939, 564] on button "Dodaj" at bounding box center [759, 556] width 442 height 51
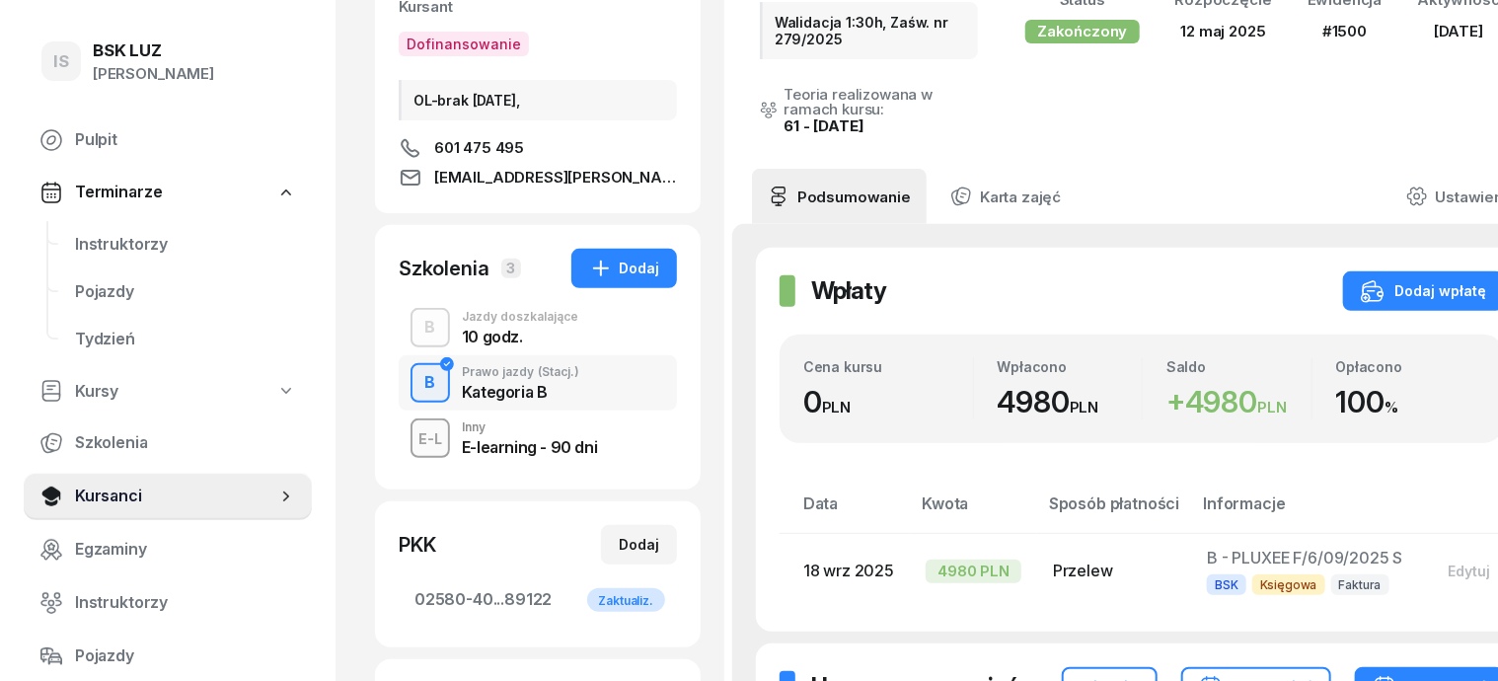
scroll to position [122, 0]
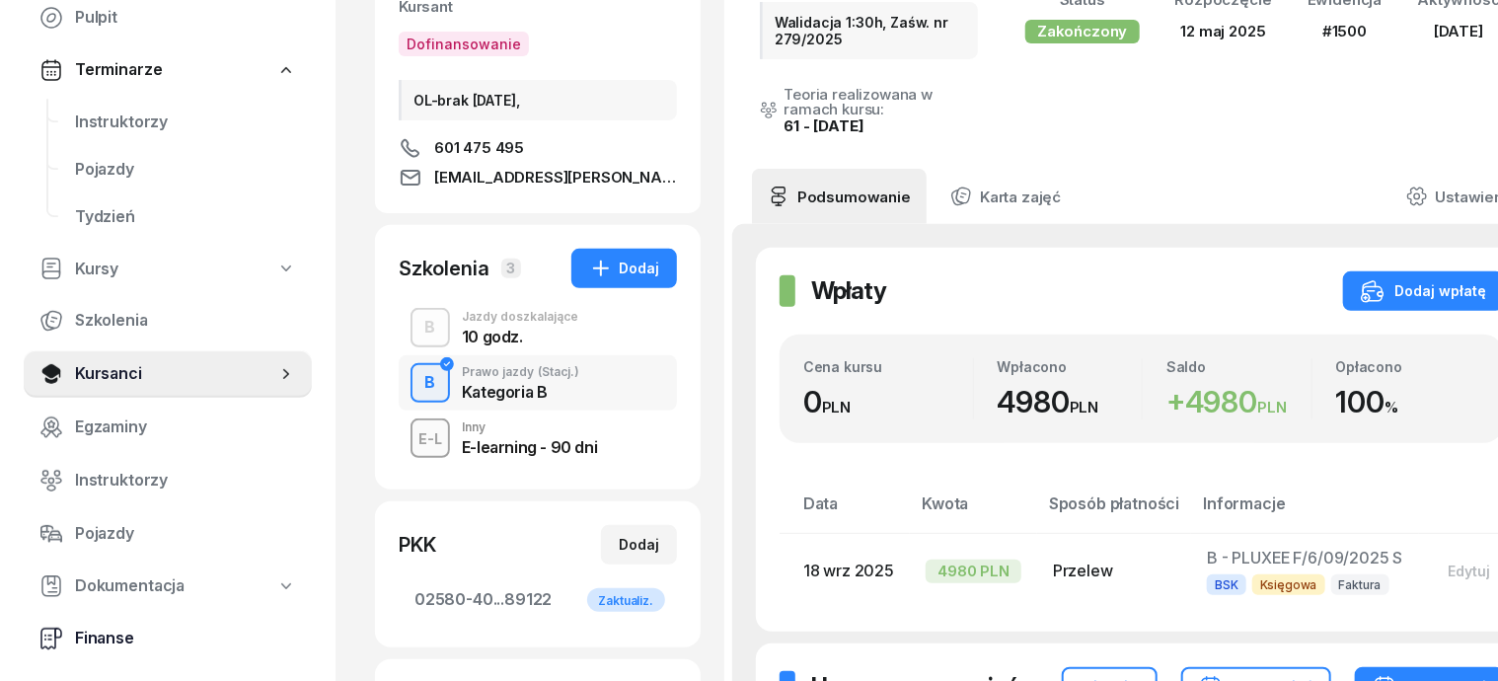
click at [98, 644] on span "Finanse" at bounding box center [185, 639] width 221 height 26
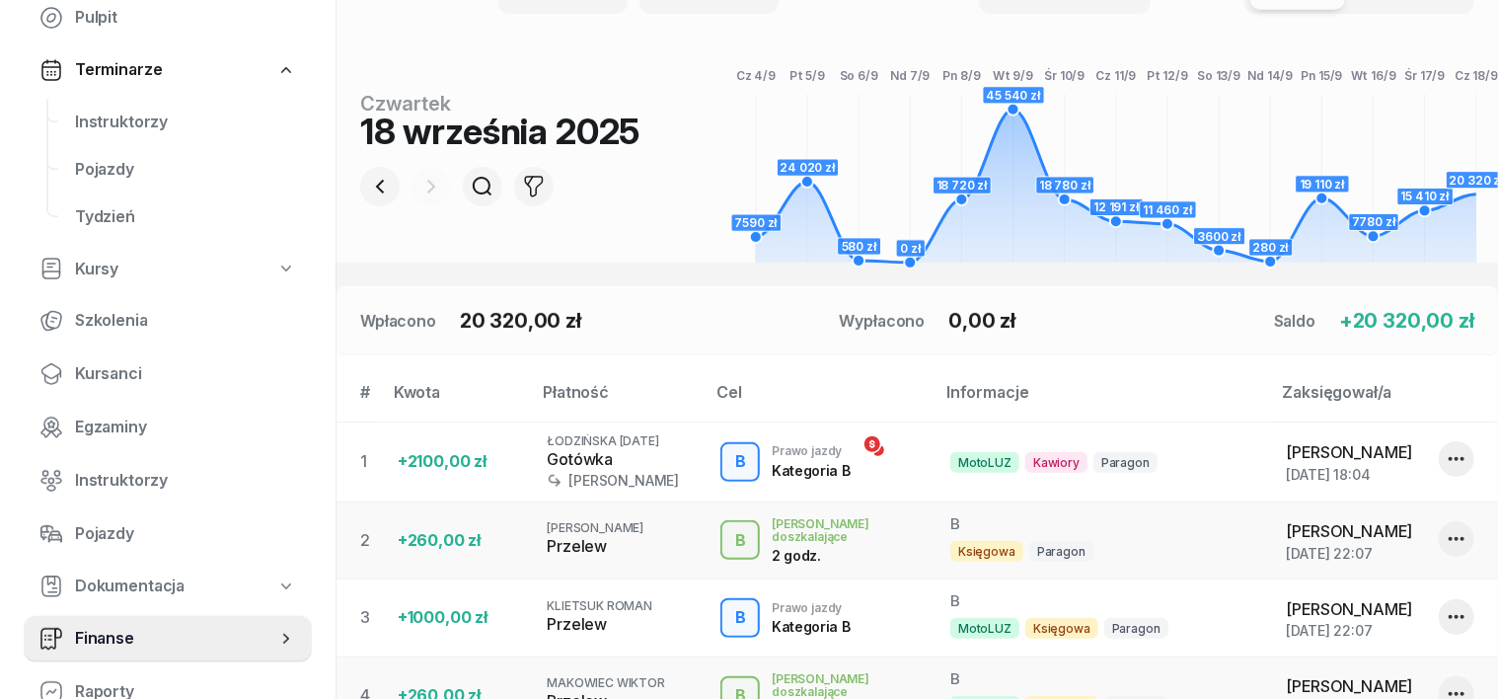
scroll to position [247, 0]
